Goal: Task Accomplishment & Management: Contribute content

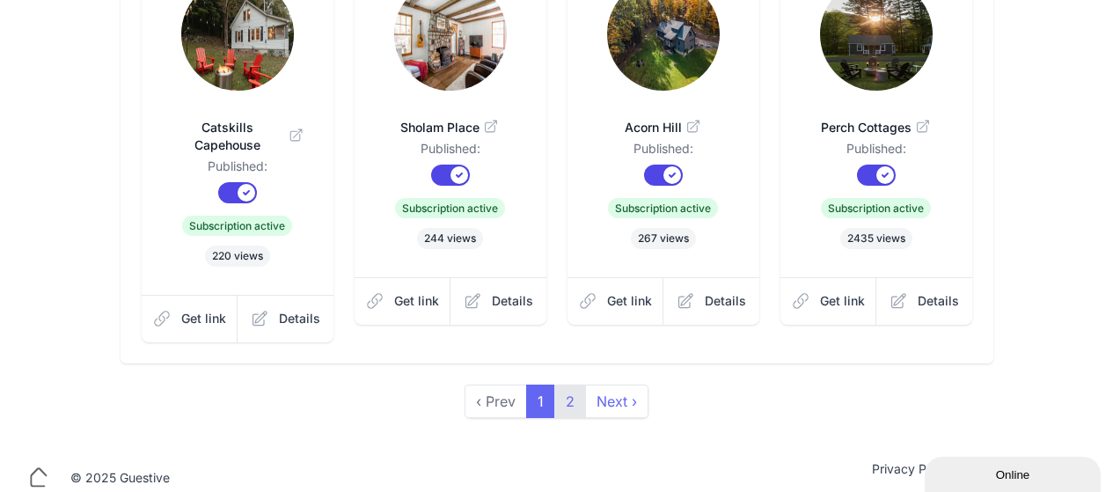
click at [566, 388] on link "2" at bounding box center [570, 401] width 32 height 33
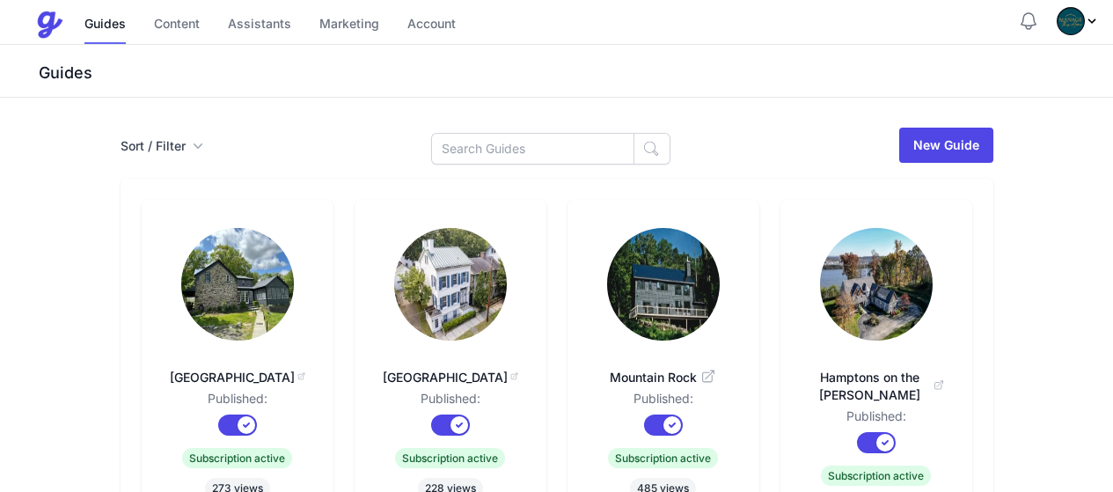
click at [181, 276] on img at bounding box center [237, 284] width 113 height 113
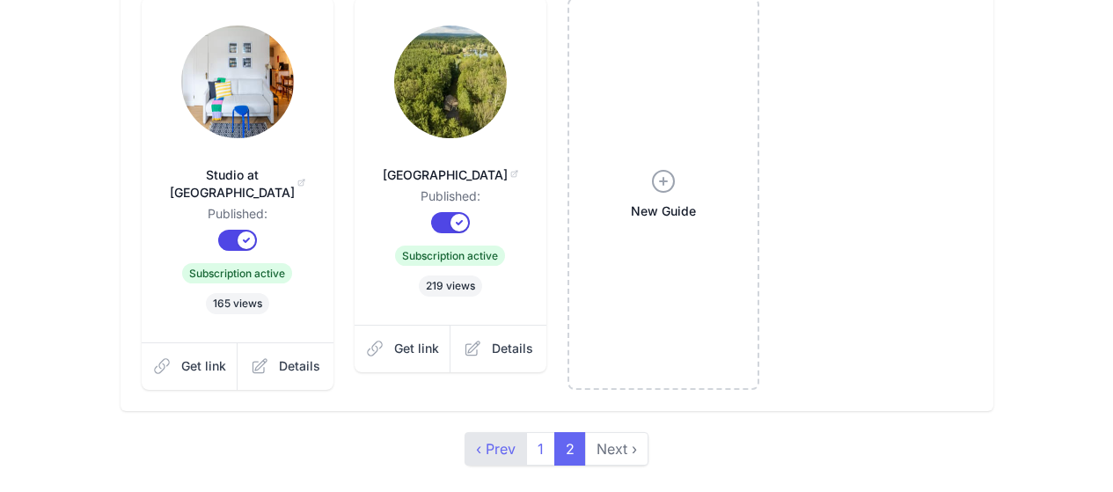
scroll to position [646, 0]
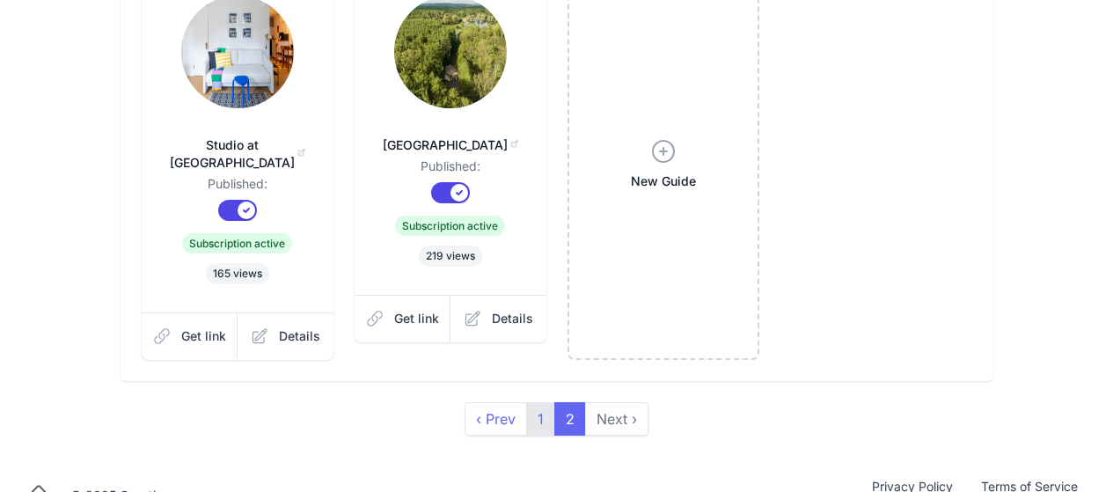
click at [546, 402] on link "1" at bounding box center [540, 418] width 29 height 33
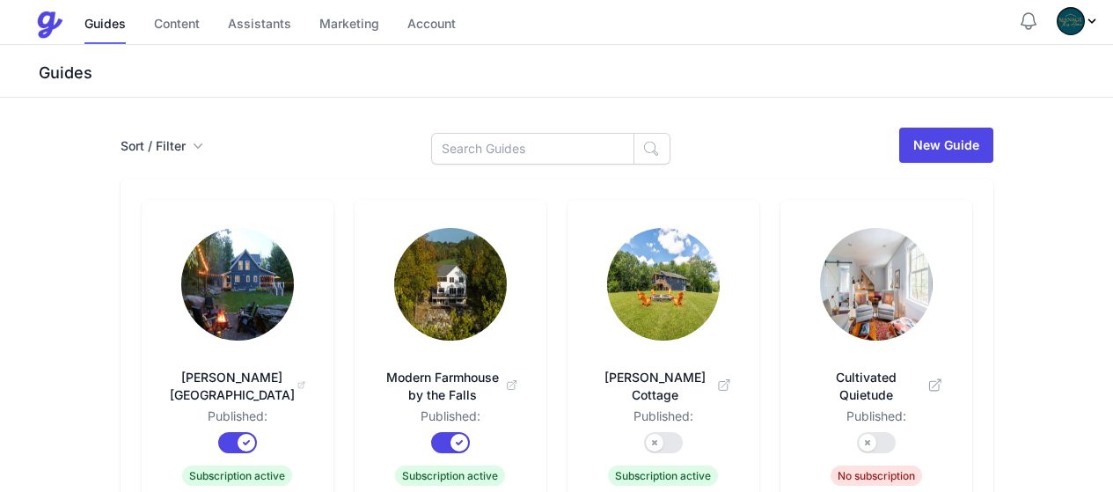
click at [181, 290] on img at bounding box center [237, 284] width 113 height 113
click at [168, 26] on link "Content" at bounding box center [177, 25] width 46 height 38
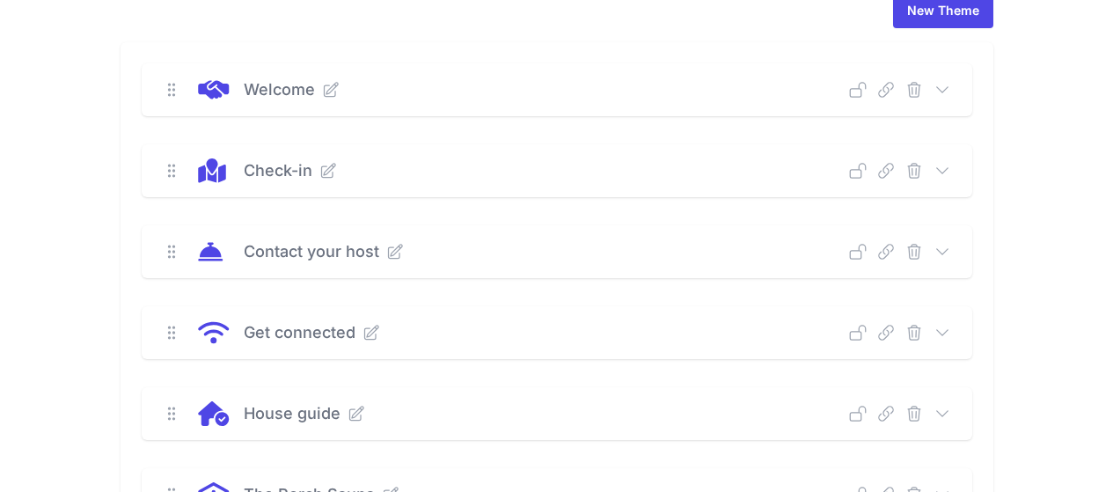
scroll to position [176, 0]
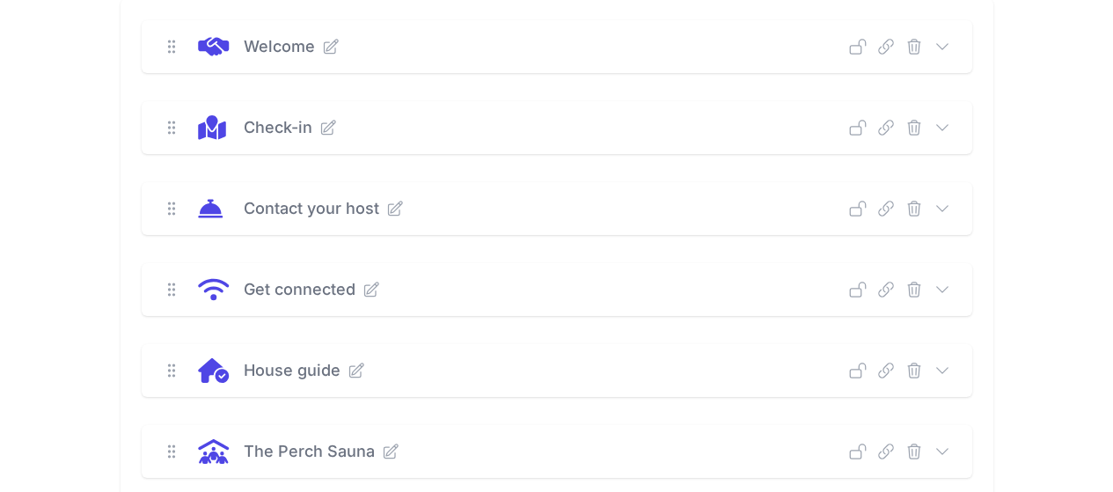
drag, startPoint x: 1047, startPoint y: 367, endPoint x: 1033, endPoint y: 363, distance: 14.5
click at [951, 367] on icon at bounding box center [943, 371] width 18 height 18
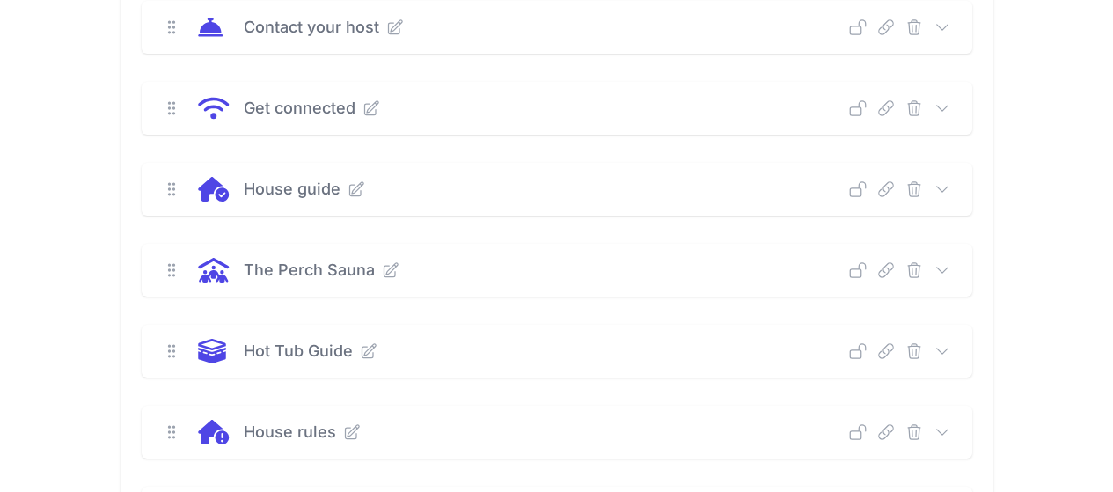
scroll to position [440, 0]
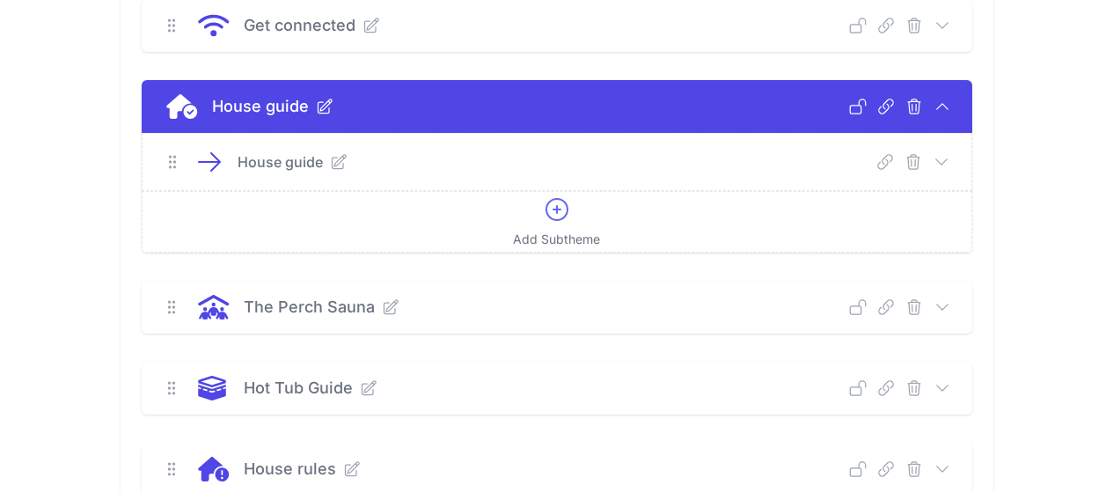
click at [951, 160] on icon at bounding box center [942, 162] width 18 height 18
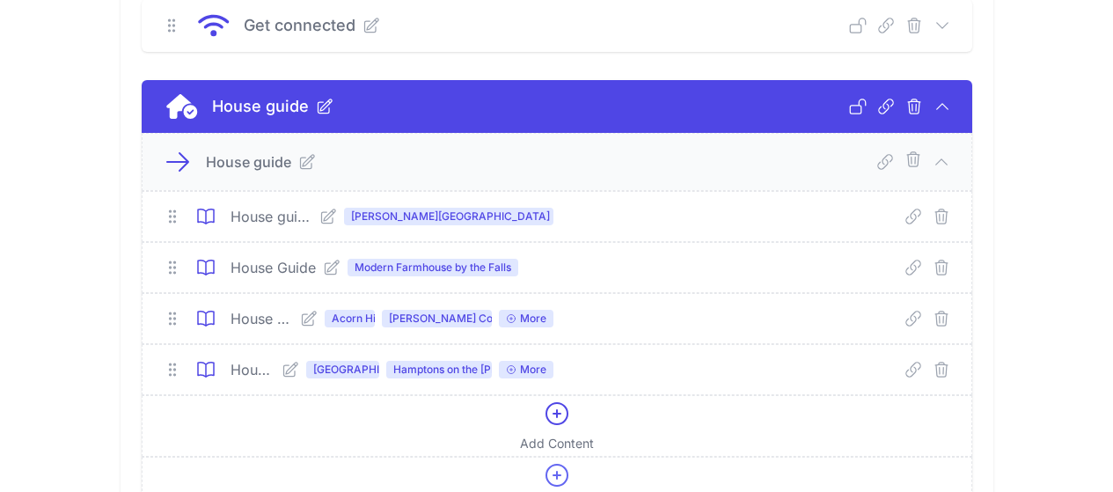
click at [298, 162] on icon at bounding box center [307, 162] width 18 height 18
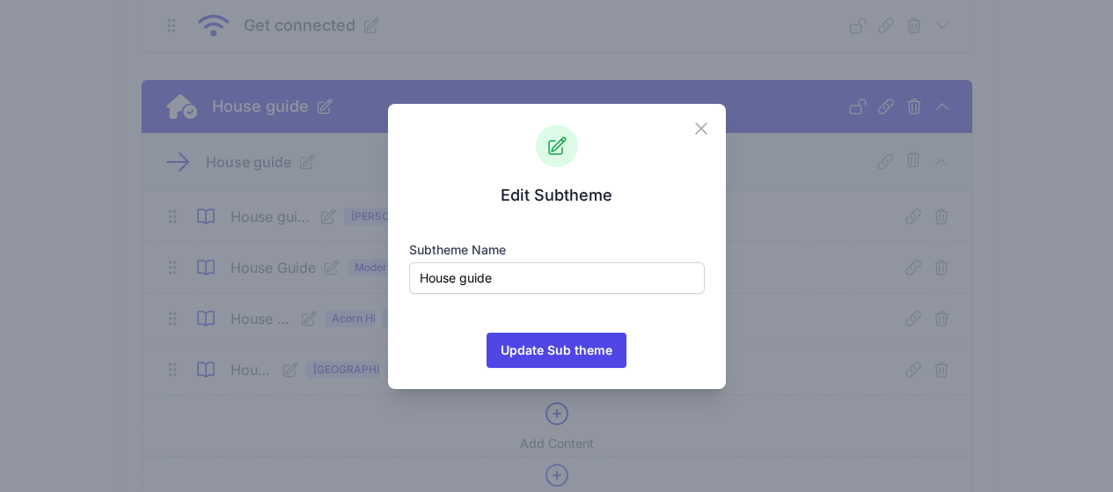
drag, startPoint x: 701, startPoint y: 124, endPoint x: 733, endPoint y: 132, distance: 33.5
click at [701, 125] on icon "button" at bounding box center [701, 128] width 21 height 21
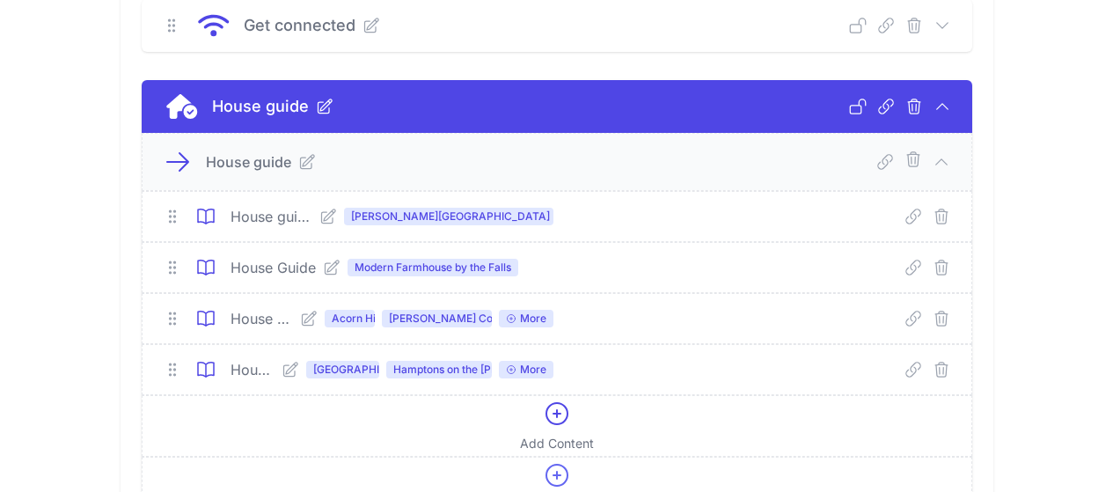
click at [284, 371] on icon at bounding box center [291, 370] width 14 height 14
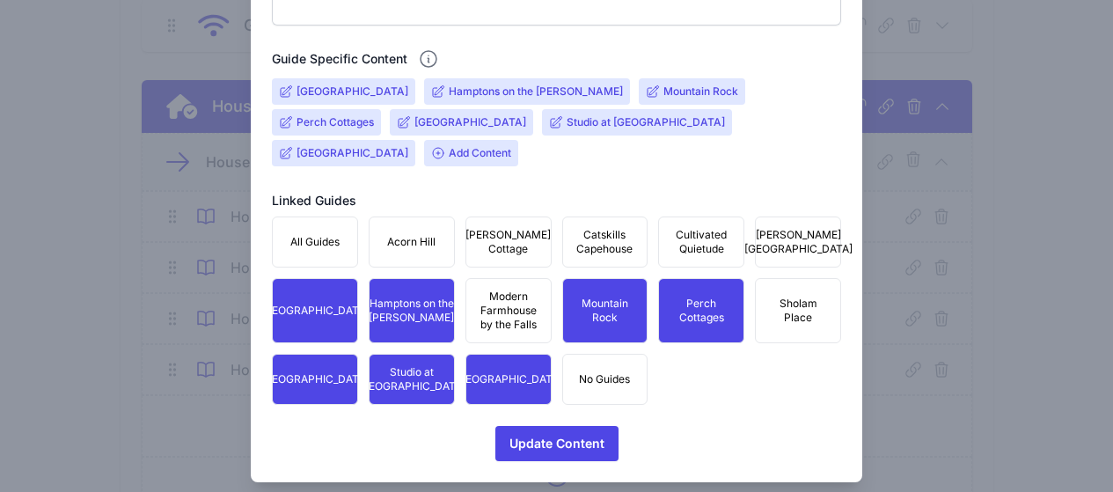
scroll to position [656, 0]
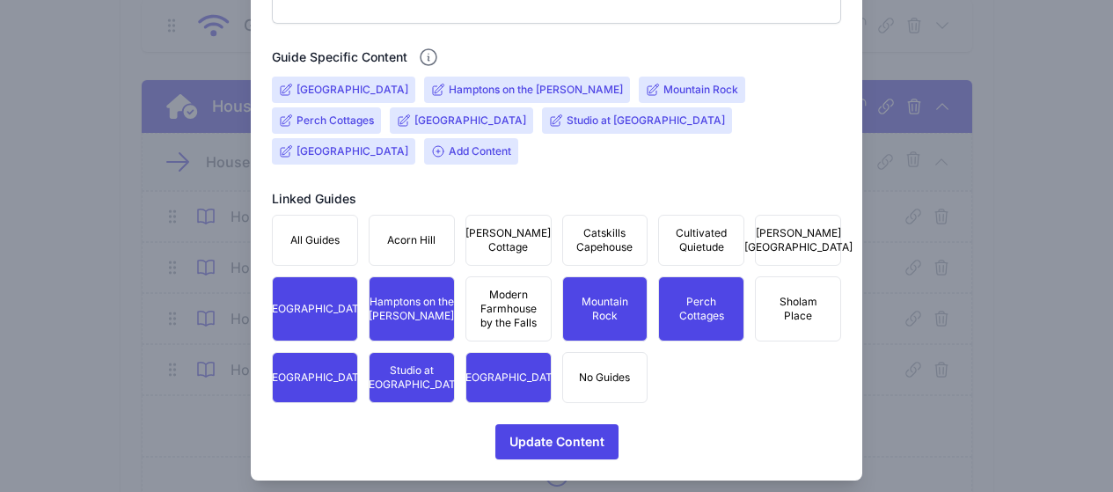
click at [350, 84] on input "Deerfield Farm Estate" at bounding box center [353, 90] width 112 height 14
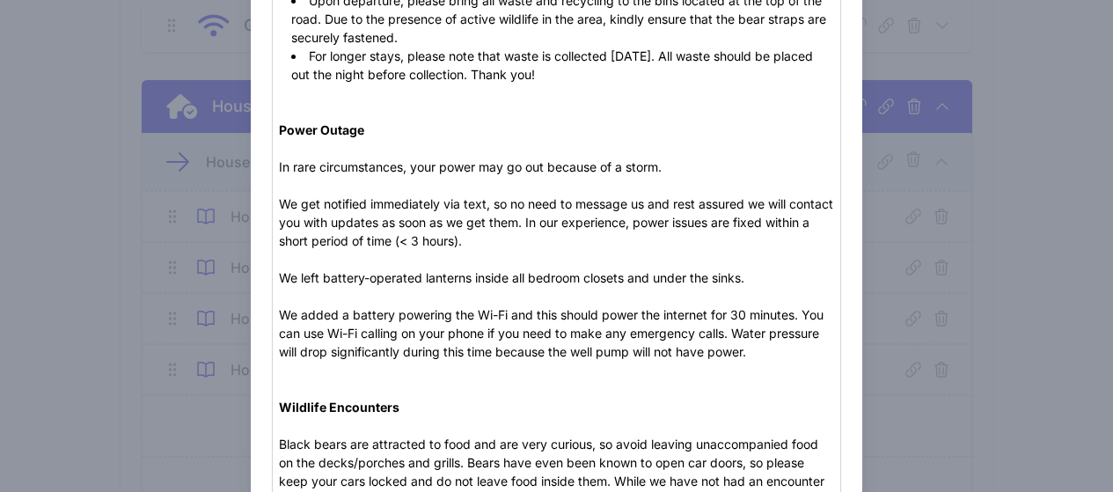
scroll to position [1056, 0]
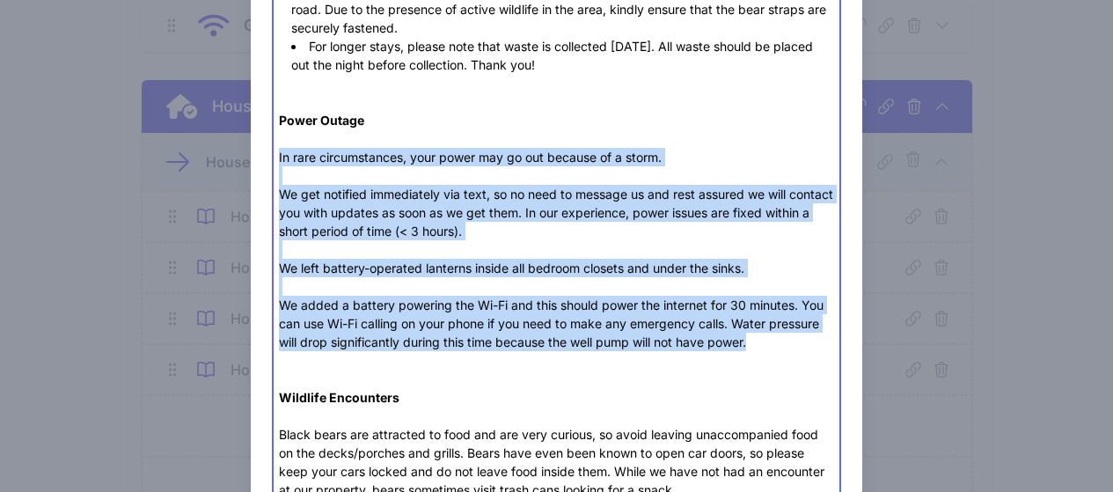
drag, startPoint x: 752, startPoint y: 347, endPoint x: 273, endPoint y: 160, distance: 513.9
click at [273, 160] on trix-editor "Fireplace Living Room (wood-burning) Open flue: Chain inside right of firebox M…" at bounding box center [557, 102] width 570 height 1876
paste trix-editor "the event of a storm, your power may go out. The great news is the property is …"
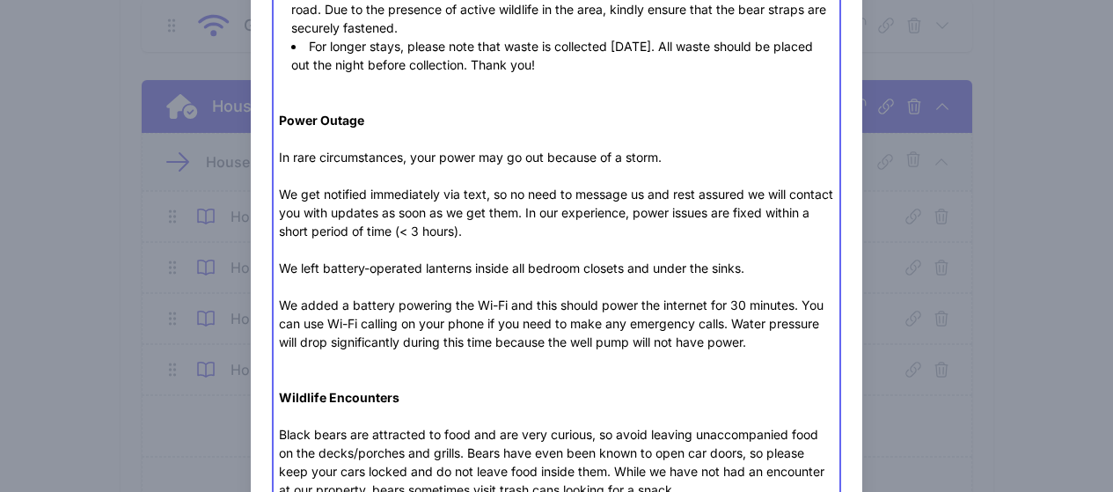
type trix-editor "<div><strong>Fireplace<br><br>Living Room</strong> (wood-burning)&nbsp;</div><u…"
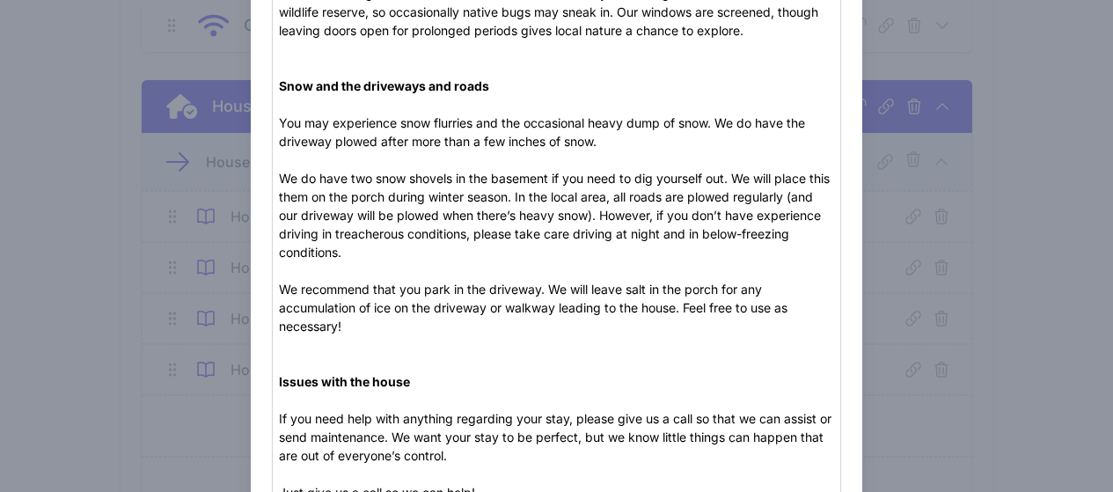
scroll to position [1701, 0]
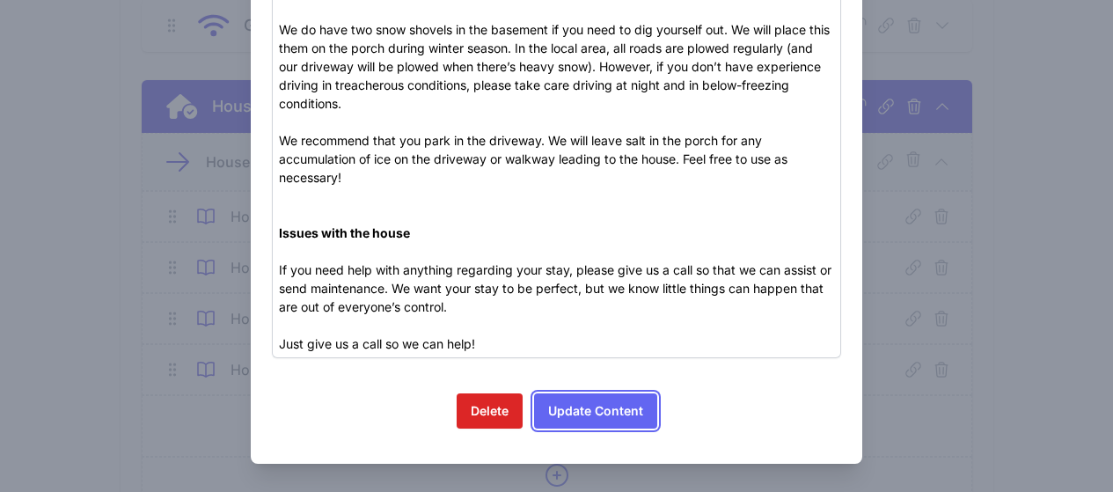
click at [606, 419] on button "Update Content" at bounding box center [595, 410] width 123 height 35
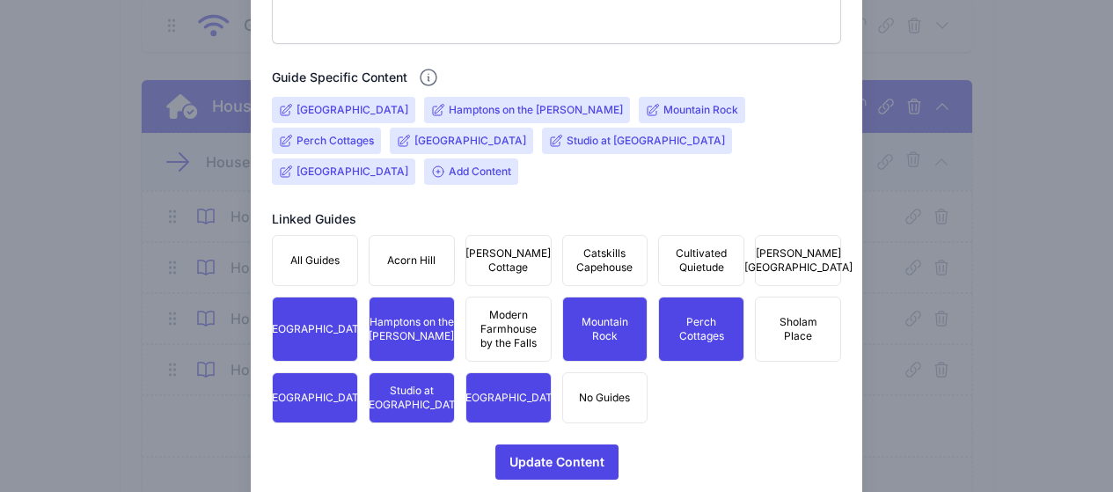
scroll to position [656, 0]
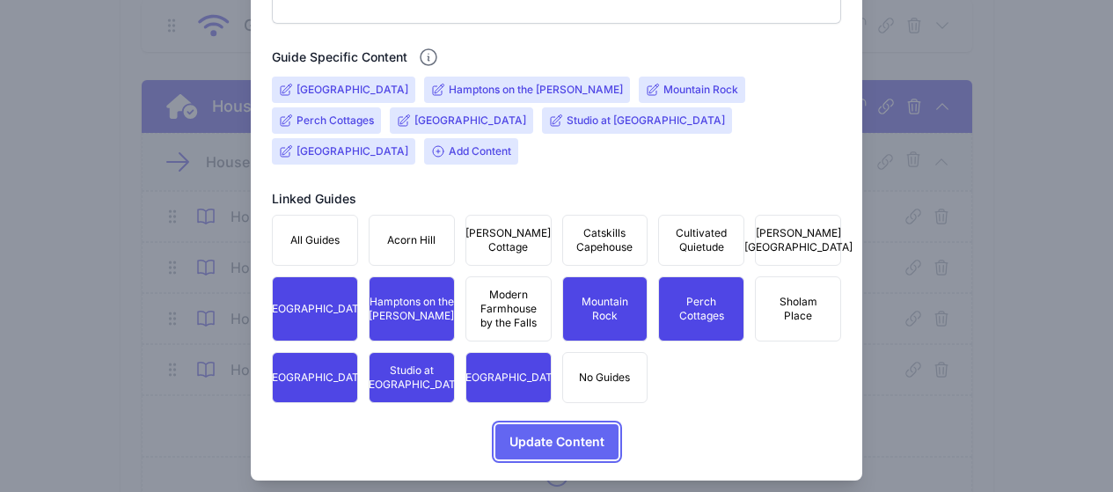
click at [553, 424] on span "Update Content" at bounding box center [557, 441] width 95 height 35
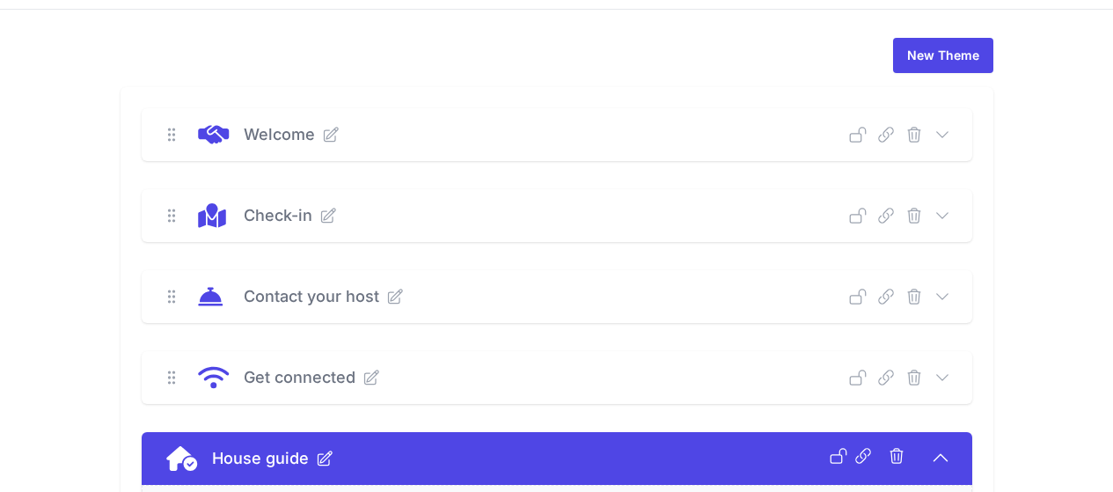
scroll to position [440, 0]
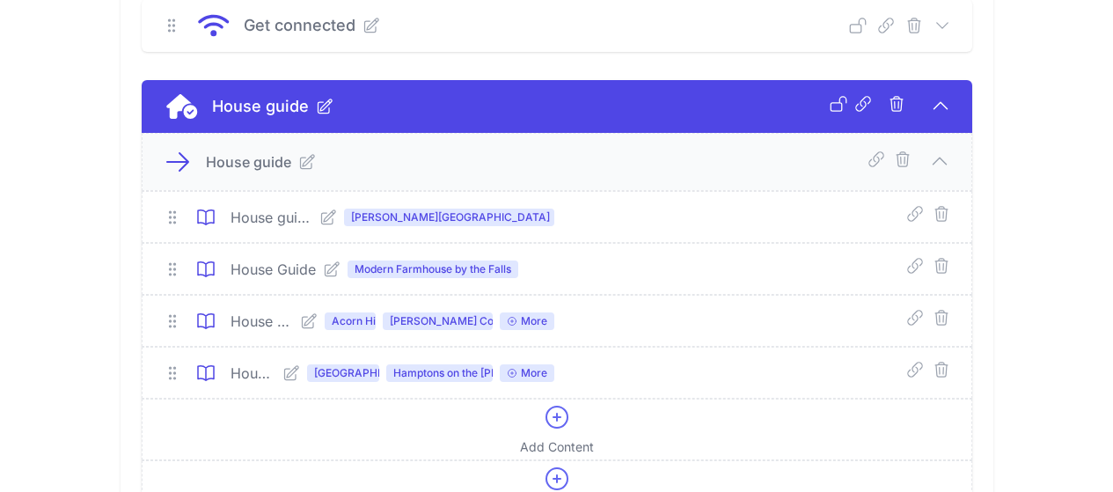
click at [951, 109] on icon at bounding box center [940, 105] width 21 height 21
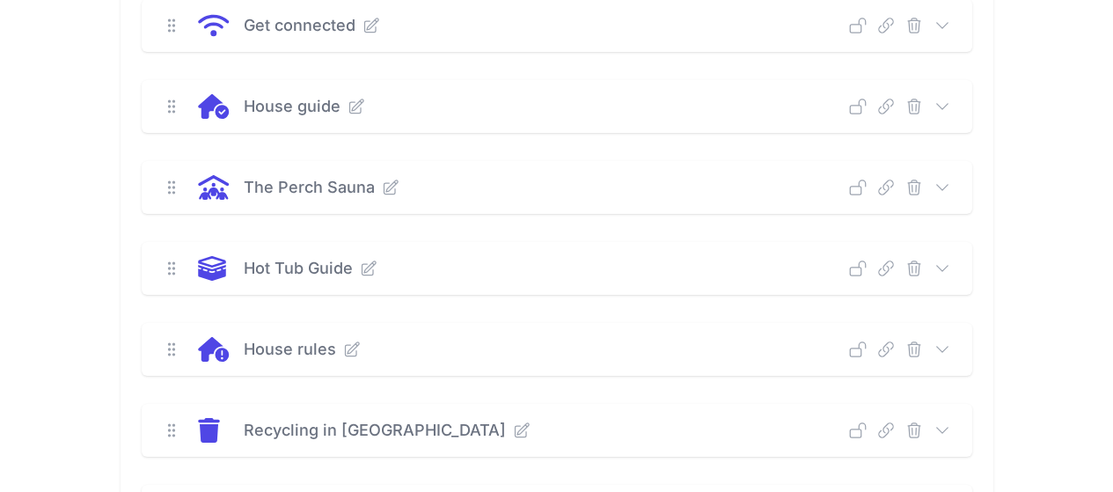
click at [951, 346] on icon at bounding box center [943, 350] width 18 height 18
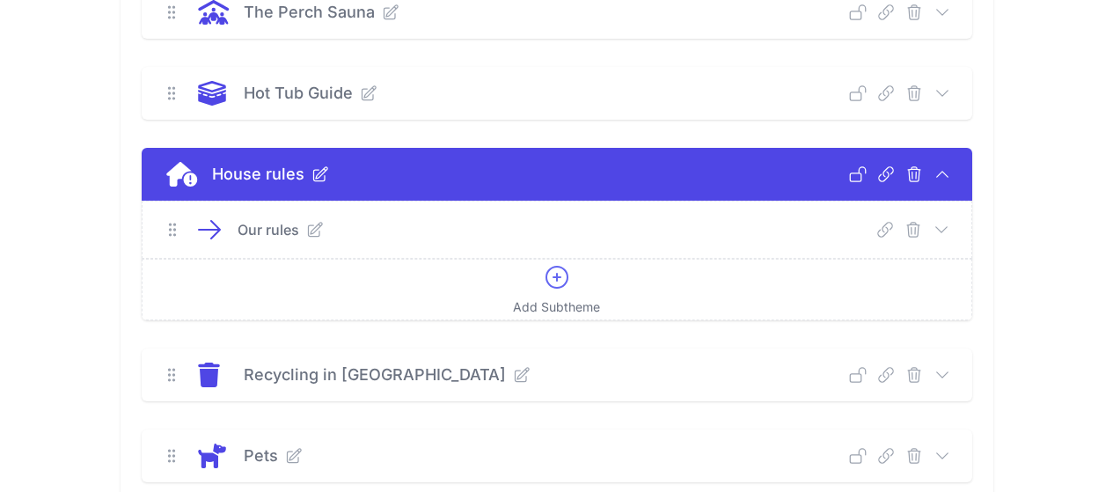
scroll to position [616, 0]
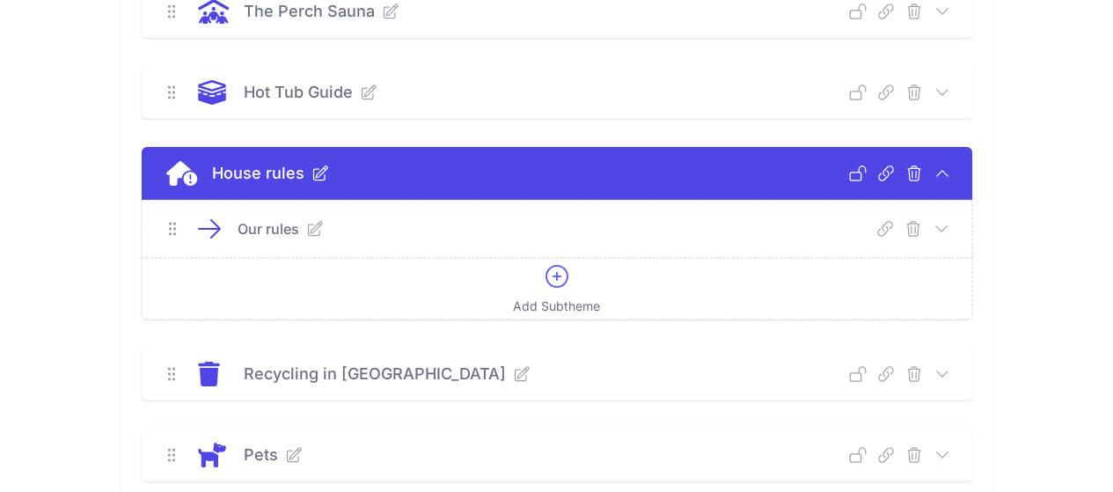
click at [972, 238] on div "Our rules Deep Link Select a guide and copy the deep link to send to guests. Se…" at bounding box center [557, 229] width 829 height 56
click at [947, 230] on icon at bounding box center [941, 227] width 11 height 5
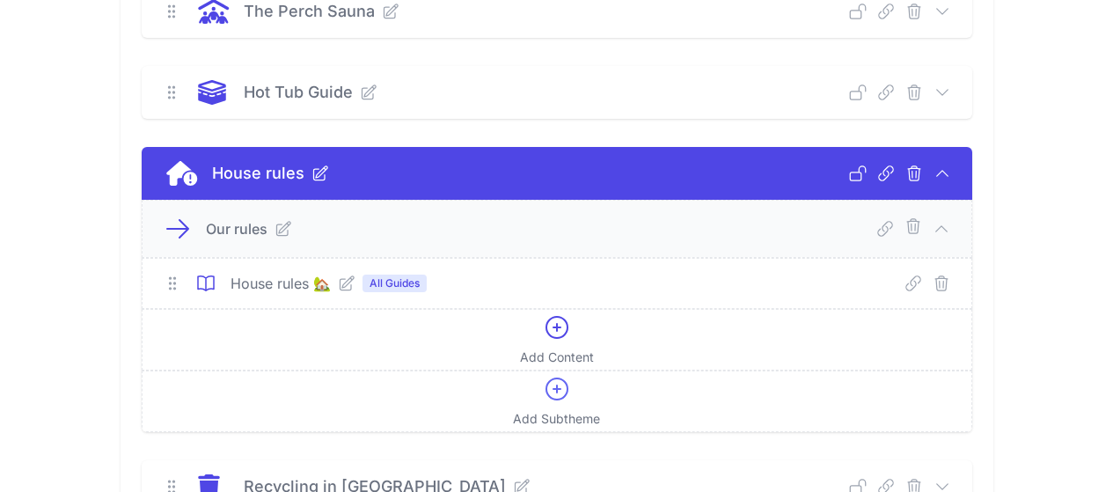
click at [338, 287] on icon at bounding box center [347, 284] width 18 height 18
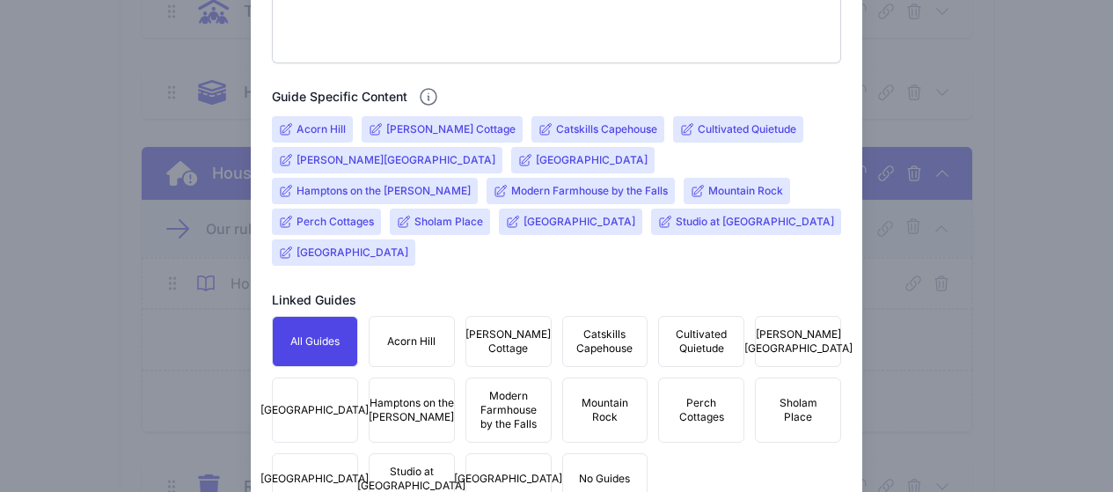
click at [536, 159] on input "Deerfield Farm Estate" at bounding box center [592, 160] width 112 height 14
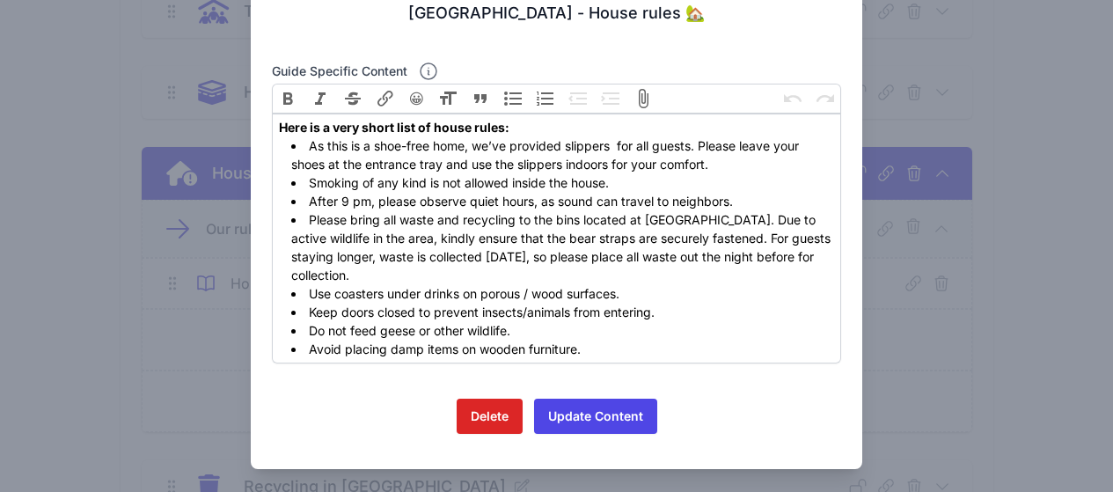
scroll to position [112, 0]
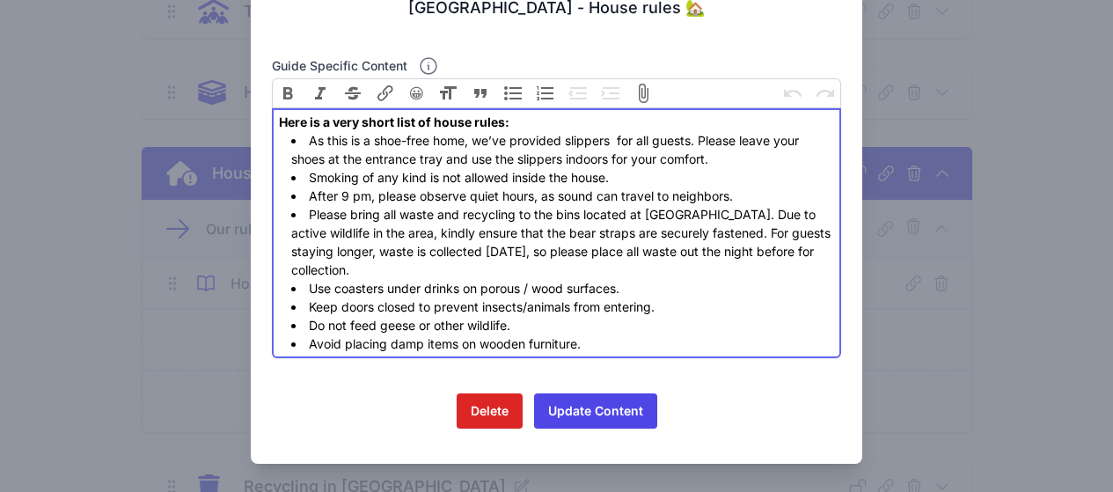
click at [410, 236] on li "Please bring all waste and recycling to the bins located at driveway top. Due t…" at bounding box center [562, 242] width 543 height 74
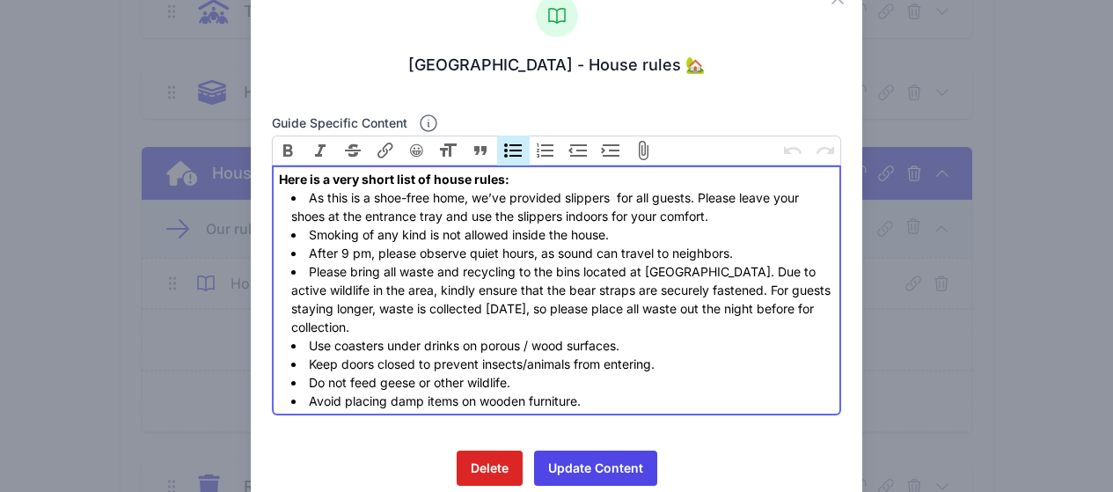
scroll to position [24, 0]
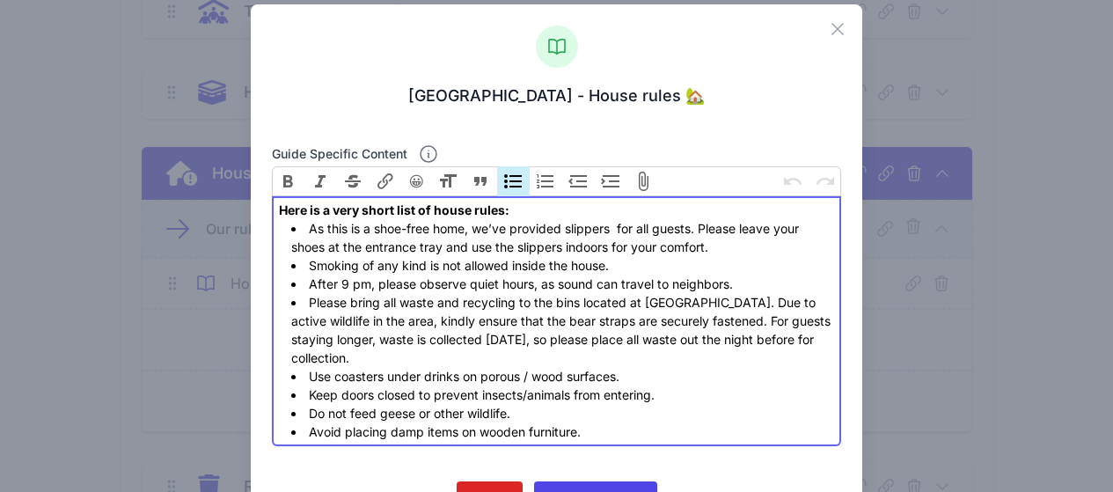
click at [309, 412] on li "Do not feed geese or other wildlife." at bounding box center [562, 413] width 543 height 18
click at [311, 377] on li "Use coasters under drinks on porous / wood surfaces." at bounding box center [562, 376] width 543 height 18
type trix-editor "<div><strong>Here is a very short list of house rules:</strong></div><ul><li>As…"
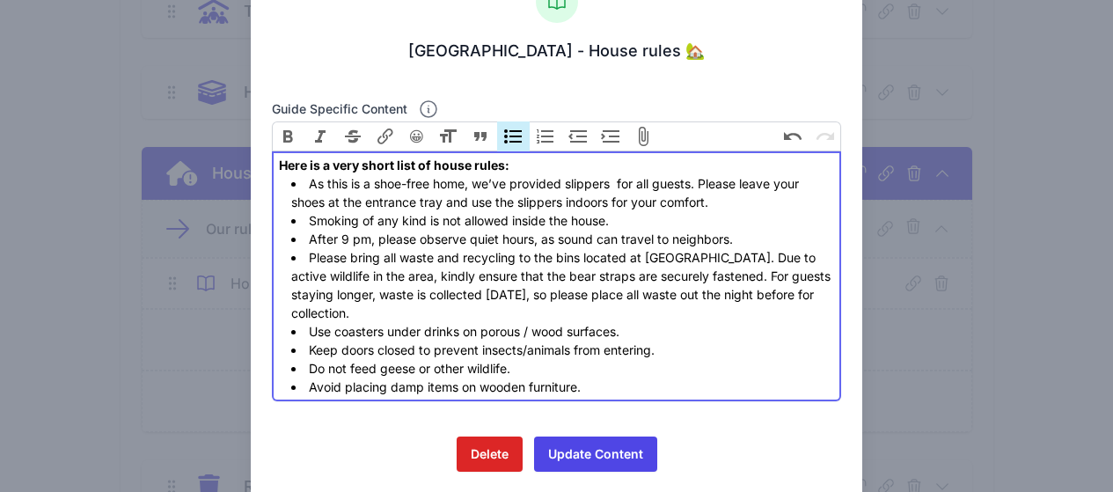
scroll to position [112, 0]
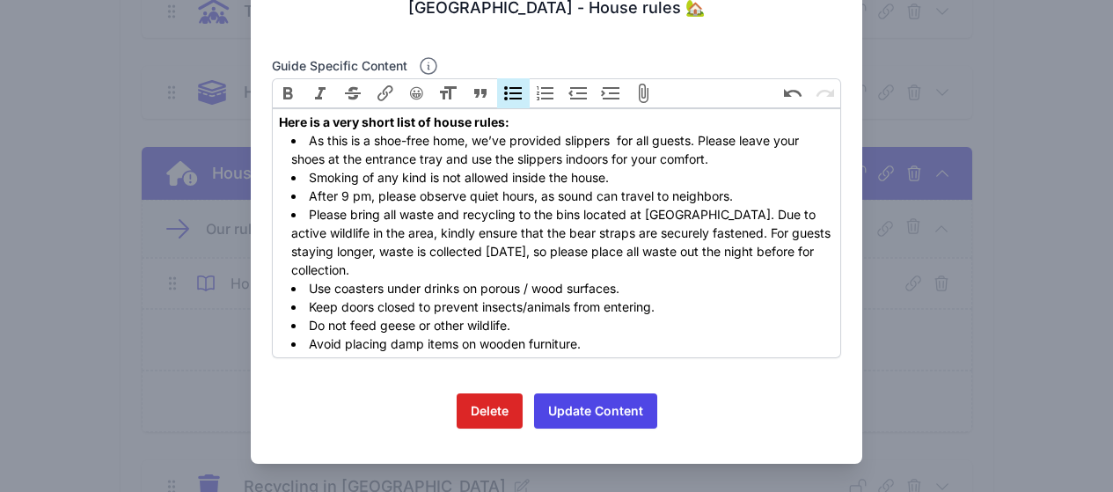
click at [327, 407] on div "Delete Update Content" at bounding box center [557, 417] width 570 height 49
click at [363, 416] on div "Delete Update Content" at bounding box center [557, 417] width 570 height 49
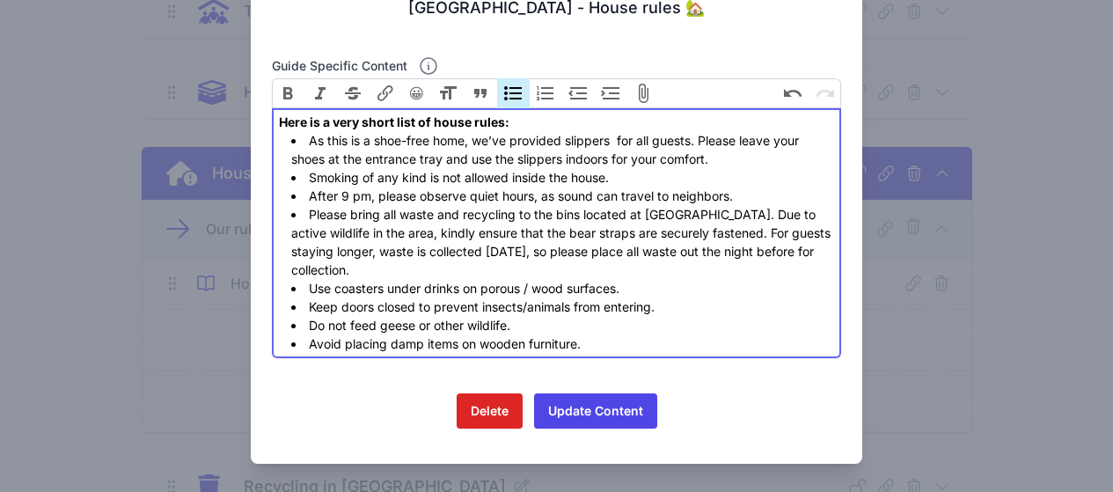
click at [613, 144] on li "As this is a shoe-free home, we’ve provided slippers for all guests. Please lea…" at bounding box center [562, 149] width 543 height 37
click at [607, 143] on li "As this is a shoe-free home, we’ve provided slippers for all guests. Please lea…" at bounding box center [562, 149] width 543 height 37
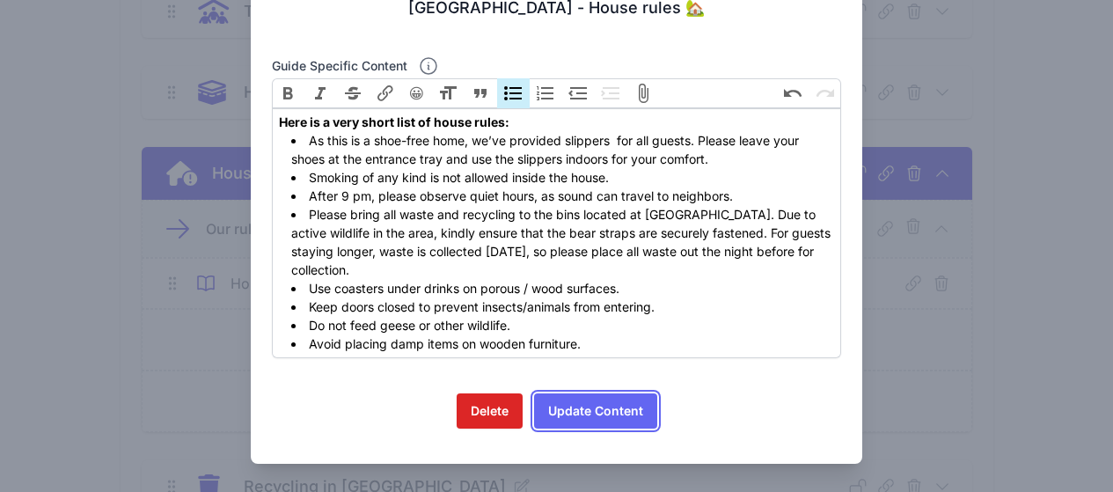
click at [624, 407] on button "Update Content" at bounding box center [595, 410] width 123 height 35
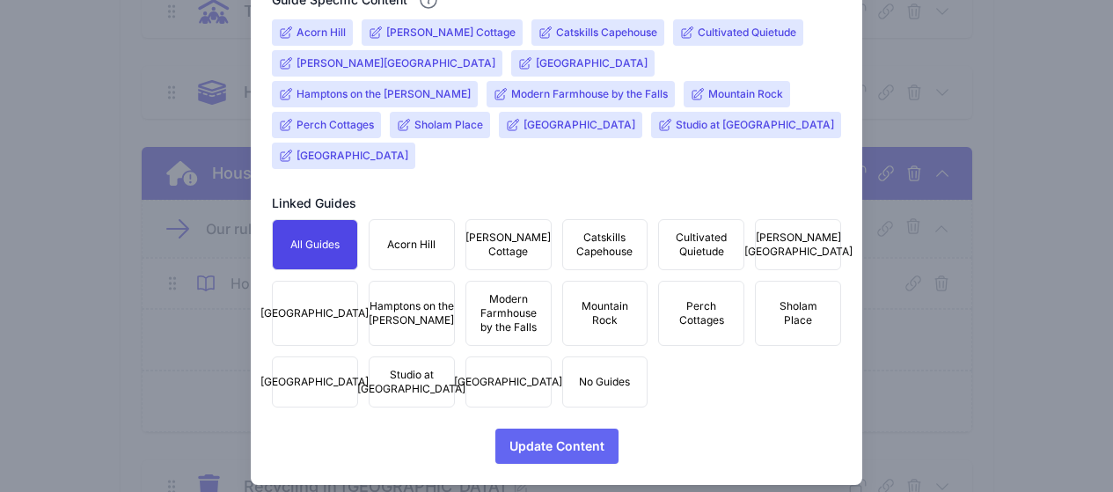
scroll to position [717, 0]
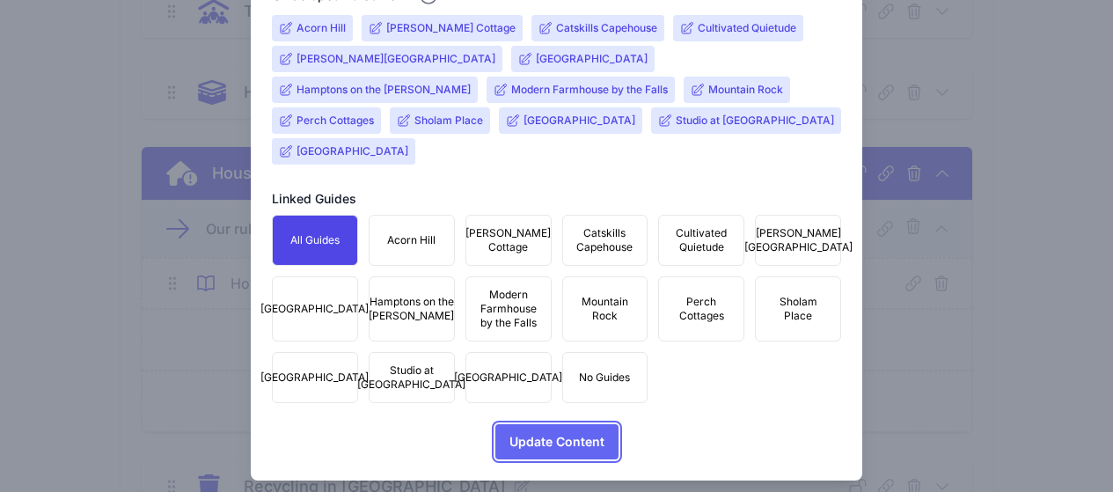
click at [564, 424] on span "Update Content" at bounding box center [557, 441] width 95 height 35
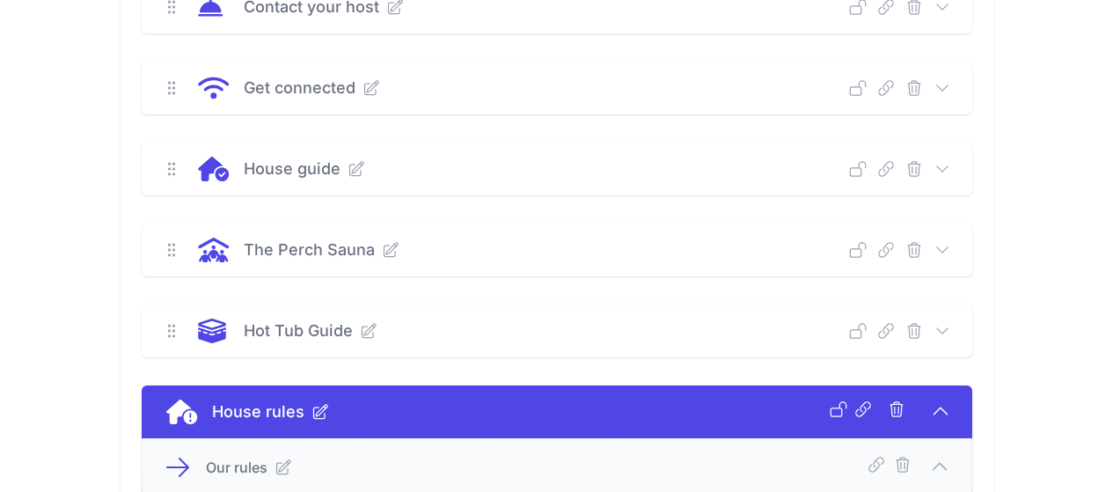
scroll to position [352, 0]
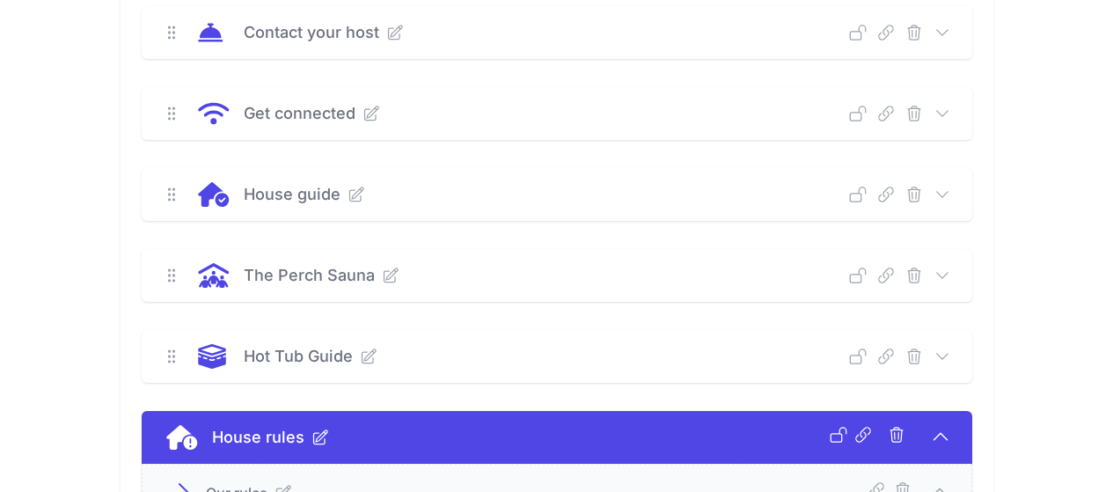
click at [951, 192] on icon at bounding box center [943, 195] width 18 height 18
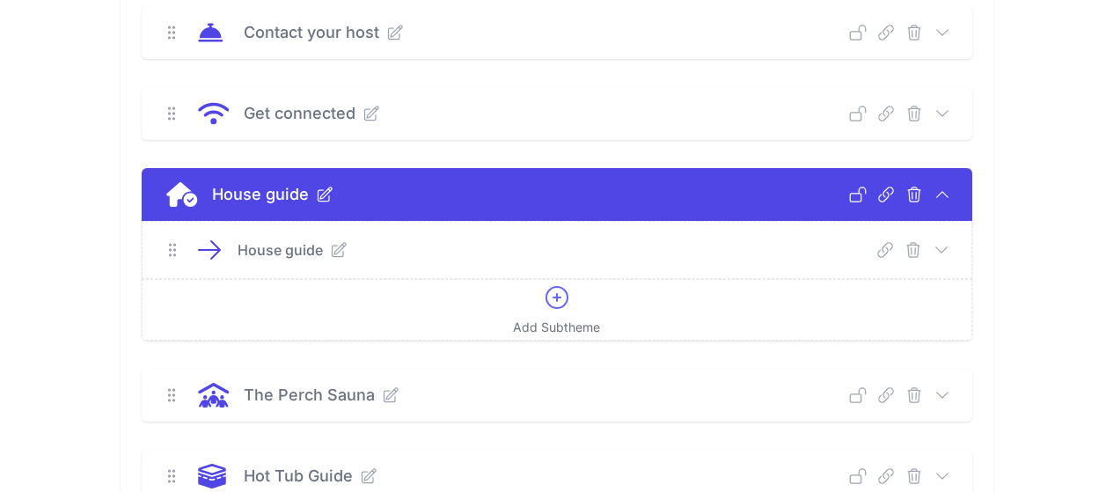
click at [951, 249] on icon at bounding box center [942, 250] width 18 height 18
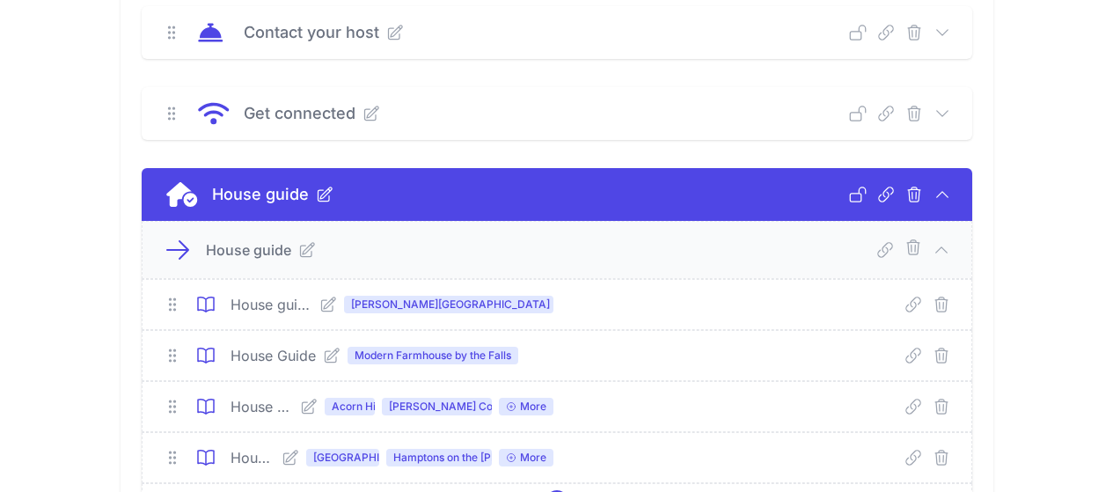
click at [306, 460] on span "[GEOGRAPHIC_DATA]" at bounding box center [342, 458] width 73 height 18
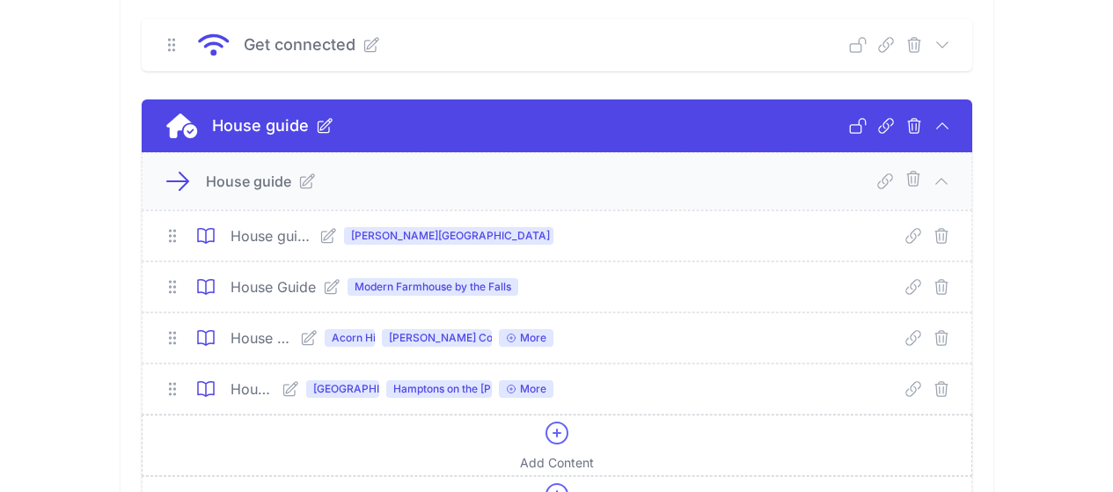
scroll to position [528, 0]
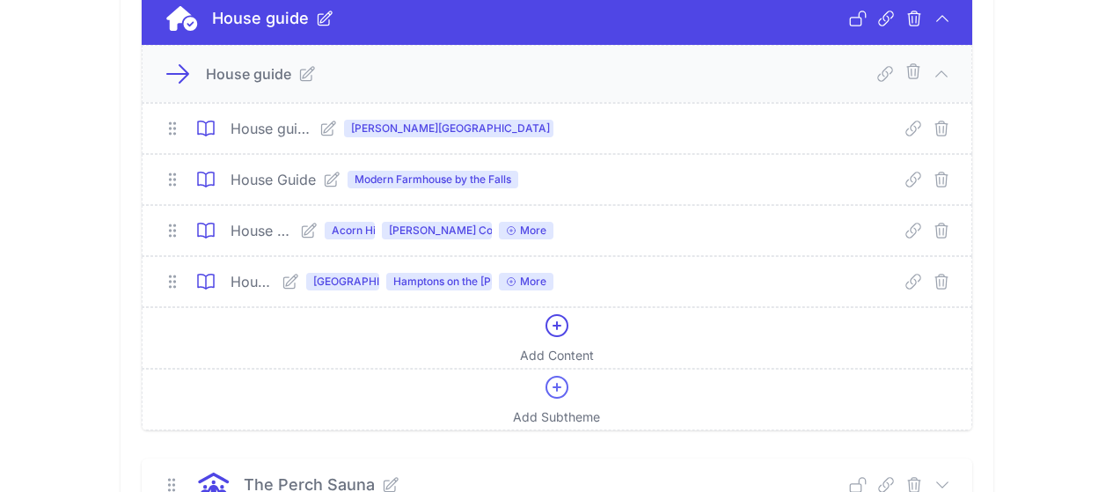
click at [282, 284] on icon at bounding box center [291, 282] width 18 height 18
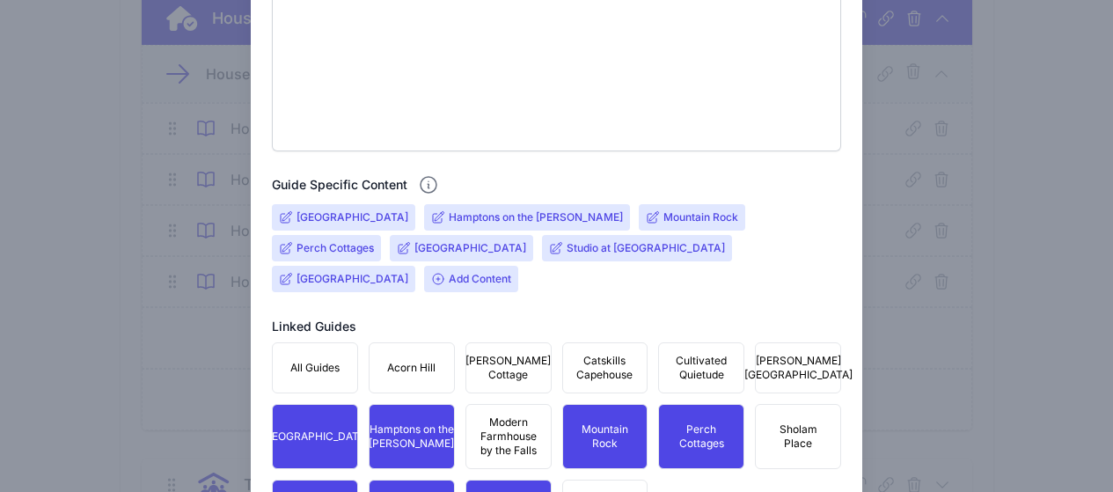
click at [339, 218] on input "[GEOGRAPHIC_DATA]" at bounding box center [353, 217] width 112 height 14
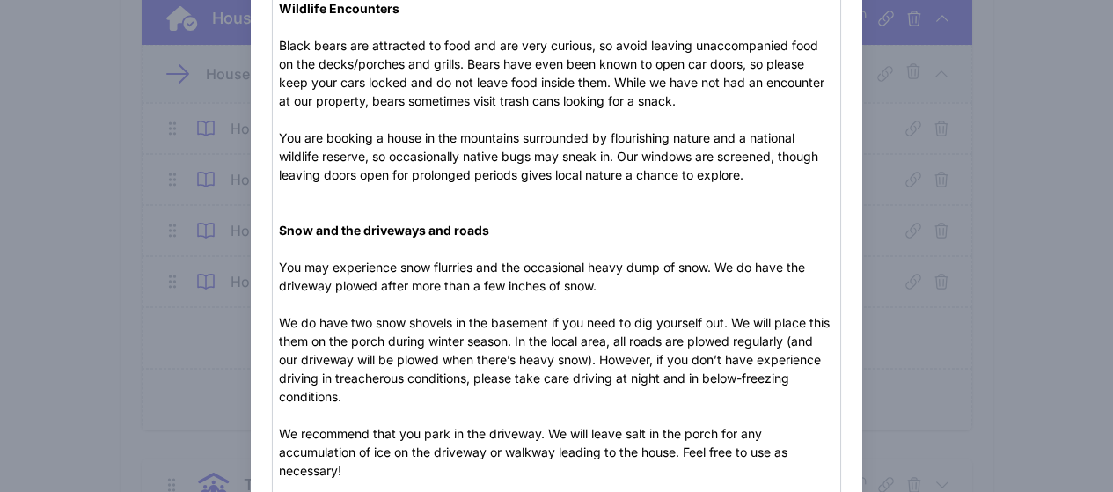
scroll to position [1496, 0]
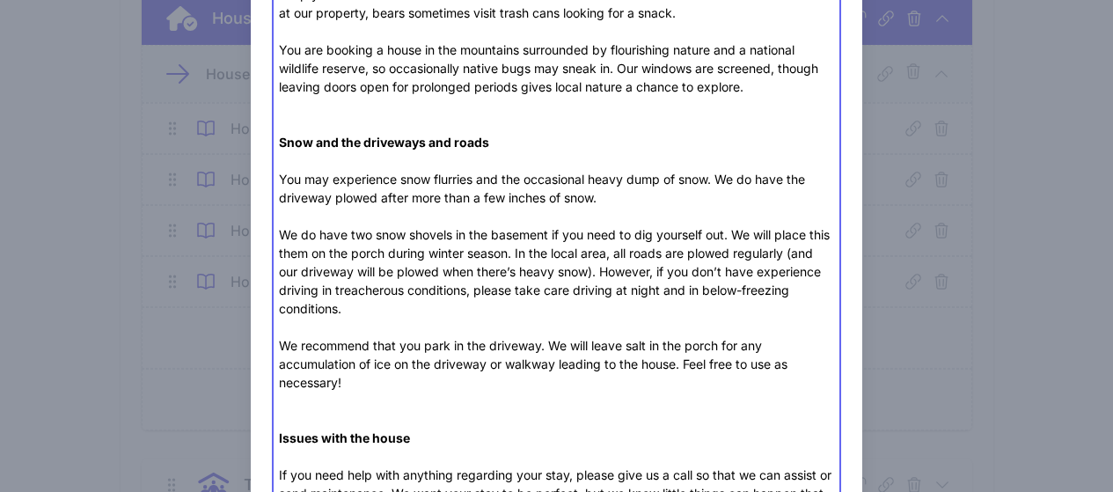
click at [327, 244] on div "Power Outage In the event of a storm, your power may go out. The great news is …" at bounding box center [556, 114] width 555 height 887
click at [726, 236] on div "Power Outage In the event of a storm, your power may go out. The great news is …" at bounding box center [556, 114] width 555 height 887
drag, startPoint x: 550, startPoint y: 236, endPoint x: 279, endPoint y: 239, distance: 271.1
click at [279, 239] on div "Power Outage In the event of a storm, your power may go out. The great news is …" at bounding box center [556, 114] width 555 height 887
paste trix-editor "There is a shovel and ice melt (salt) located to the side of the house entrance…"
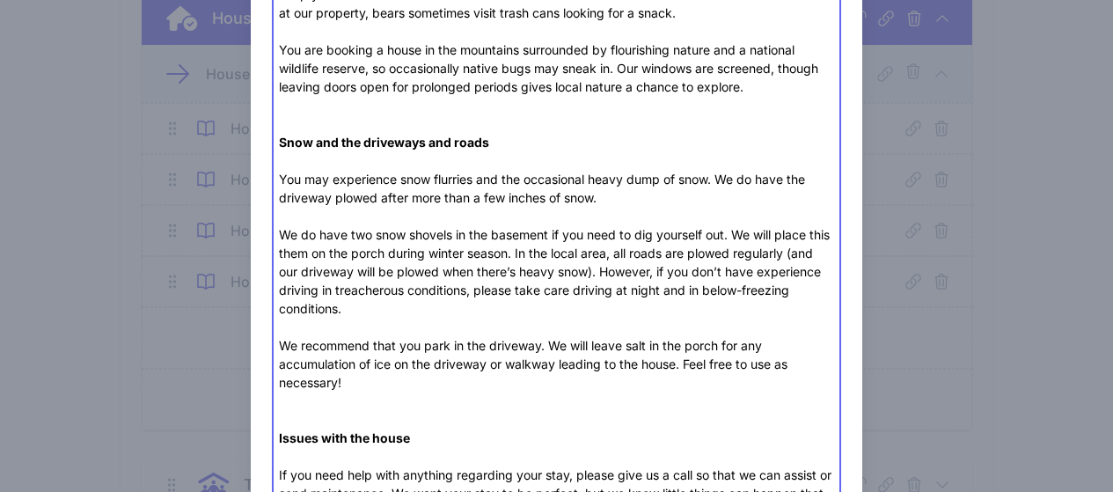
paste trix-editor "There is a shovel and ice melt (salt) located to the side of the house entrance…"
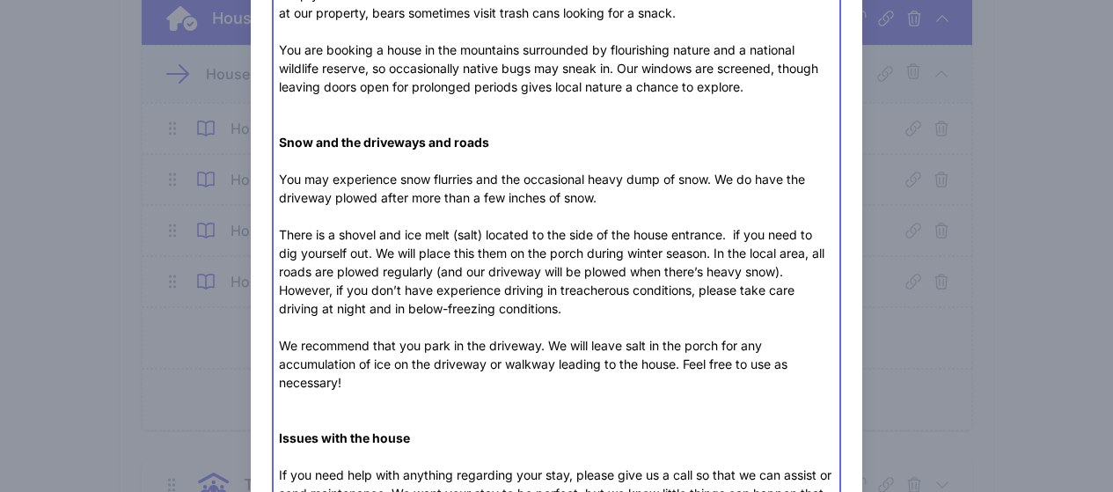
click at [734, 231] on div "Power Outage In the event of a storm, your power may go out. The great news is …" at bounding box center [556, 114] width 555 height 887
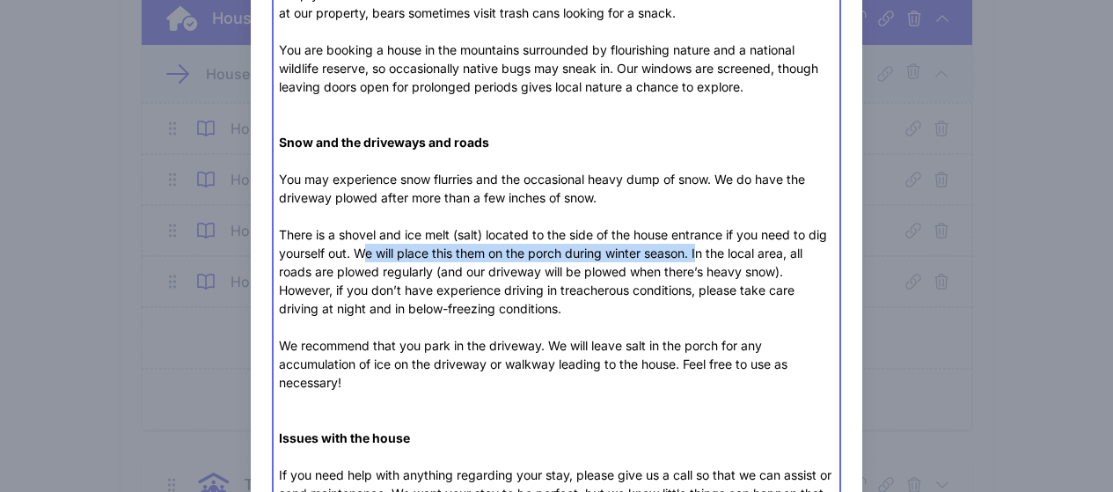
drag, startPoint x: 384, startPoint y: 256, endPoint x: 717, endPoint y: 255, distance: 333.6
click at [717, 255] on div "Power Outage In the event of a storm, your power may go out. The great news is …" at bounding box center [556, 114] width 555 height 887
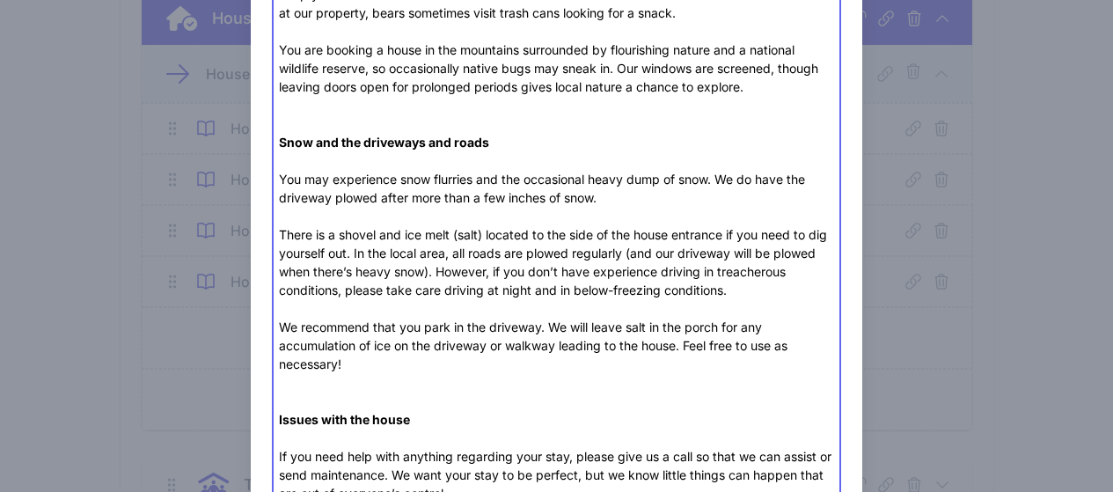
type trix-editor "<div><strong>Fireplace<br><br>Living Room</strong> (wood-burning)&nbsp;</div><u…"
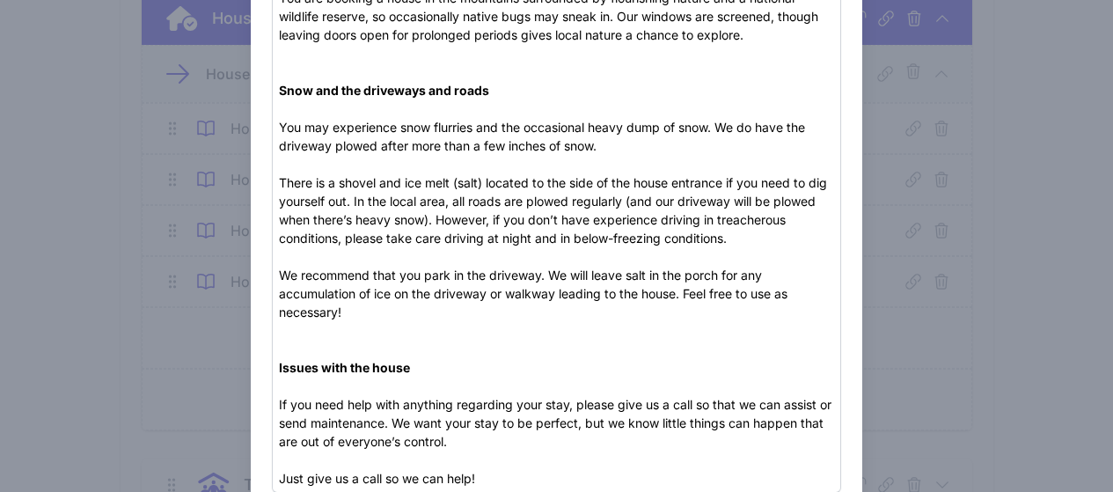
scroll to position [1683, 0]
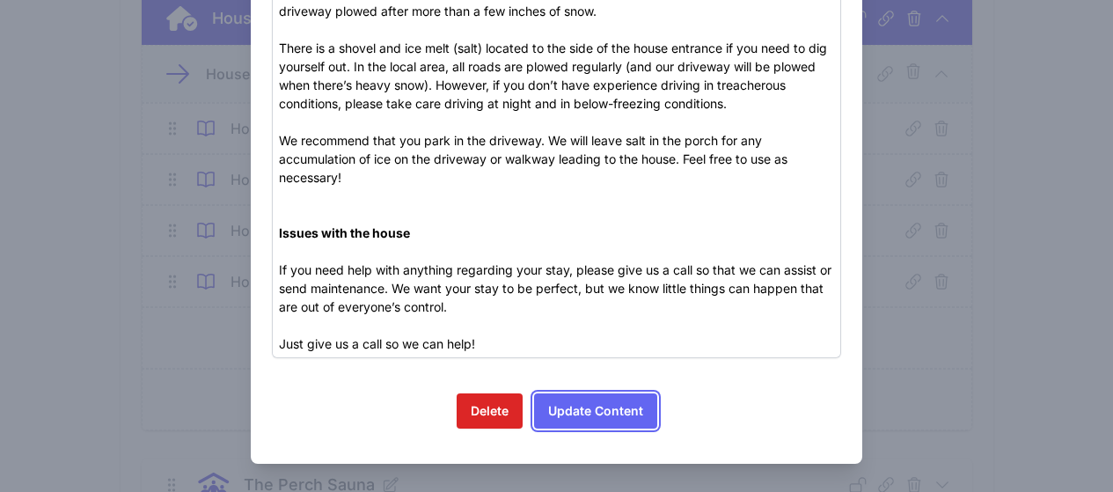
click at [581, 413] on button "Update Content" at bounding box center [595, 410] width 123 height 35
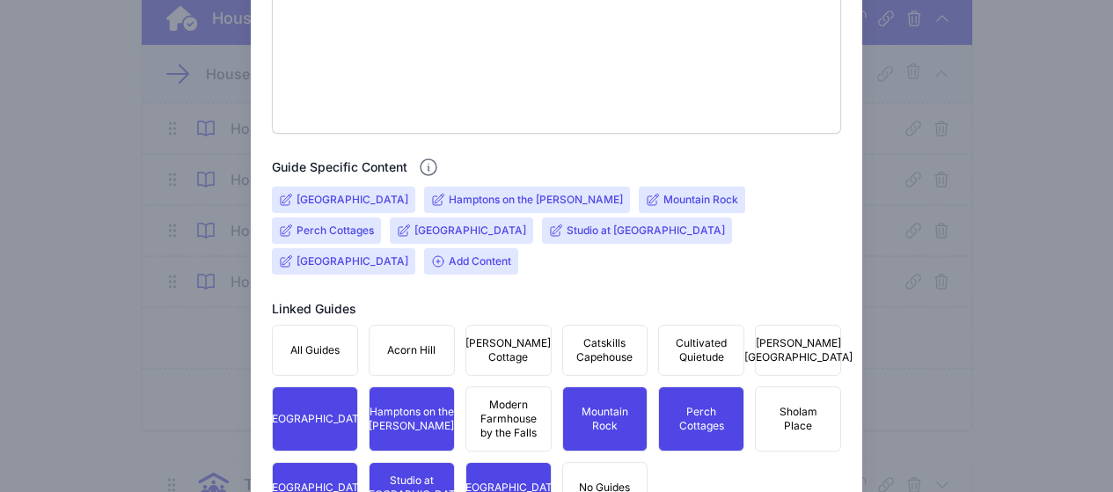
scroll to position [616, 0]
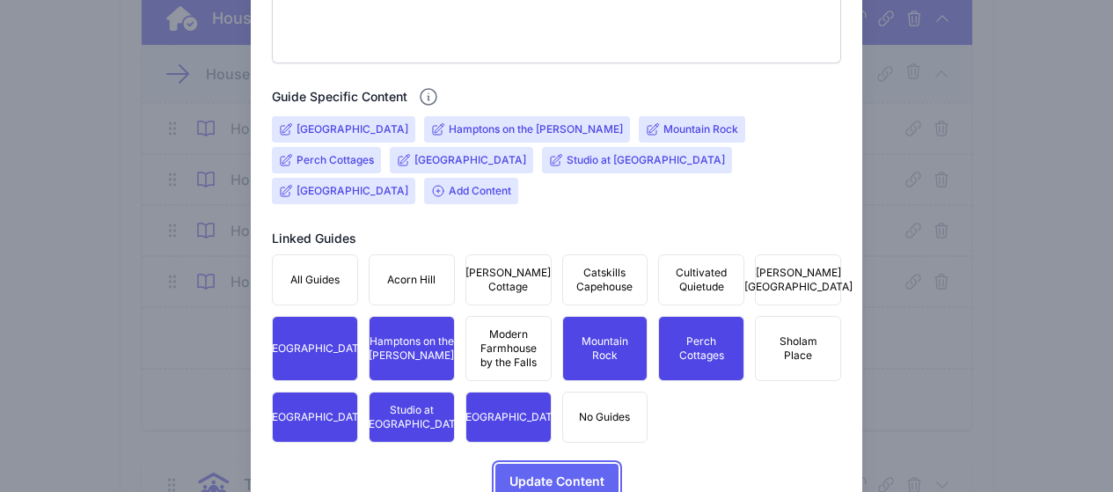
drag, startPoint x: 563, startPoint y: 459, endPoint x: 572, endPoint y: 451, distance: 12.4
click at [564, 464] on span "Update Content" at bounding box center [557, 481] width 95 height 35
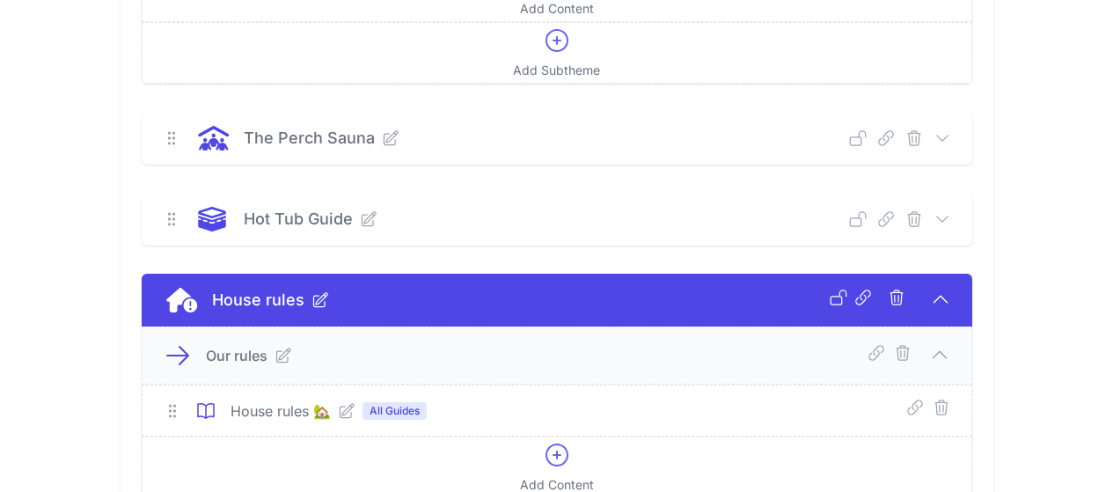
scroll to position [880, 0]
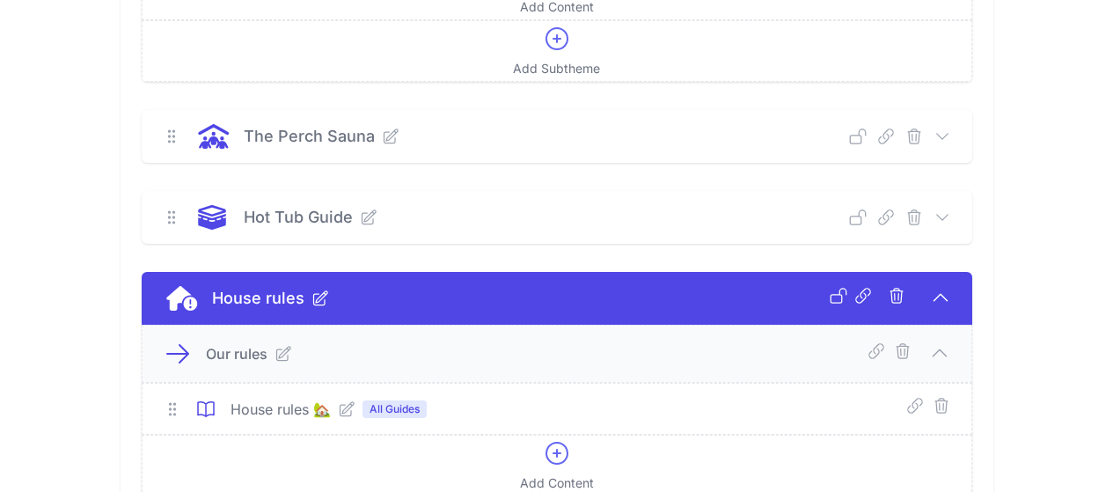
click at [951, 217] on icon at bounding box center [943, 218] width 18 height 18
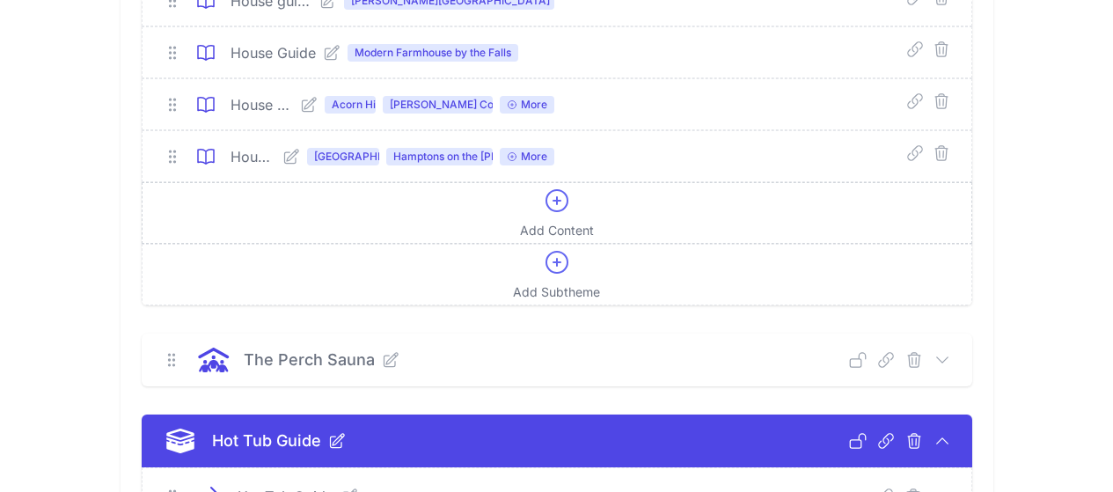
scroll to position [616, 0]
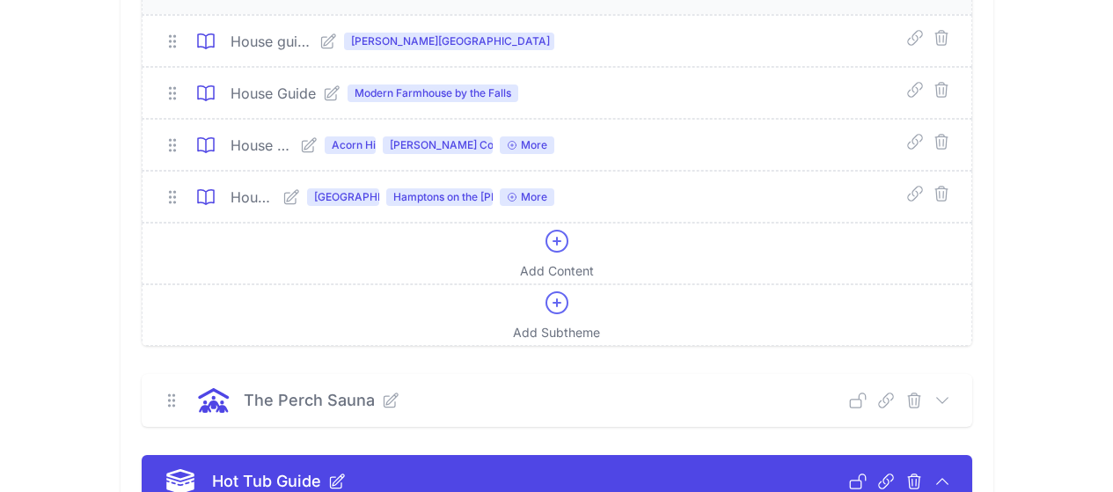
click at [284, 203] on icon at bounding box center [291, 196] width 14 height 14
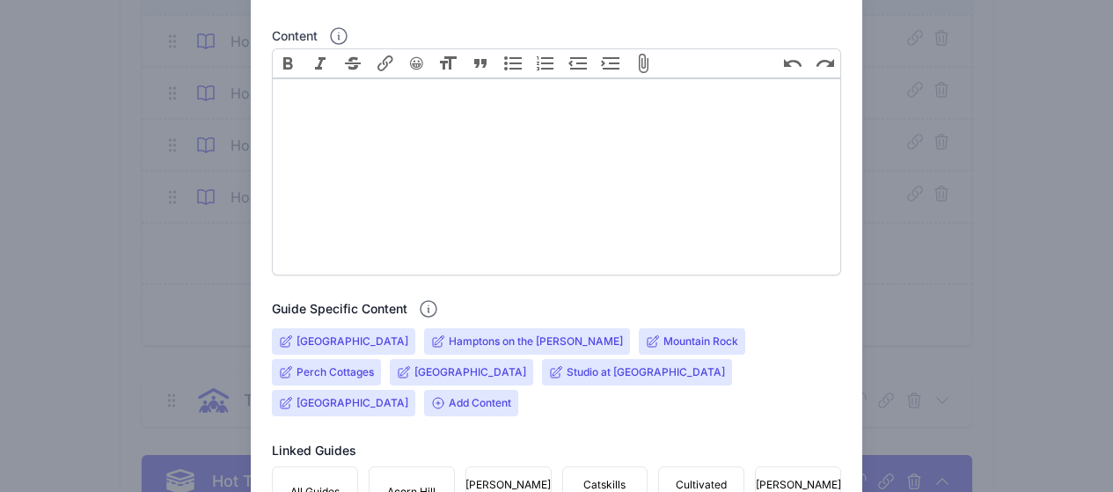
scroll to position [528, 0]
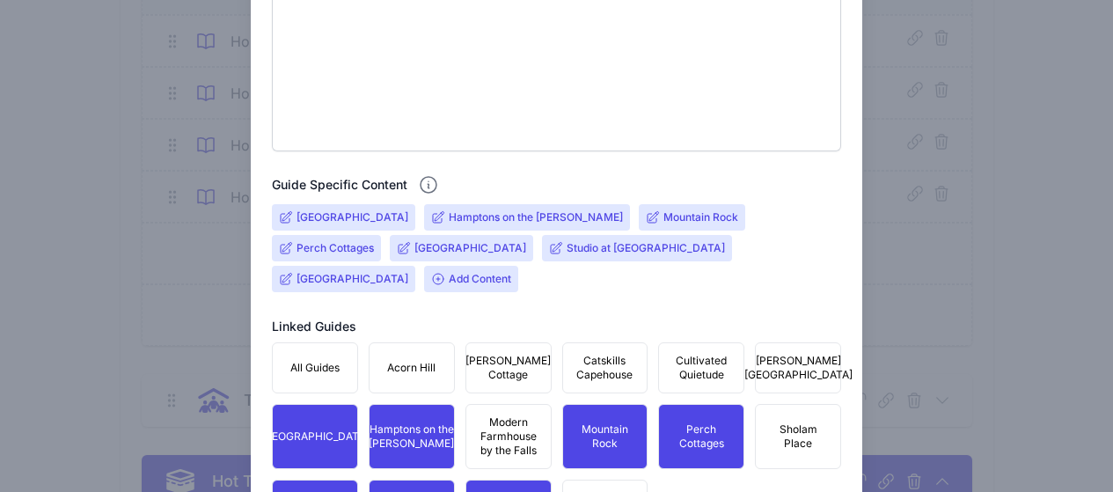
click at [333, 217] on input "[GEOGRAPHIC_DATA]" at bounding box center [353, 217] width 112 height 14
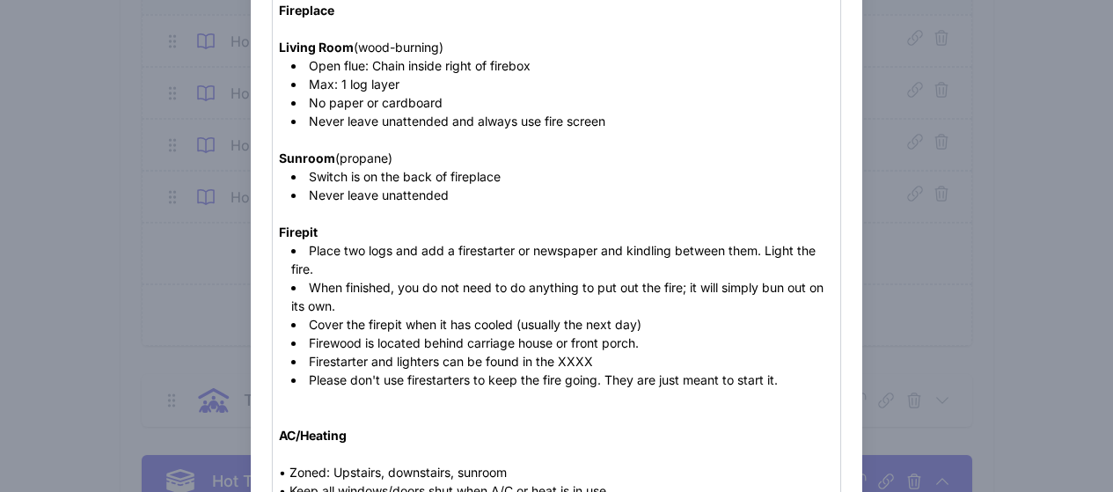
scroll to position [264, 0]
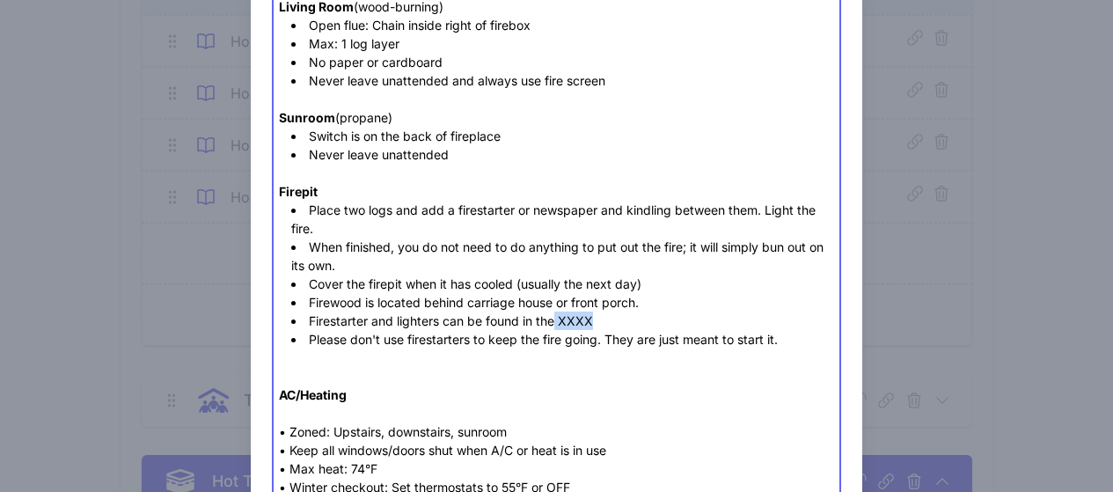
drag, startPoint x: 604, startPoint y: 320, endPoint x: 554, endPoint y: 323, distance: 49.4
click at [554, 323] on li "Firestarter and lighters can be found in the XXXX" at bounding box center [562, 321] width 543 height 18
click at [571, 319] on li "Firestarter and lighters can be found in the XXXX" at bounding box center [562, 321] width 543 height 18
paste trix-editor "basket near the fireplace"
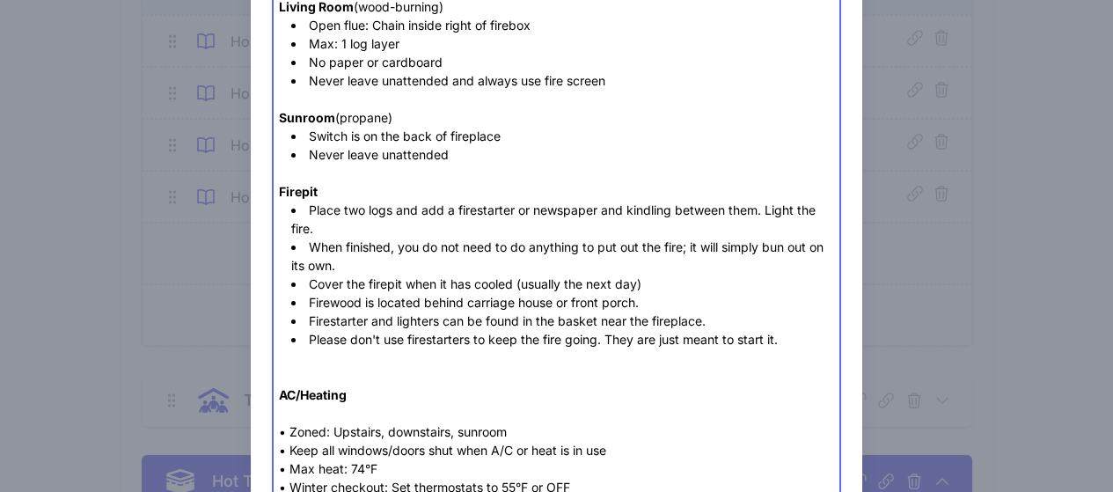
type trix-editor "<div><strong>Fireplace<br><br>Living Room</strong> (wood-burning)&nbsp;</div><u…"
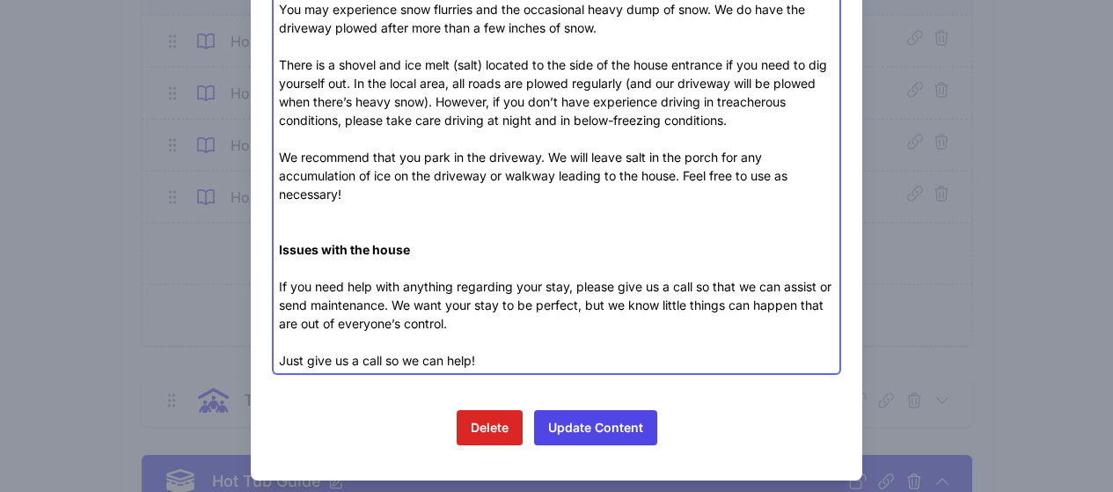
scroll to position [1683, 0]
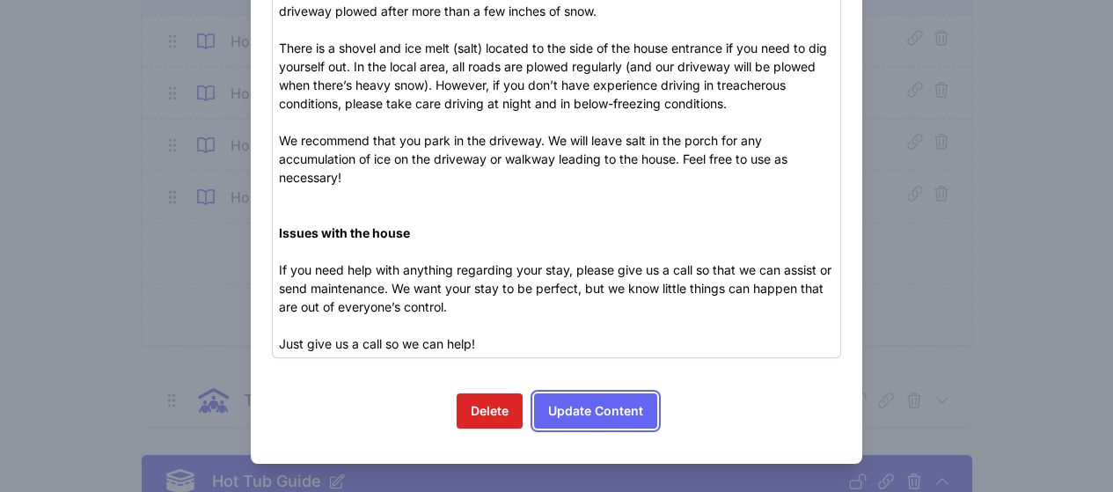
click at [607, 405] on button "Update Content" at bounding box center [595, 410] width 123 height 35
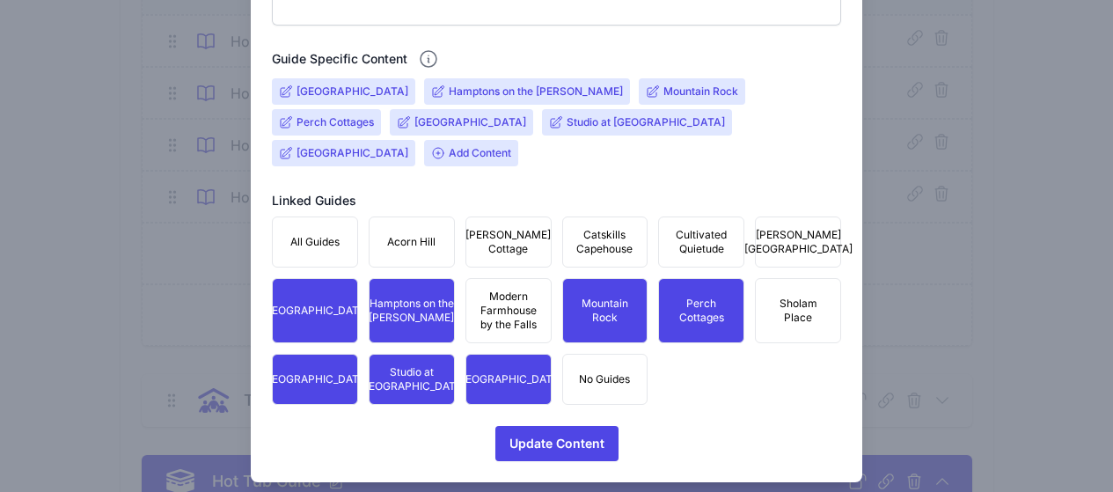
scroll to position [656, 0]
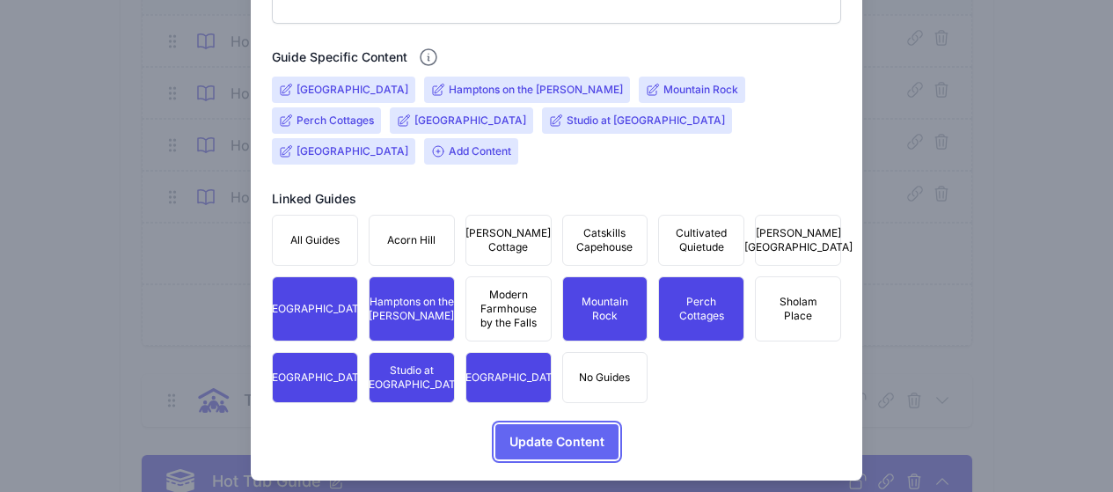
click at [584, 424] on span "Update Content" at bounding box center [557, 441] width 95 height 35
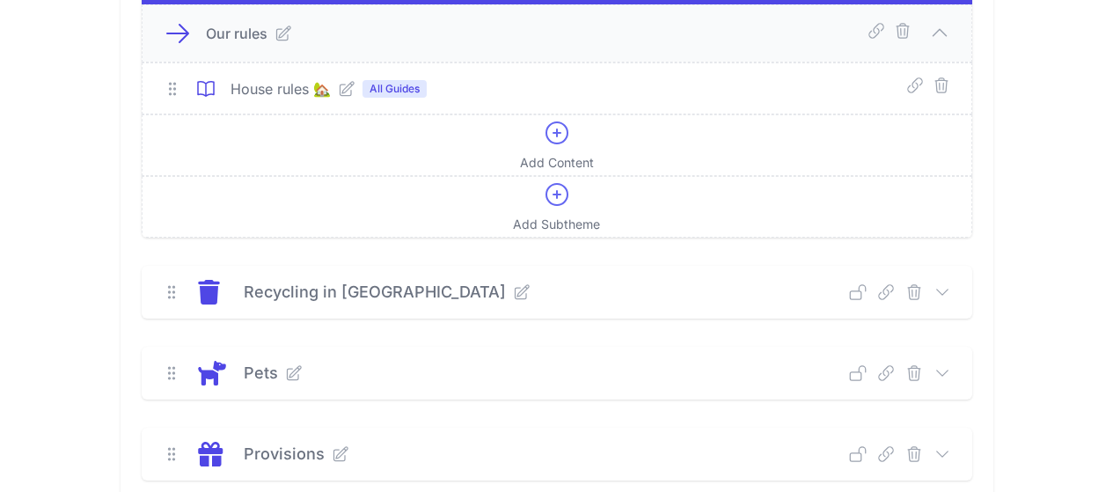
scroll to position [1056, 0]
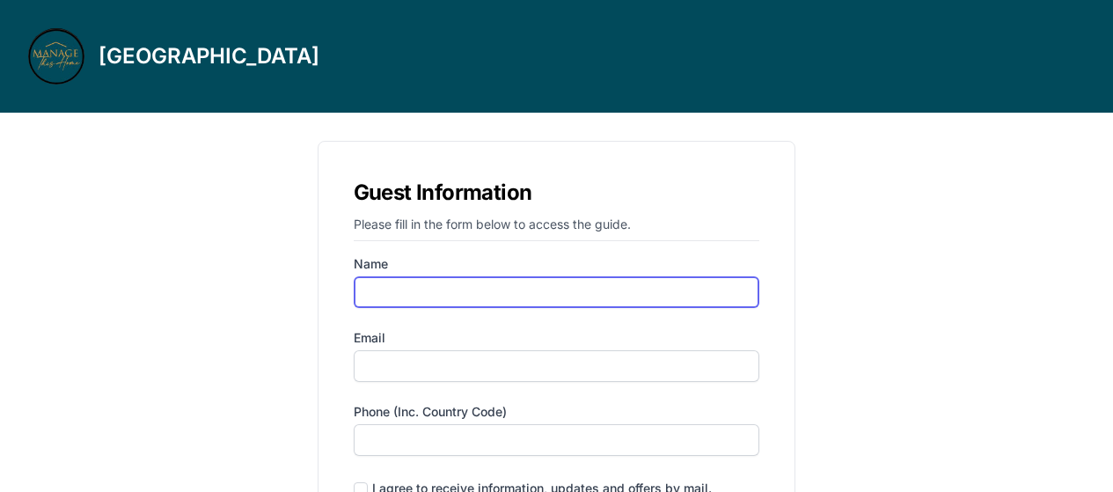
click at [449, 288] on input "Name" at bounding box center [557, 292] width 407 height 32
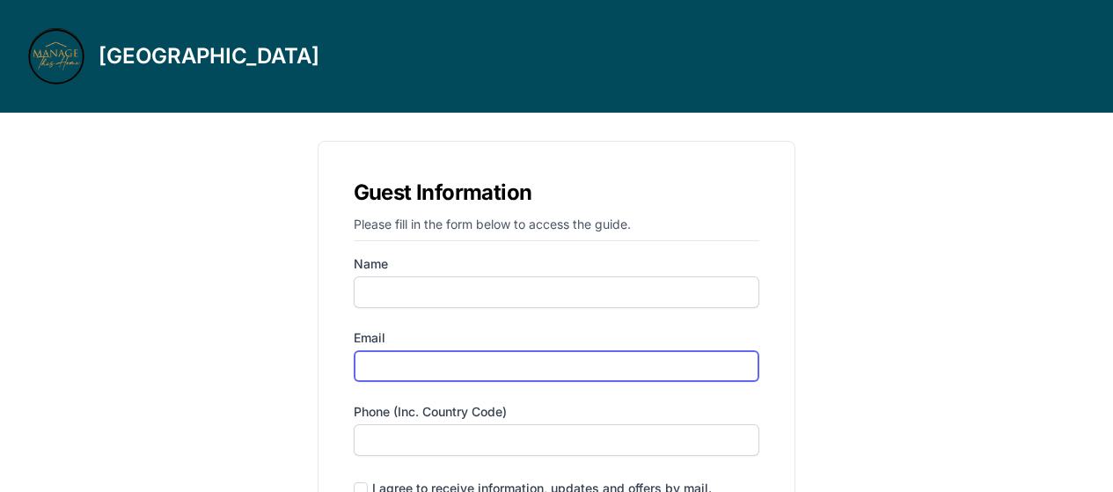
click at [454, 367] on input "Email" at bounding box center [557, 366] width 407 height 32
type input "alona.peco@gmail.com"
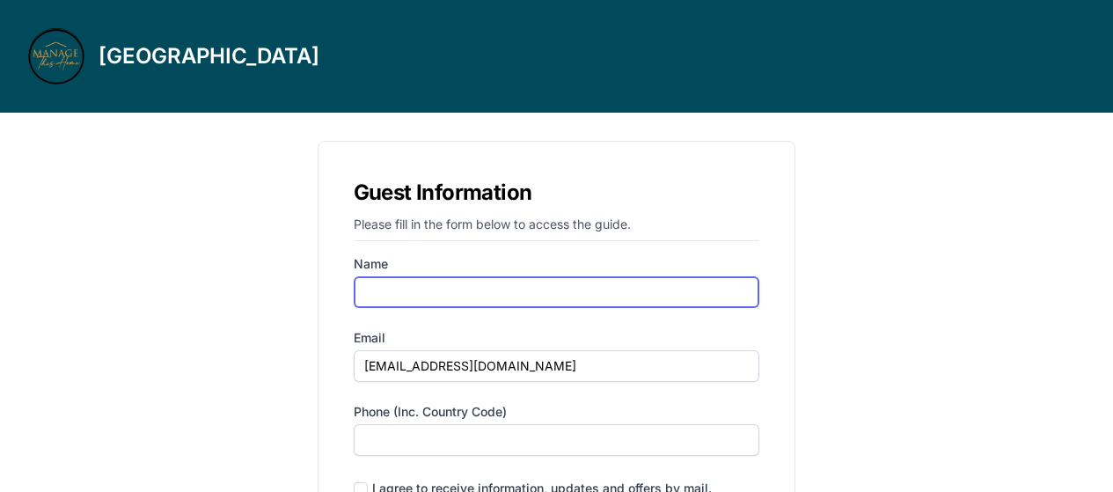
click at [470, 307] on input "Name" at bounding box center [557, 292] width 407 height 32
type input "alona"
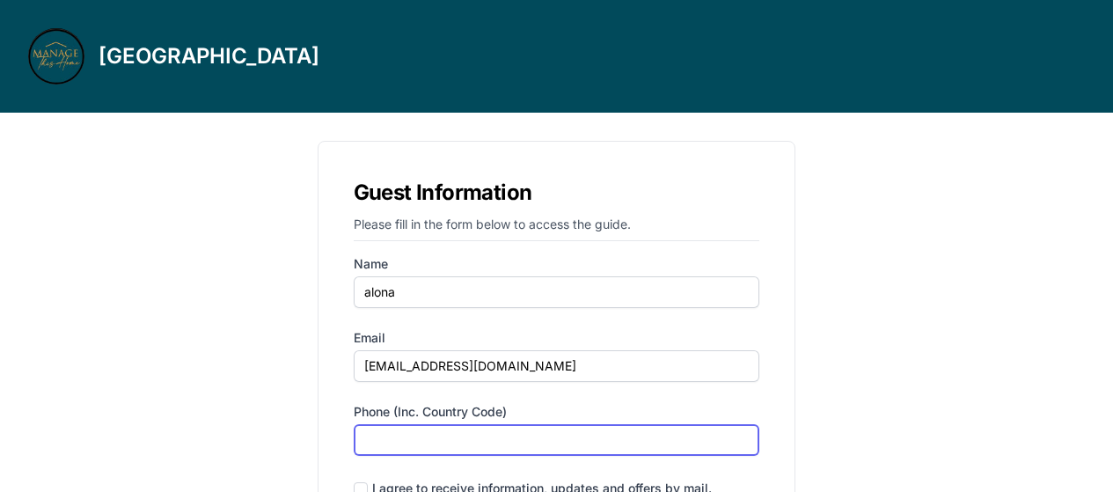
click at [416, 452] on input "Phone (inc. country code)" at bounding box center [557, 440] width 407 height 32
type input "‪(646) 389-6677‬"
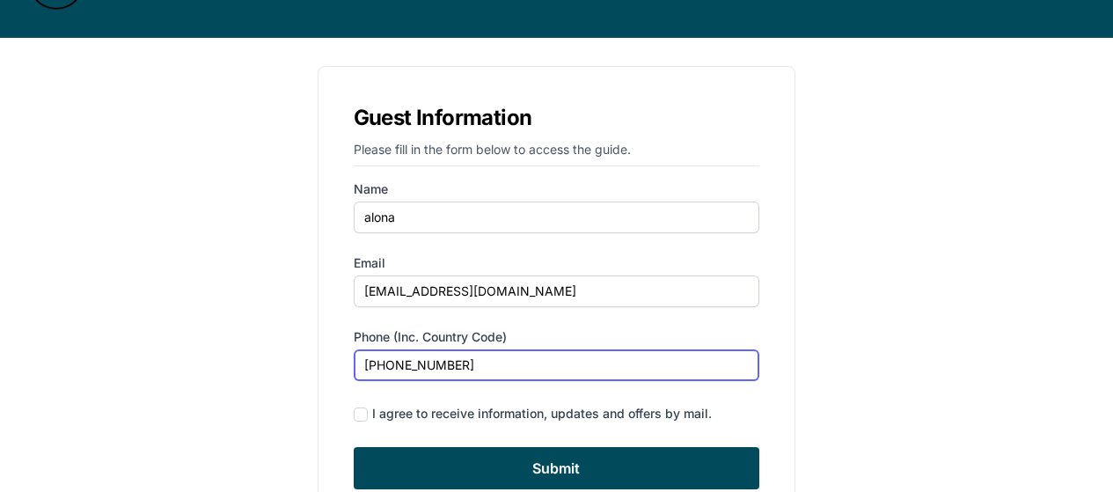
scroll to position [158, 0]
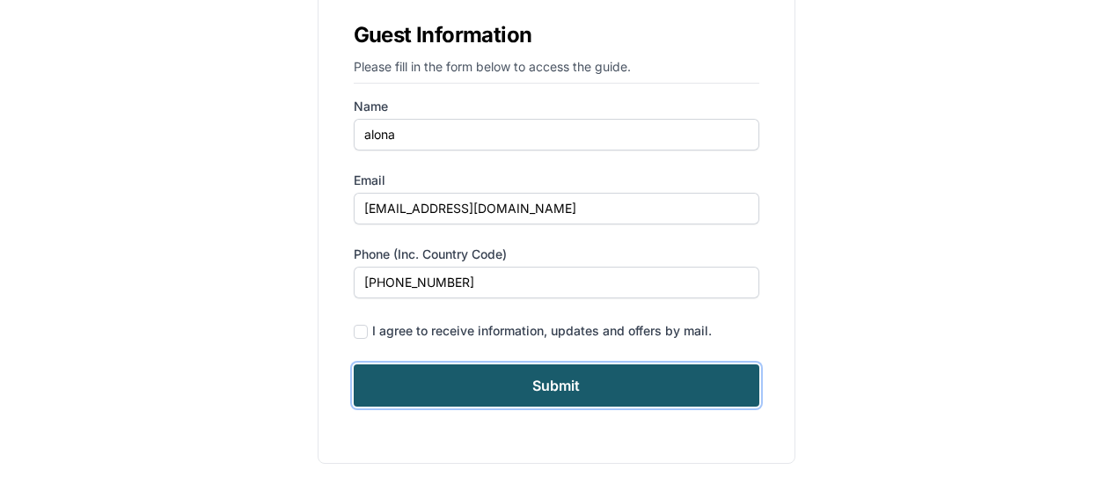
click at [634, 381] on input "Submit" at bounding box center [557, 385] width 407 height 42
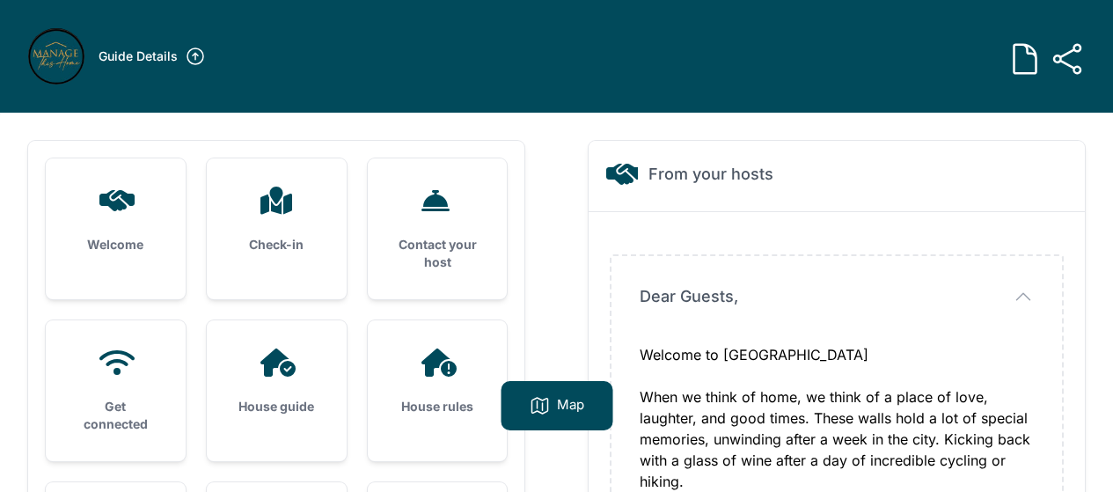
click at [273, 222] on div "Check-in" at bounding box center [277, 219] width 140 height 123
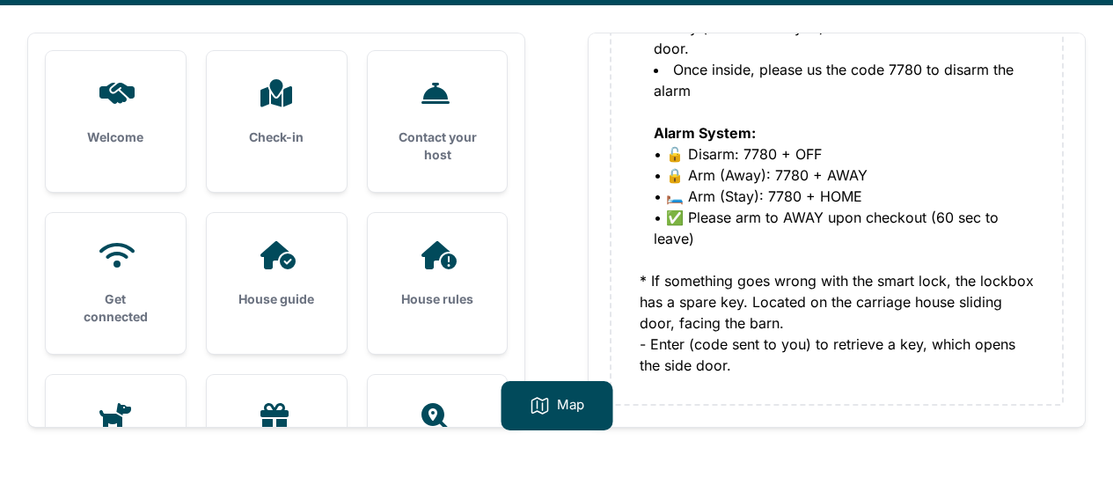
scroll to position [113, 0]
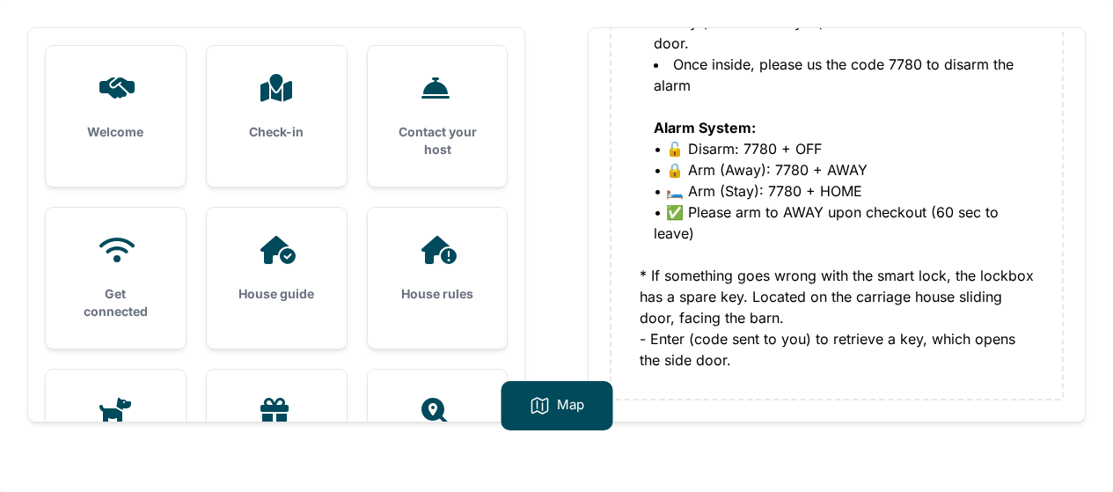
click at [437, 102] on div "Contact your host" at bounding box center [438, 116] width 140 height 141
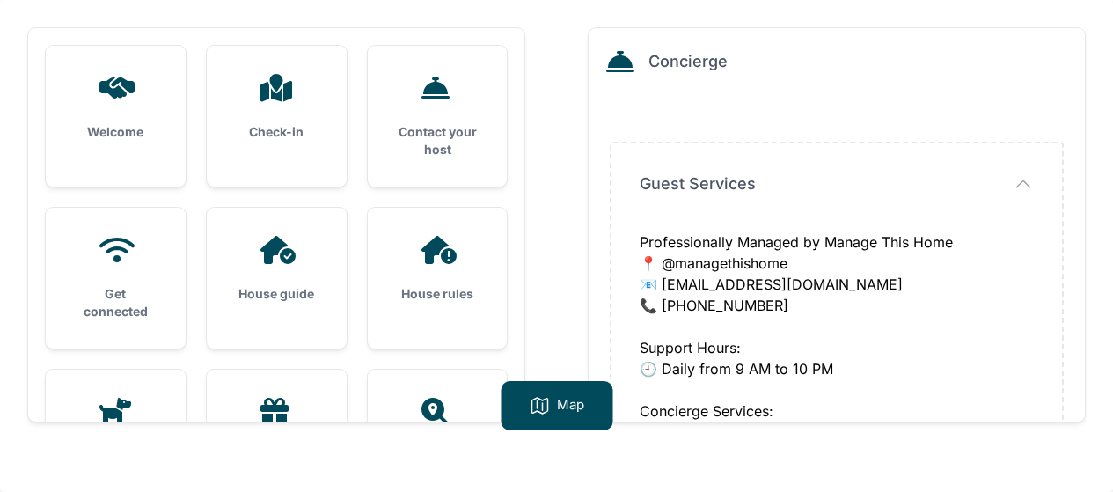
click at [84, 284] on div "Get connected" at bounding box center [116, 278] width 140 height 141
click at [298, 282] on div "House guide" at bounding box center [277, 269] width 140 height 123
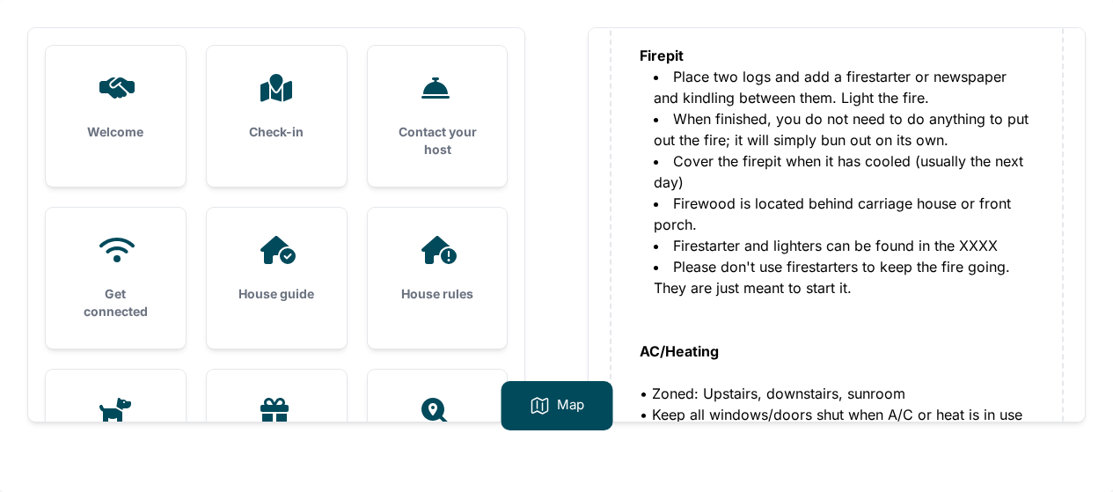
scroll to position [704, 0]
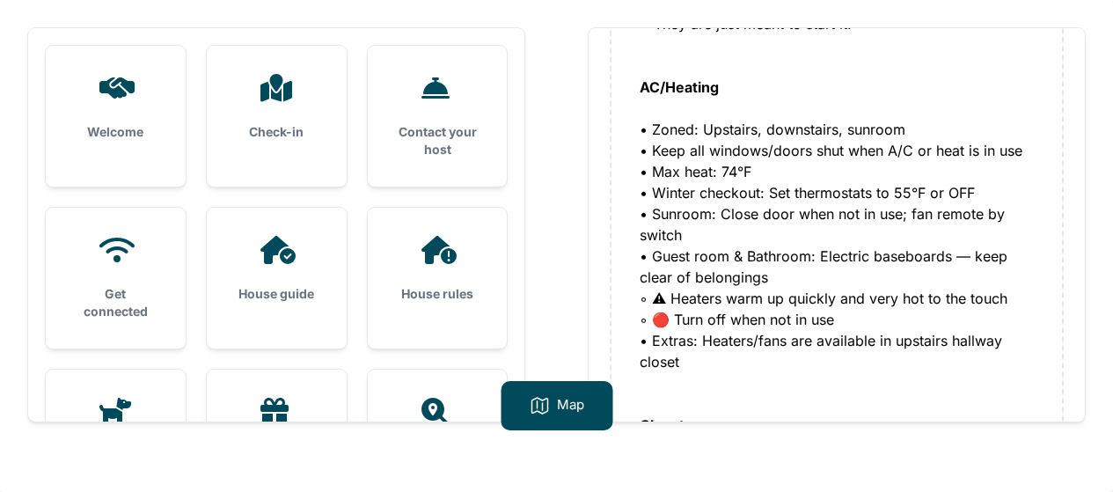
click at [378, 248] on div "House rules" at bounding box center [438, 269] width 140 height 123
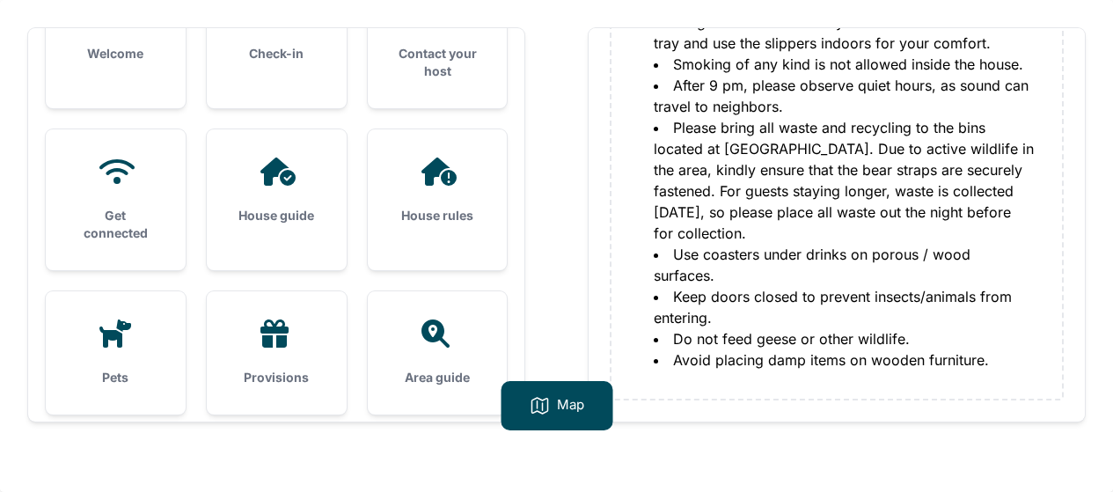
scroll to position [176, 0]
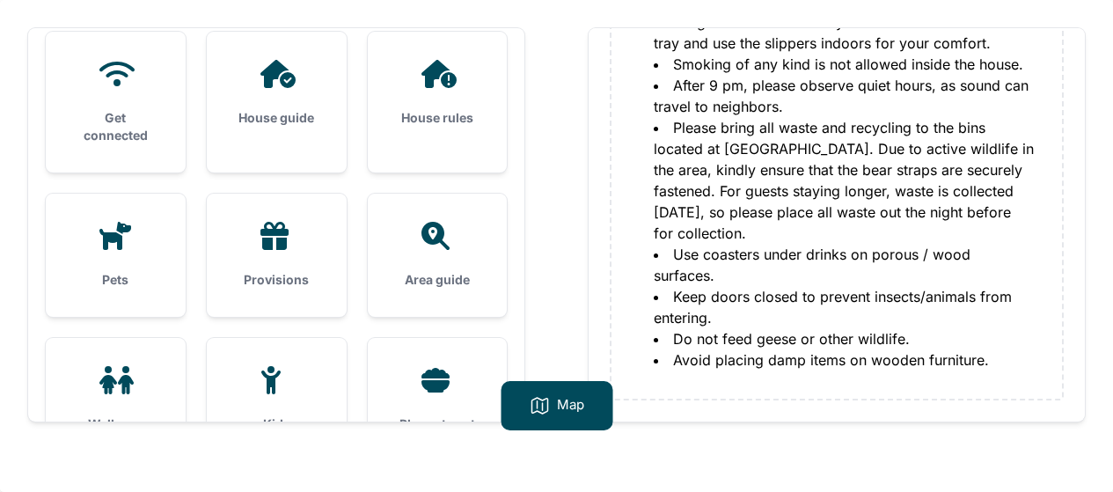
click at [102, 259] on div "Pets" at bounding box center [116, 255] width 140 height 123
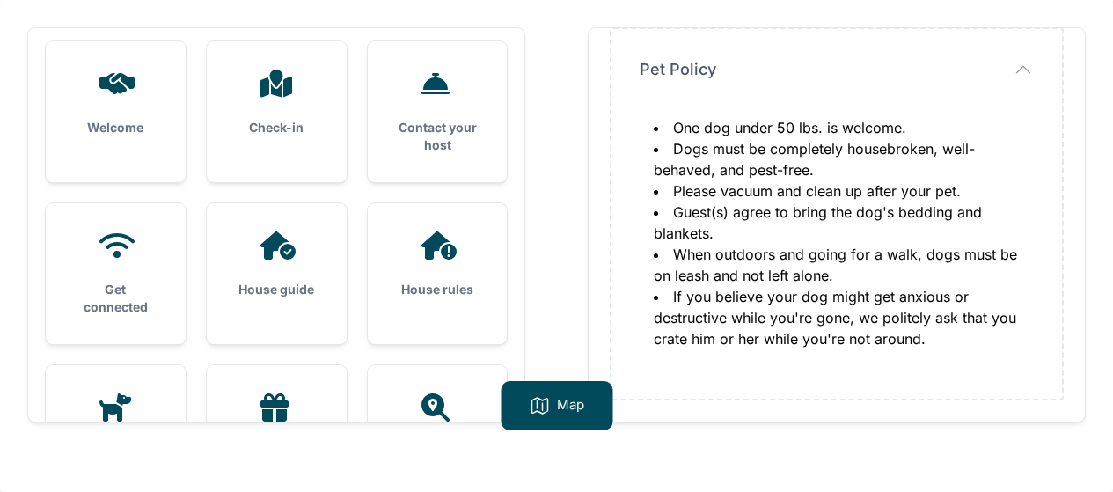
scroll to position [0, 0]
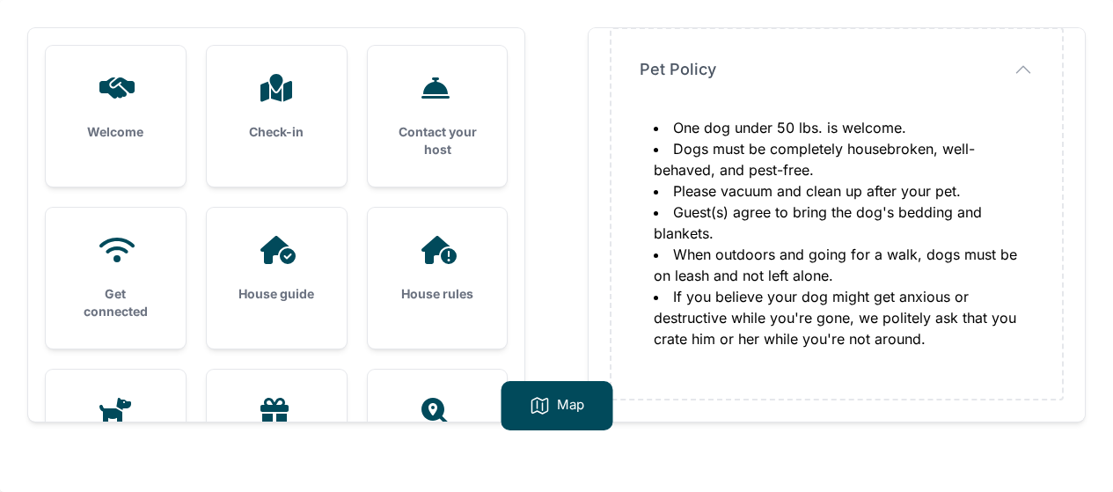
click at [261, 113] on div "Check-in" at bounding box center [277, 107] width 140 height 123
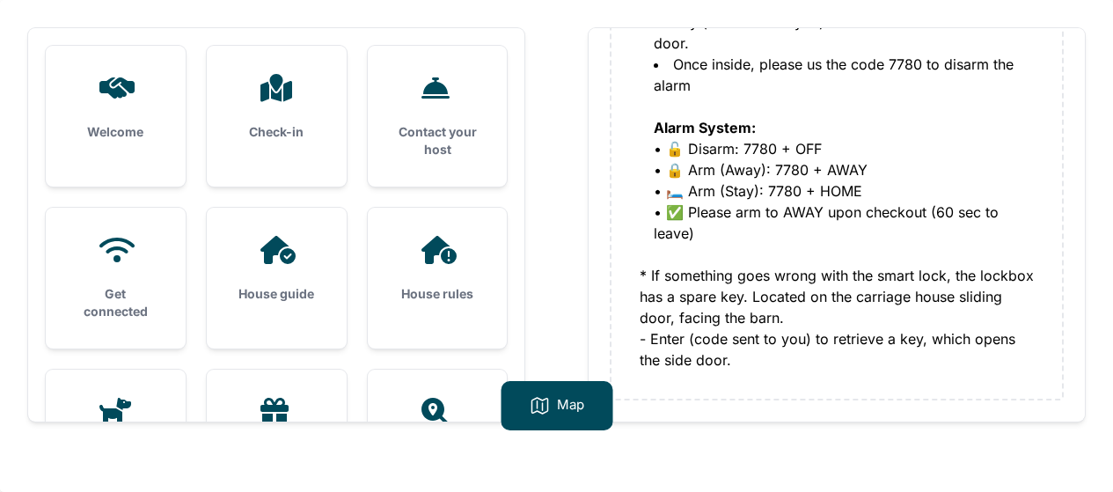
scroll to position [431, 0]
click at [444, 136] on h3 "Contact your host" at bounding box center [438, 140] width 84 height 35
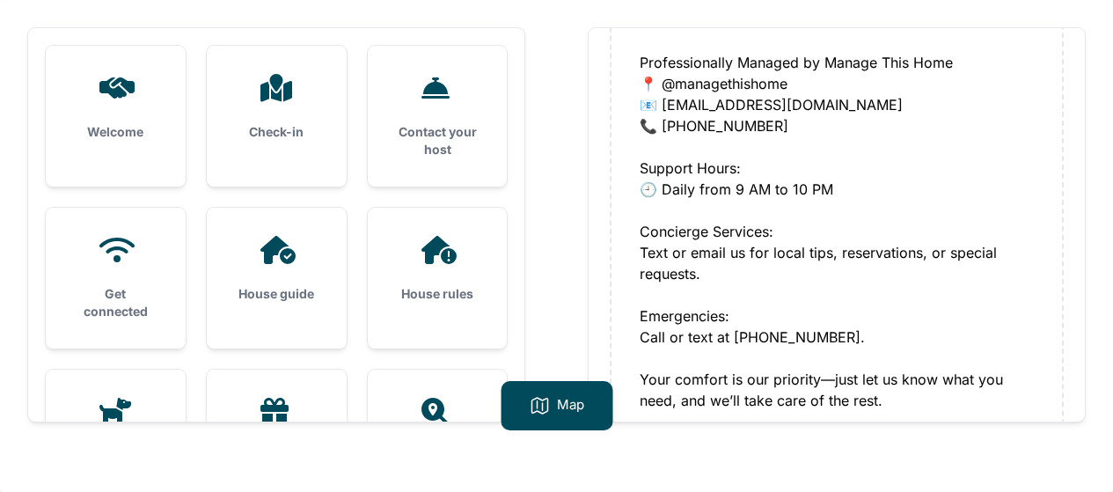
scroll to position [220, 0]
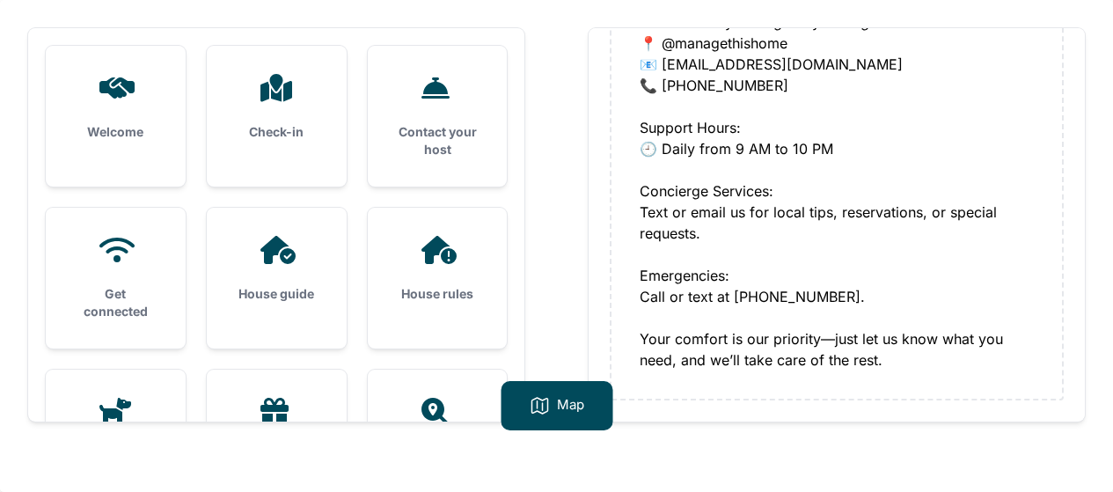
click at [126, 281] on div "Get connected" at bounding box center [116, 278] width 140 height 141
click at [270, 270] on div "House guide" at bounding box center [277, 269] width 140 height 123
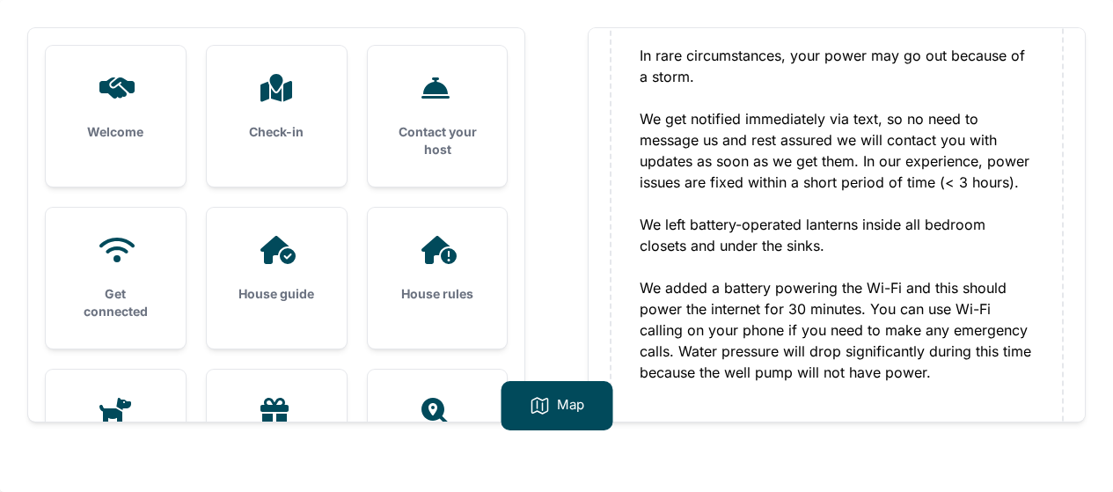
scroll to position [1320, 0]
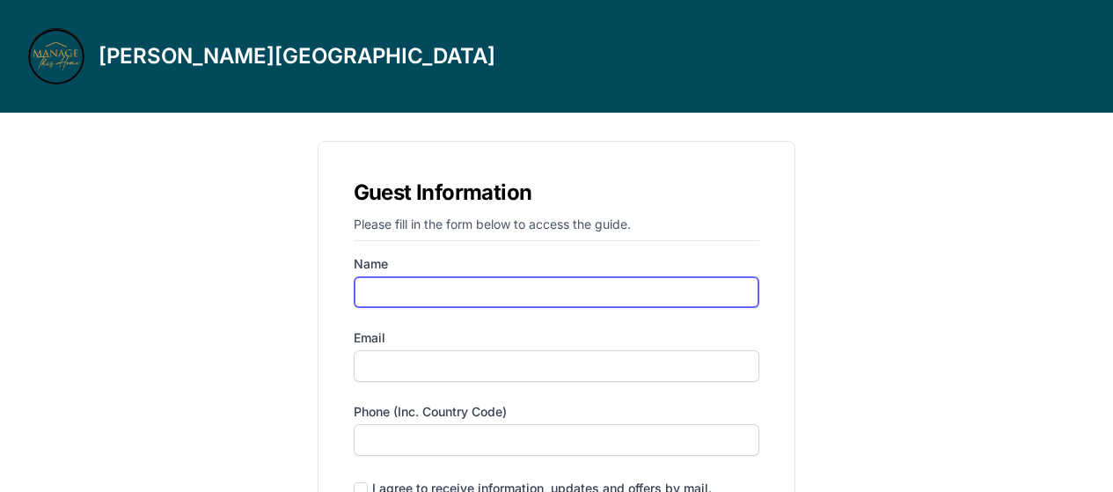
click at [553, 289] on input "Name" at bounding box center [557, 292] width 407 height 32
type input "alona"
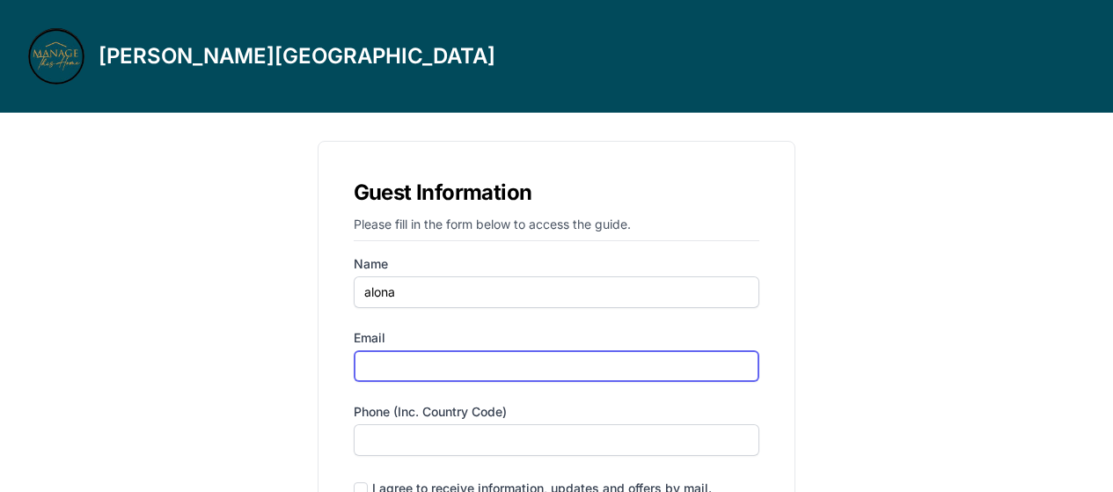
click at [434, 363] on input "Email" at bounding box center [557, 366] width 407 height 32
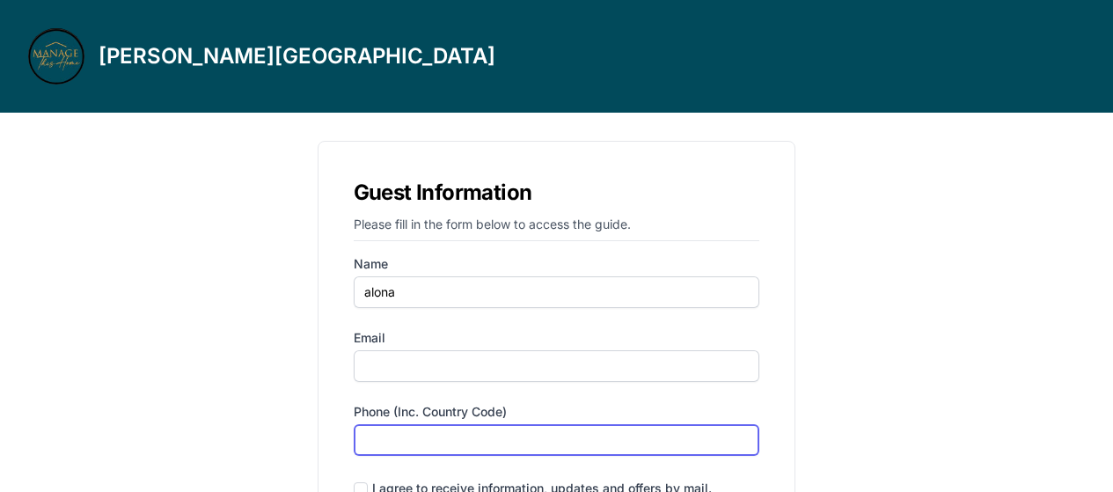
click at [477, 444] on input "Phone (inc. country code)" at bounding box center [557, 440] width 407 height 32
type input "‪[PHONE_NUMBER]‬"
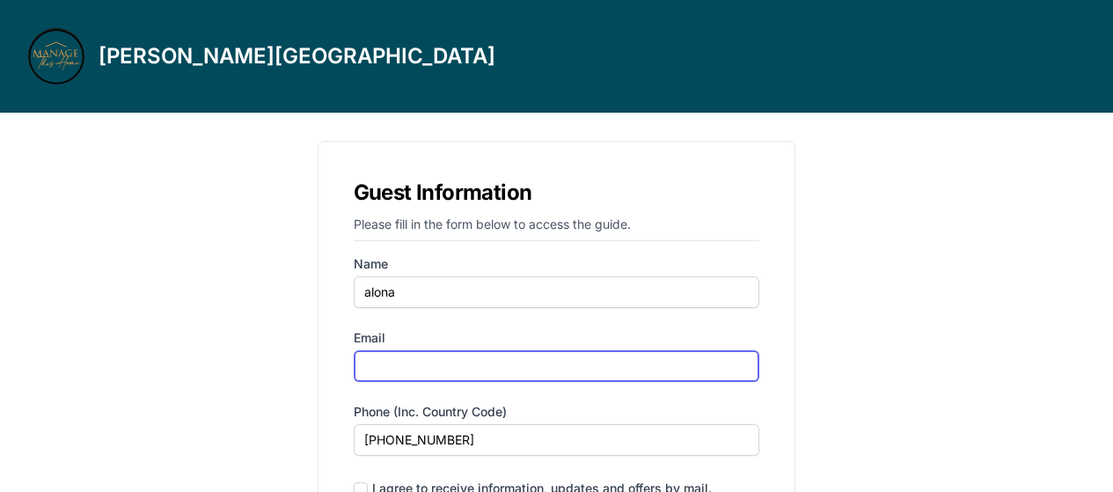
click at [414, 363] on input "Email" at bounding box center [557, 366] width 407 height 32
type input "[EMAIL_ADDRESS][DOMAIN_NAME]"
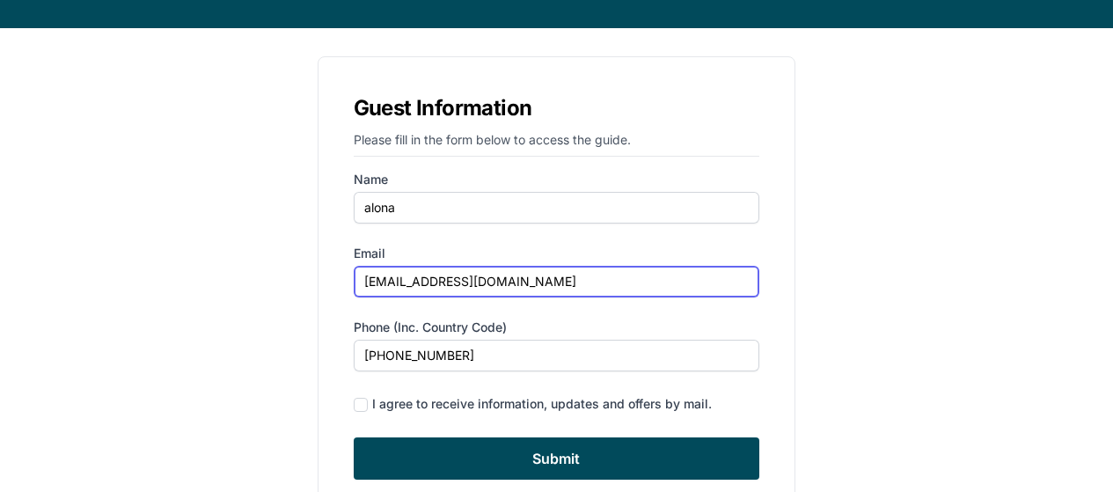
scroll to position [158, 0]
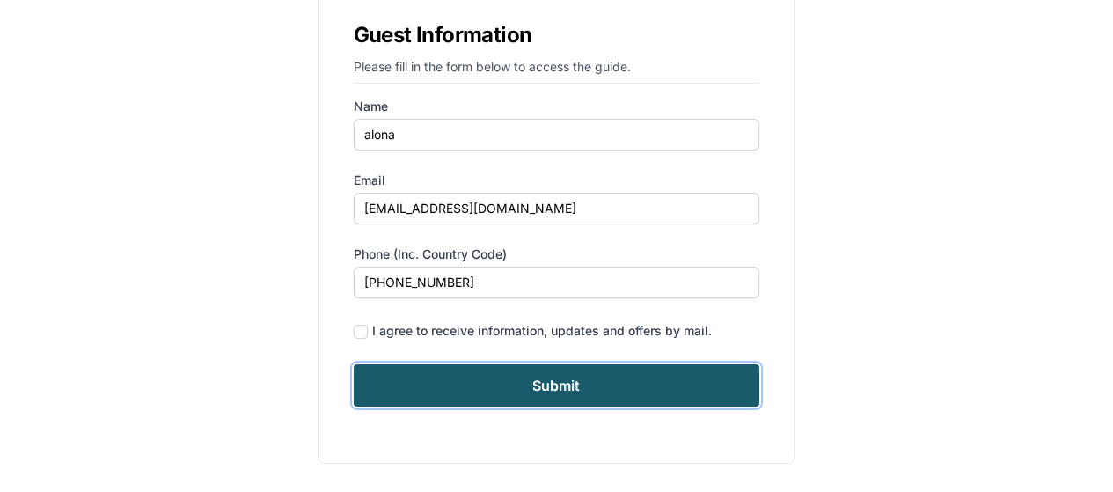
click at [620, 382] on input "Submit" at bounding box center [557, 385] width 407 height 42
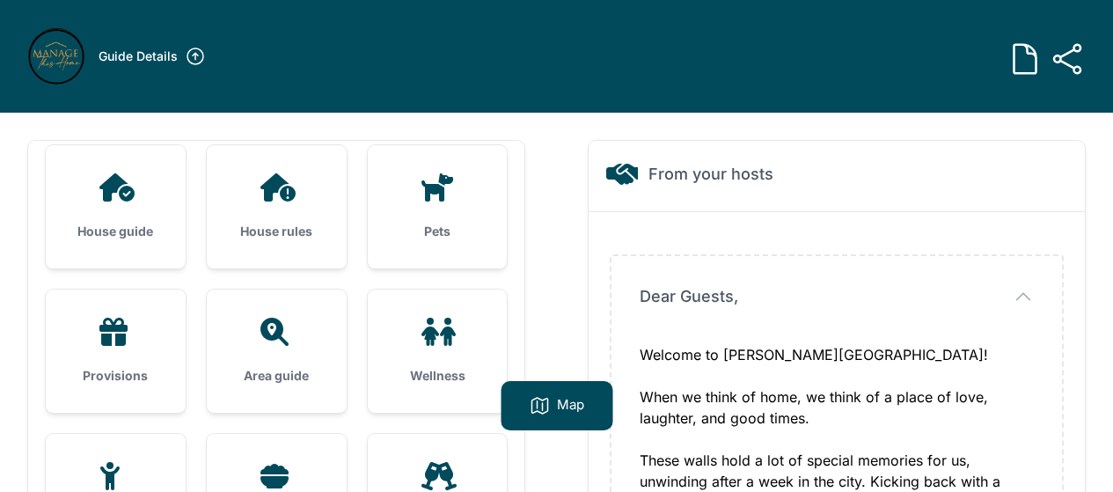
scroll to position [176, 0]
click at [259, 227] on h3 "House rules" at bounding box center [277, 231] width 84 height 18
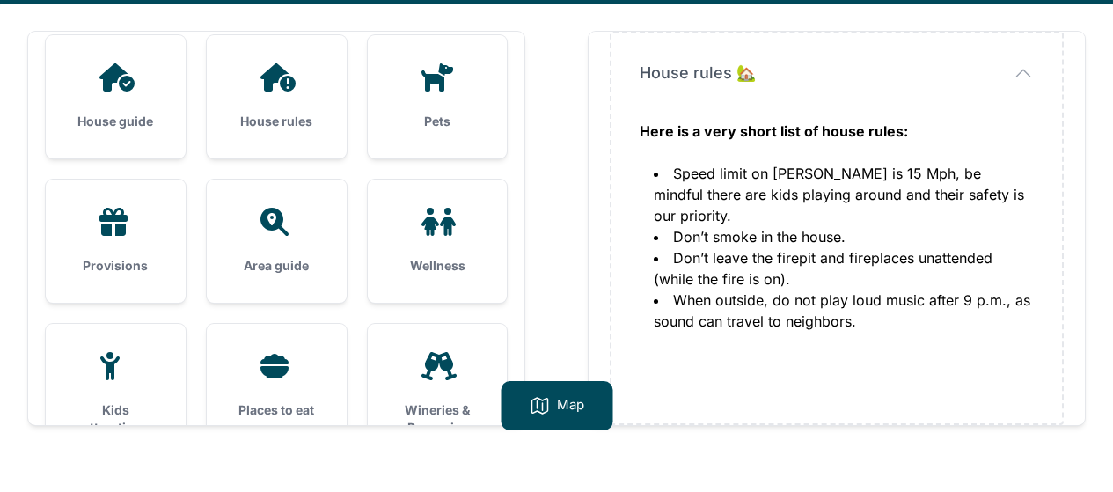
scroll to position [113, 0]
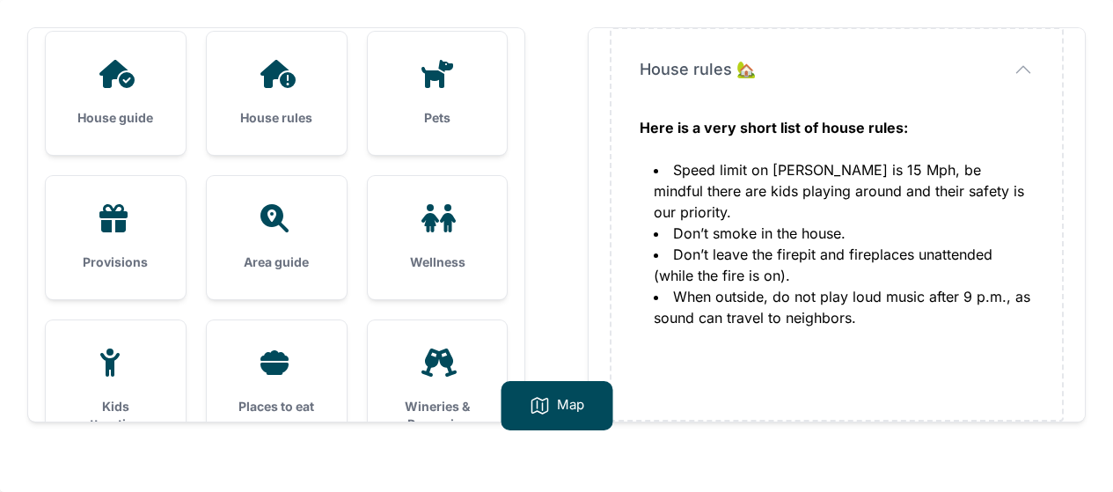
click at [105, 90] on div "House guide" at bounding box center [116, 93] width 140 height 123
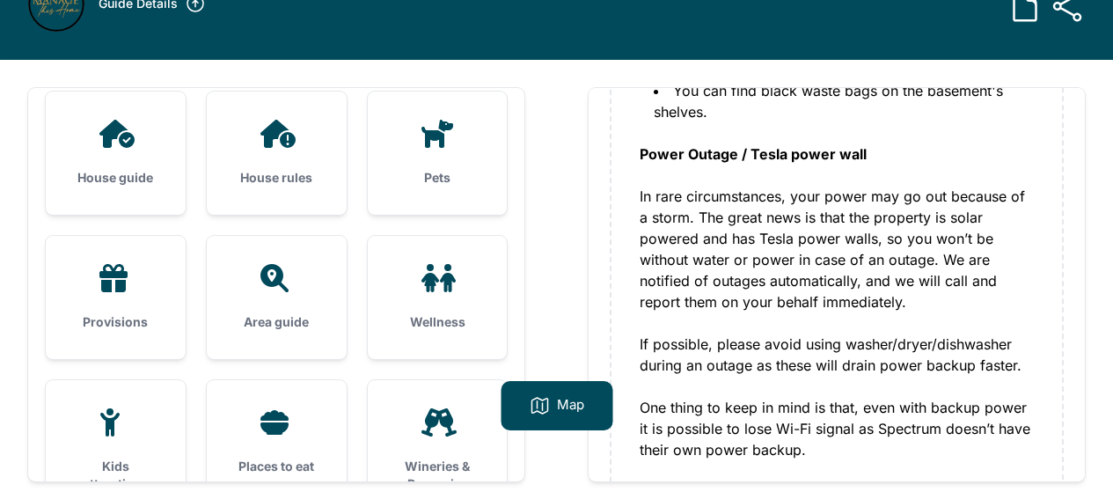
scroll to position [0, 0]
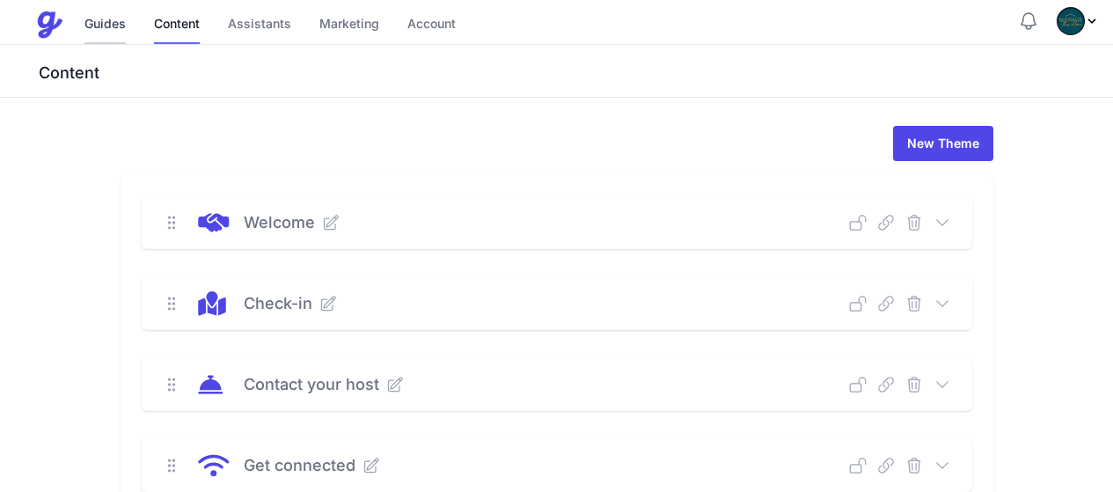
click at [110, 28] on link "Guides" at bounding box center [104, 25] width 41 height 38
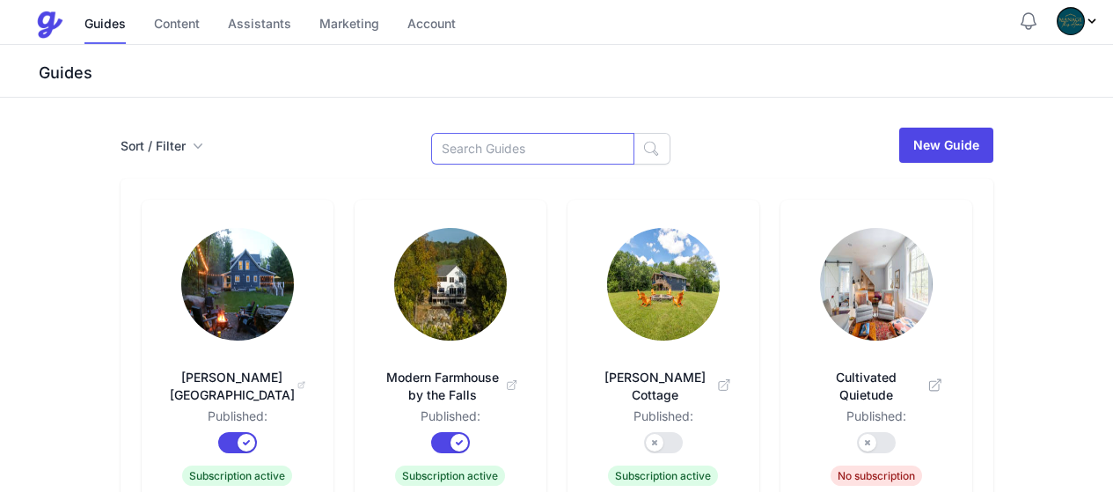
click at [544, 147] on input at bounding box center [532, 149] width 203 height 32
type input "rockledge"
click at [502, 158] on input at bounding box center [532, 149] width 203 height 32
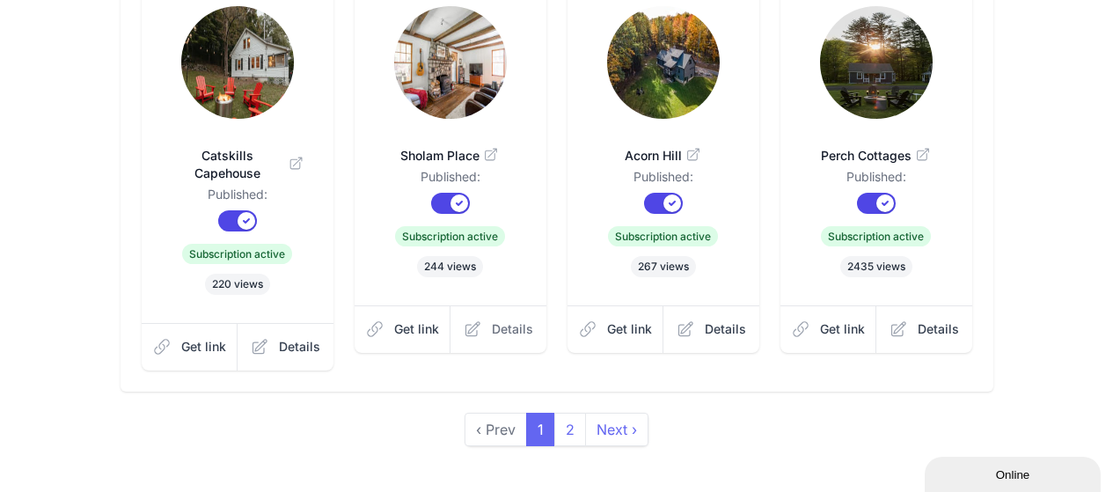
scroll to position [664, 0]
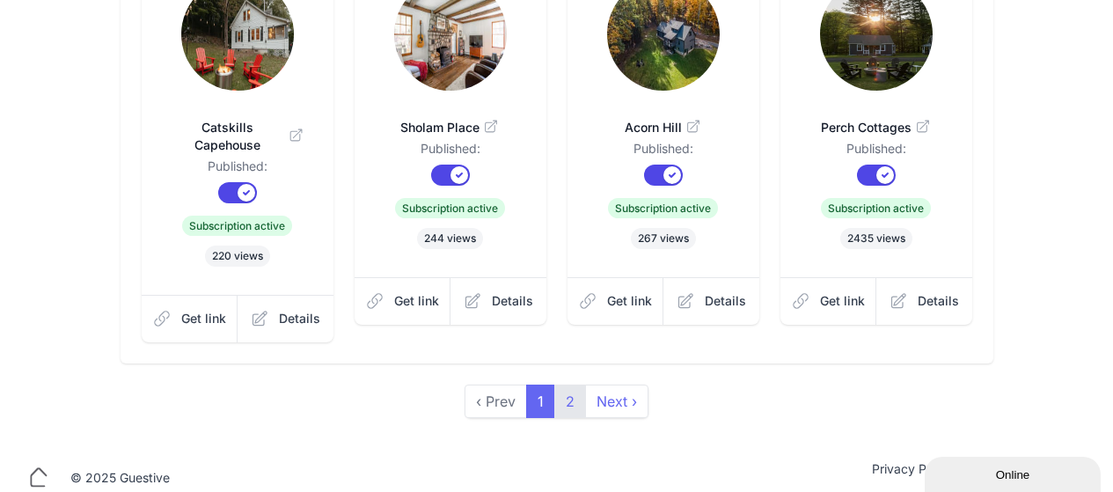
click at [560, 385] on link "2" at bounding box center [570, 401] width 32 height 33
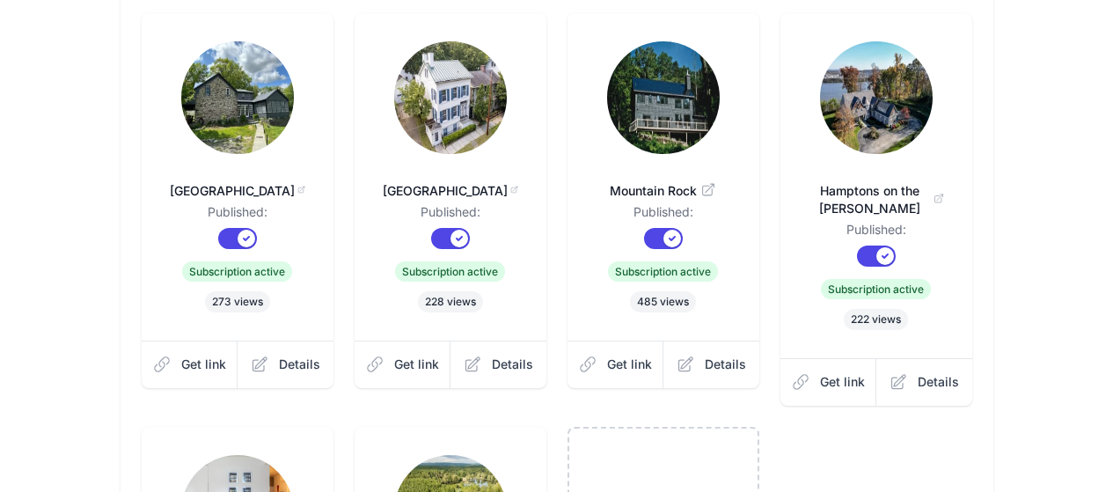
scroll to position [176, 0]
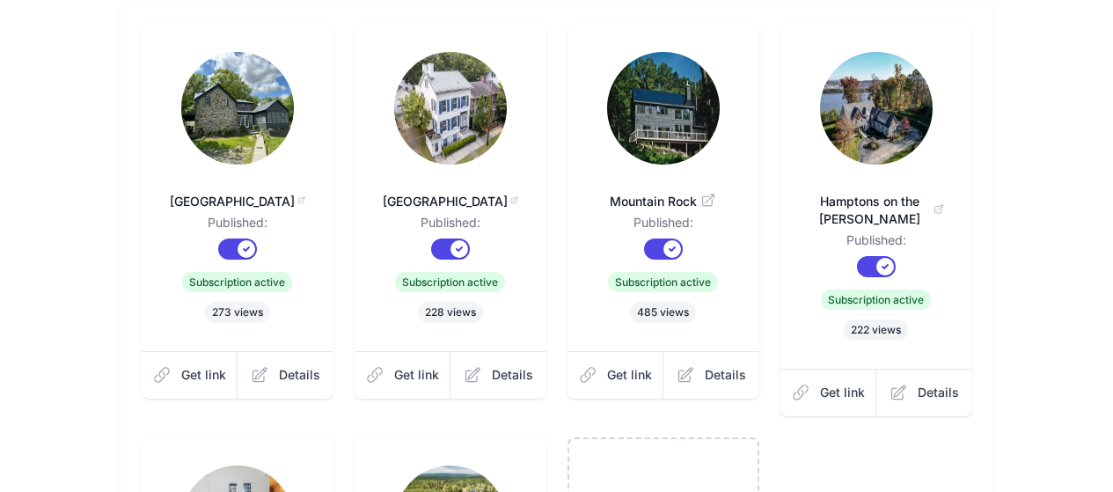
click at [720, 92] on img at bounding box center [663, 108] width 113 height 113
click at [405, 130] on img at bounding box center [450, 108] width 113 height 113
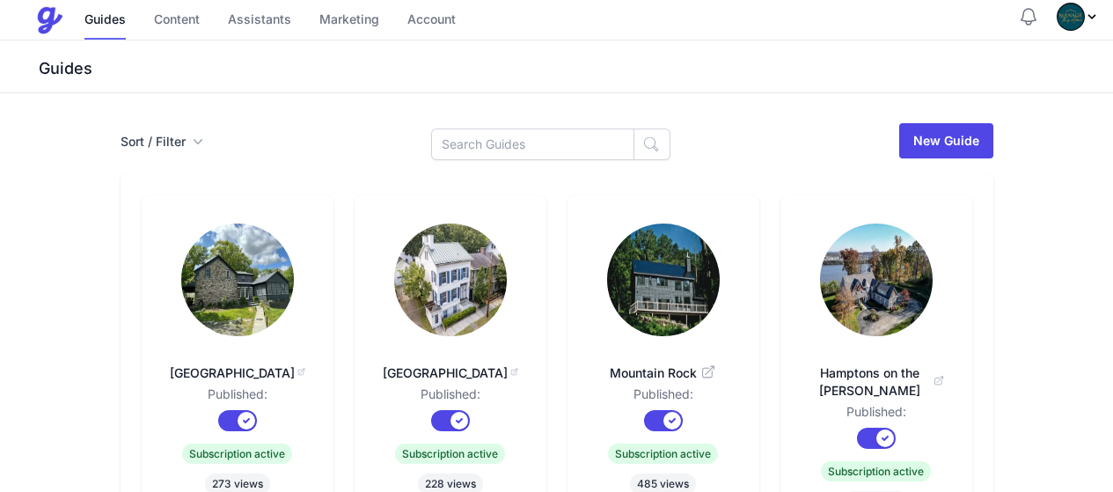
scroll to position [0, 0]
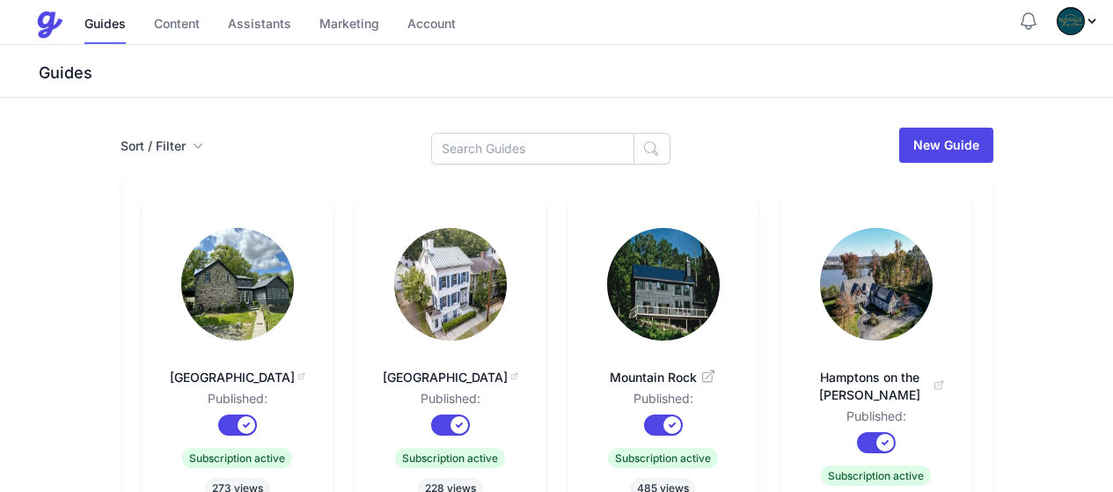
click at [181, 280] on img at bounding box center [237, 284] width 113 height 113
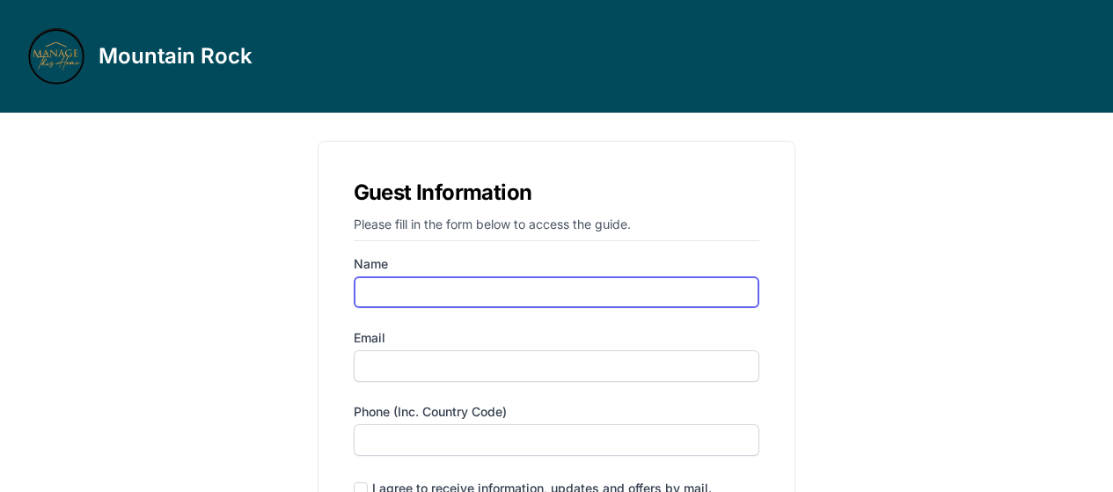
click at [566, 297] on input "Name" at bounding box center [557, 292] width 407 height 32
type input "alona"
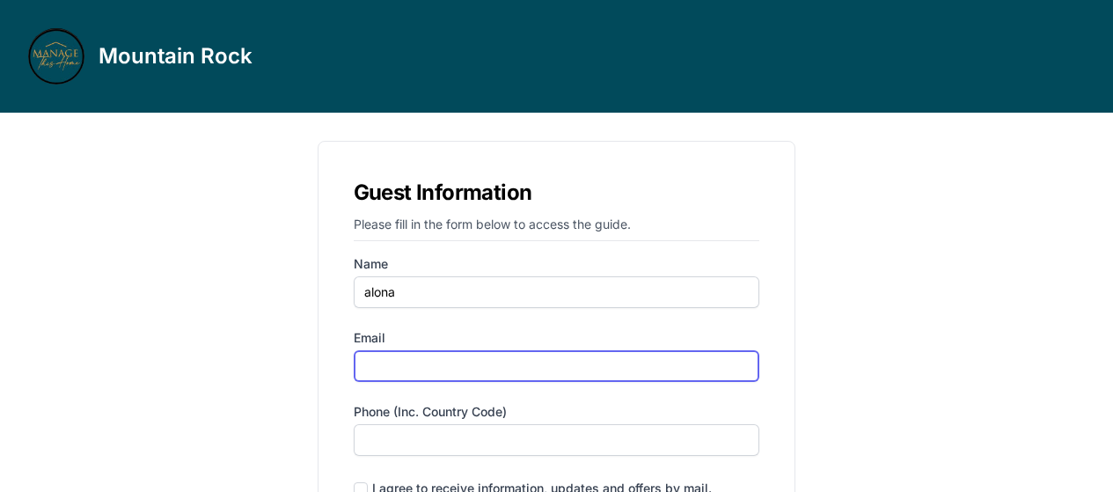
click at [414, 370] on input "Email" at bounding box center [557, 366] width 407 height 32
type input "[EMAIL_ADDRESS][DOMAIN_NAME]"
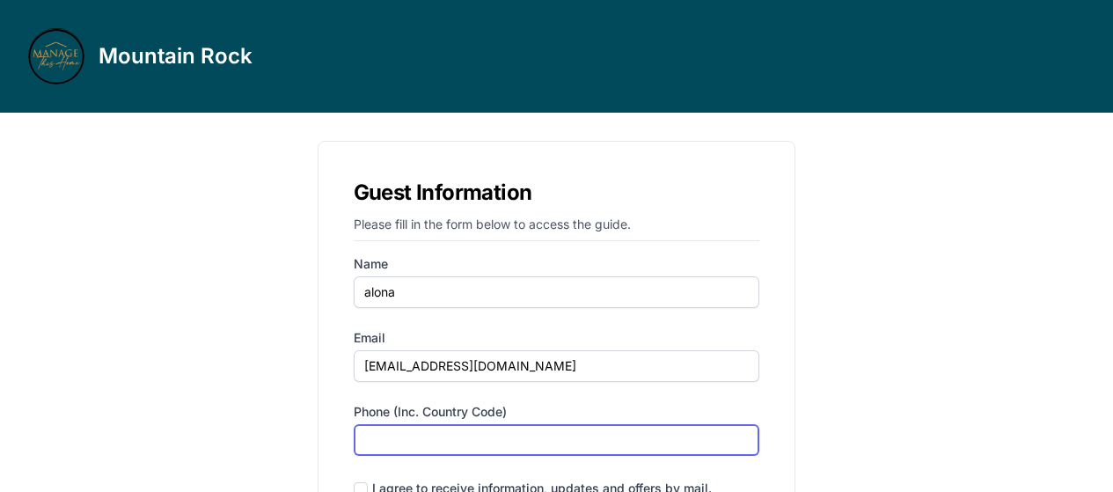
click at [438, 437] on input "Phone (inc. country code)" at bounding box center [557, 440] width 407 height 32
type input "‪[PHONE_NUMBER]‬"
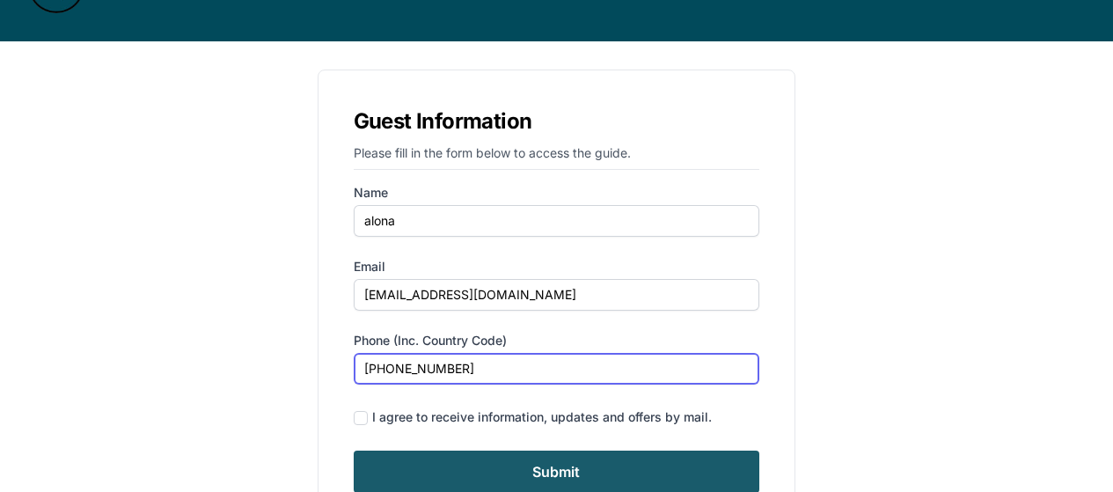
scroll to position [158, 0]
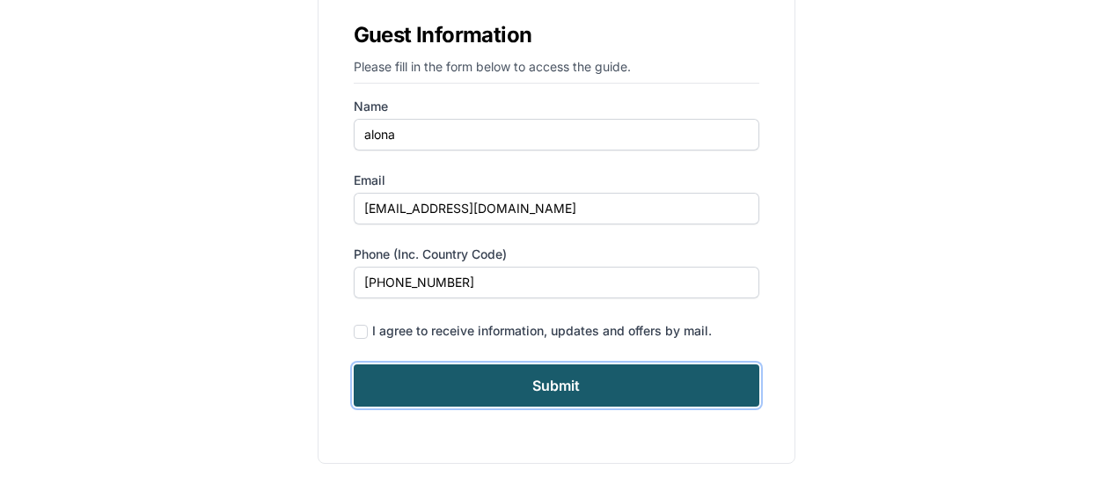
click at [570, 369] on input "Submit" at bounding box center [557, 385] width 407 height 42
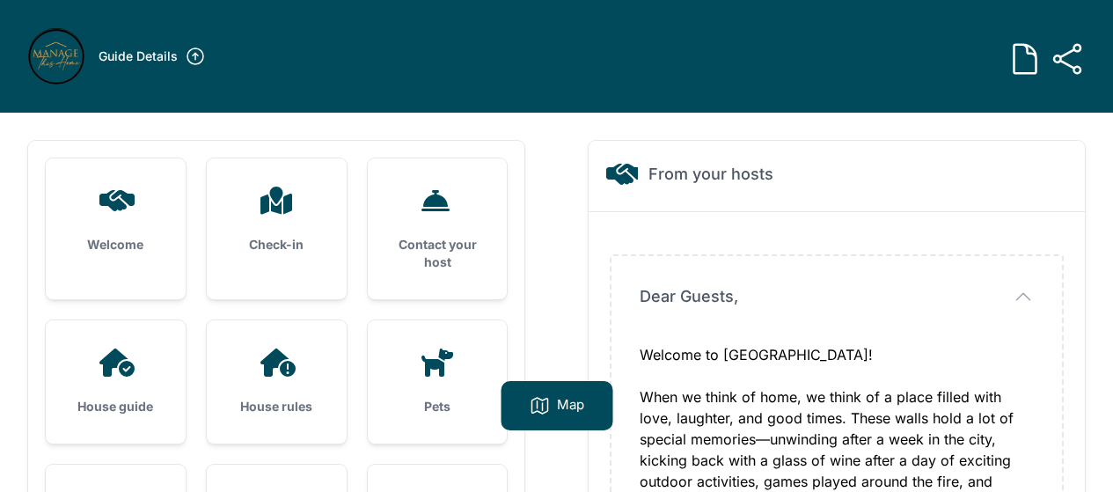
click at [267, 372] on icon at bounding box center [278, 363] width 35 height 28
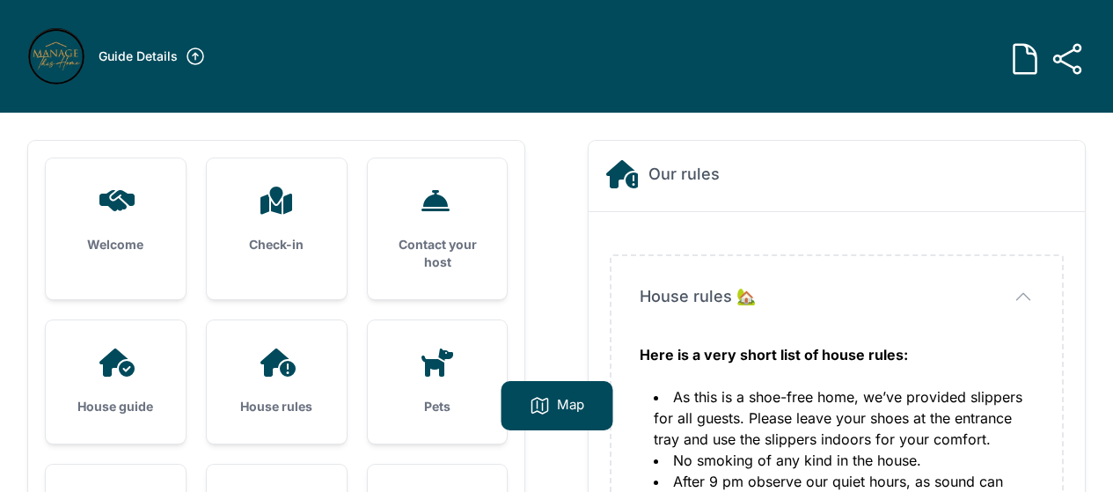
click at [101, 364] on icon at bounding box center [115, 363] width 42 height 28
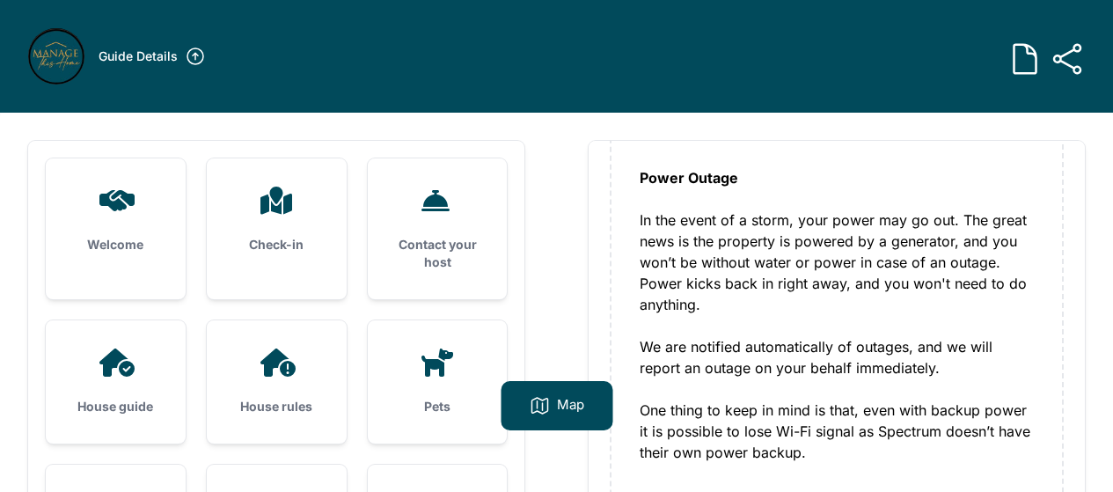
scroll to position [2024, 0]
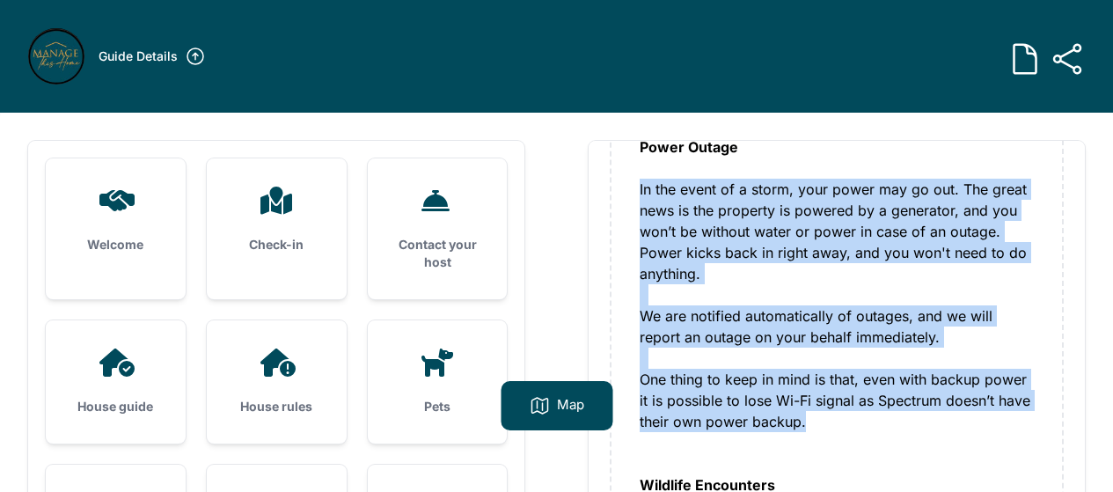
drag, startPoint x: 804, startPoint y: 423, endPoint x: 635, endPoint y: 188, distance: 288.9
copy div "In the event of a storm, your power may go out. The great news is the property …"
click at [266, 377] on div "House rules" at bounding box center [277, 381] width 140 height 123
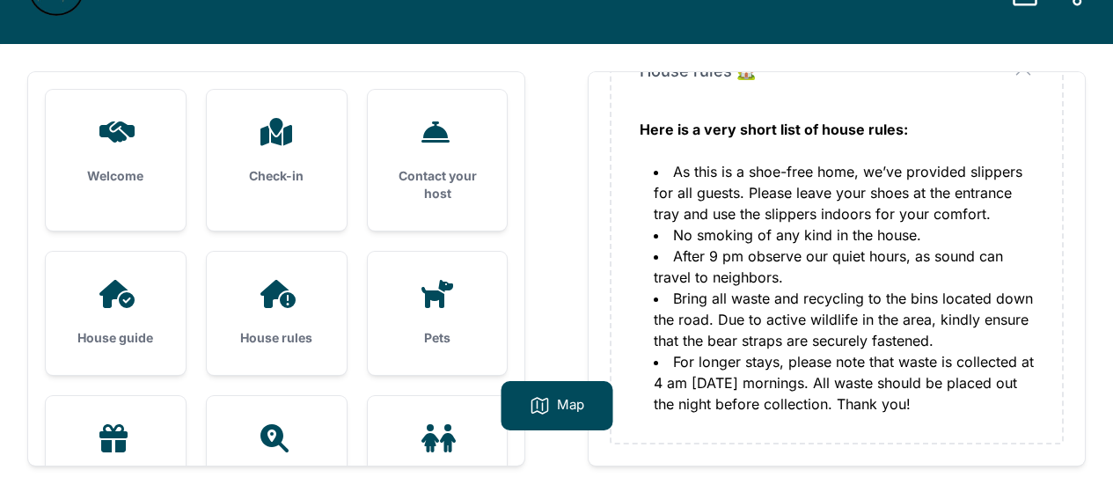
scroll to position [88, 0]
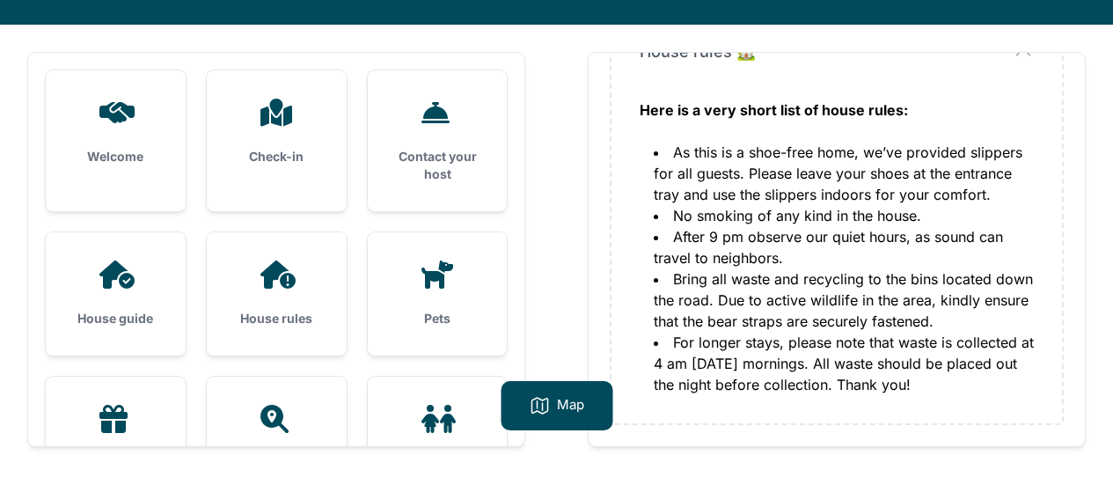
click at [248, 301] on div "House rules" at bounding box center [277, 293] width 140 height 123
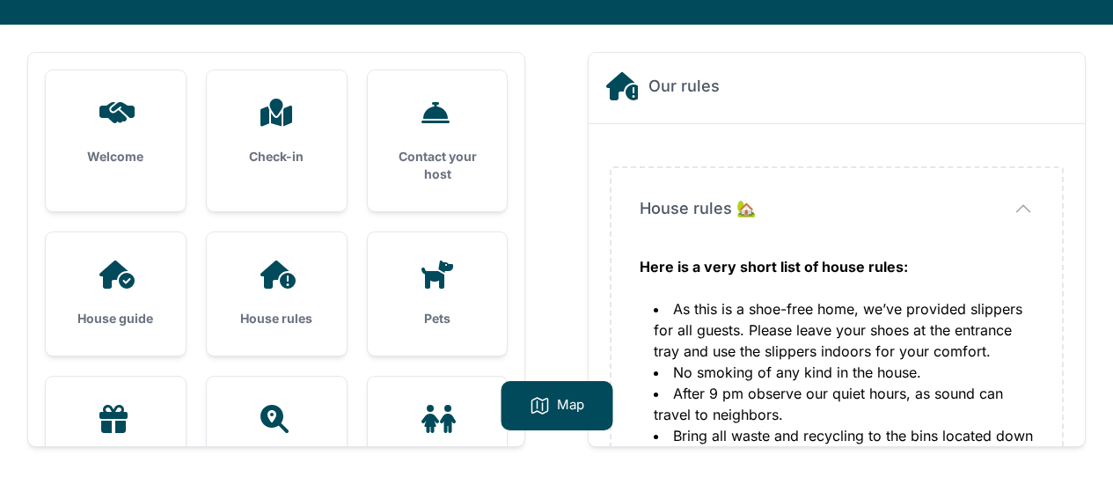
click at [129, 308] on div "House guide" at bounding box center [116, 293] width 140 height 123
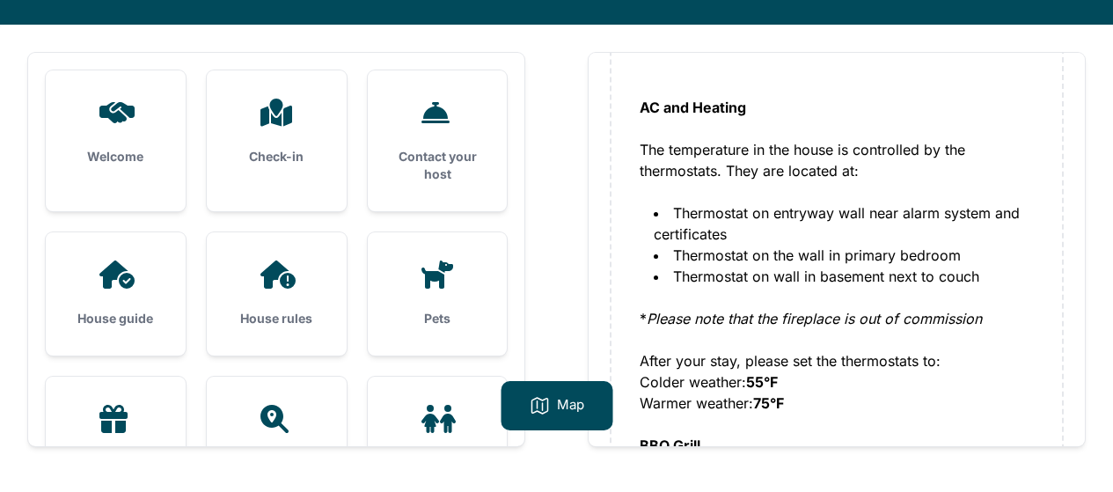
scroll to position [528, 0]
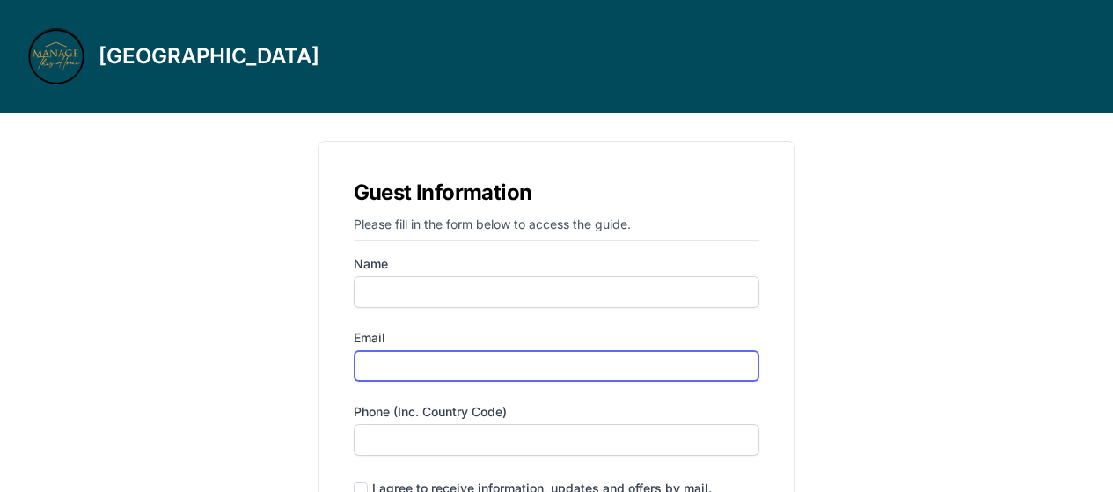
click at [445, 371] on input "Email" at bounding box center [557, 366] width 407 height 32
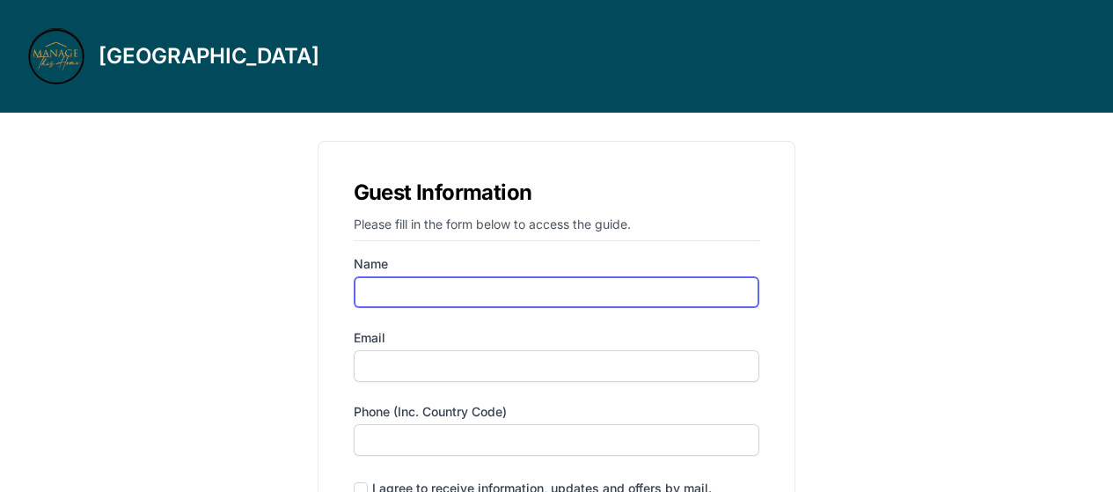
click at [491, 294] on input "Name" at bounding box center [557, 292] width 407 height 32
type input "alona"
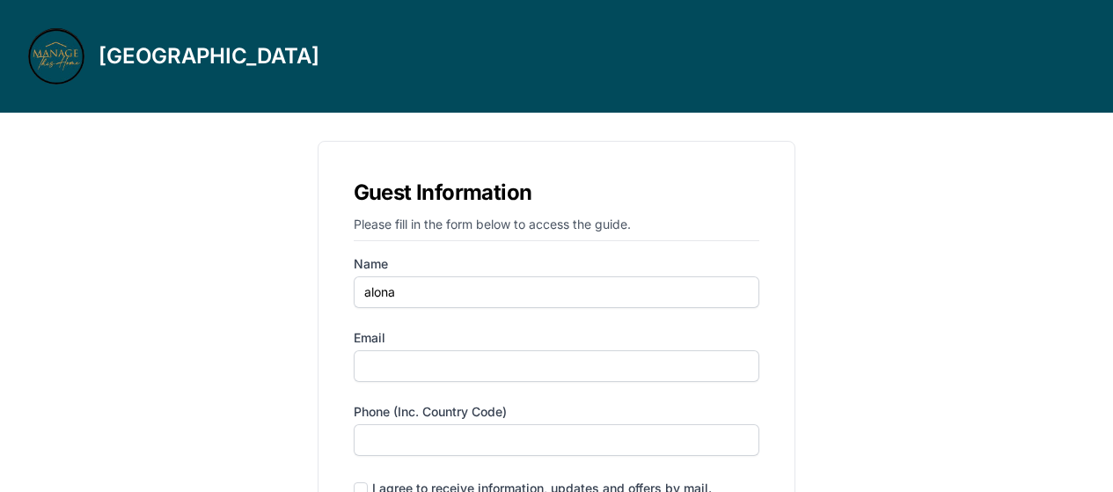
click at [428, 385] on form "Name alona Email Phone (inc. country code) I agree to receive information, upda…" at bounding box center [557, 409] width 407 height 309
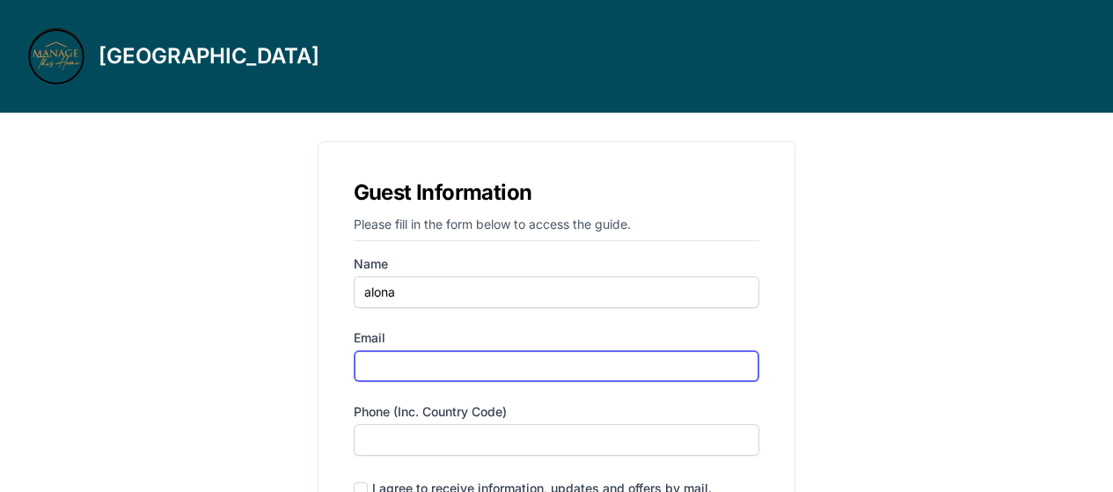
click at [454, 369] on input "Email" at bounding box center [557, 366] width 407 height 32
type input "alona.peco@gmail.com"
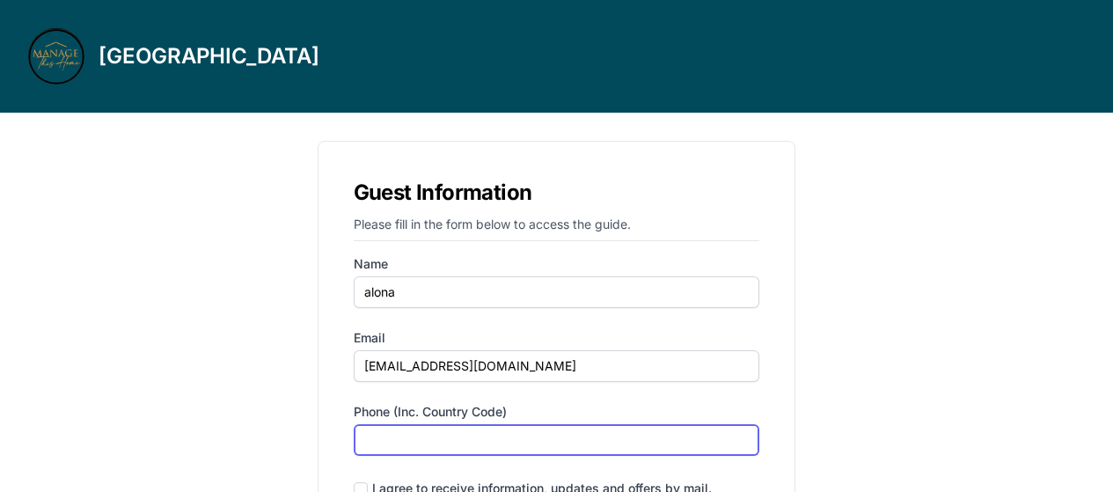
click at [451, 442] on input "Phone (inc. country code)" at bounding box center [557, 440] width 407 height 32
type input "‪(646) 389-6677‬"
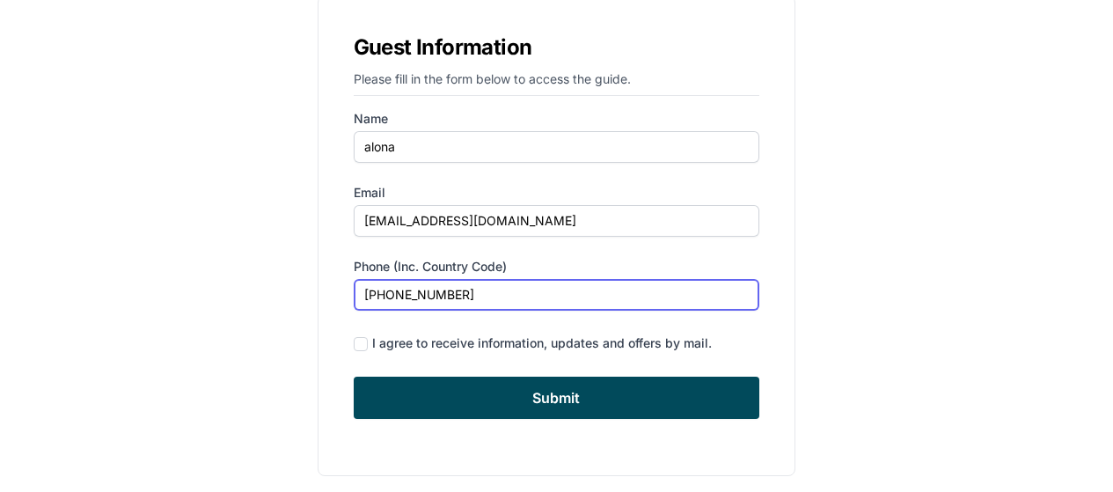
scroll to position [158, 0]
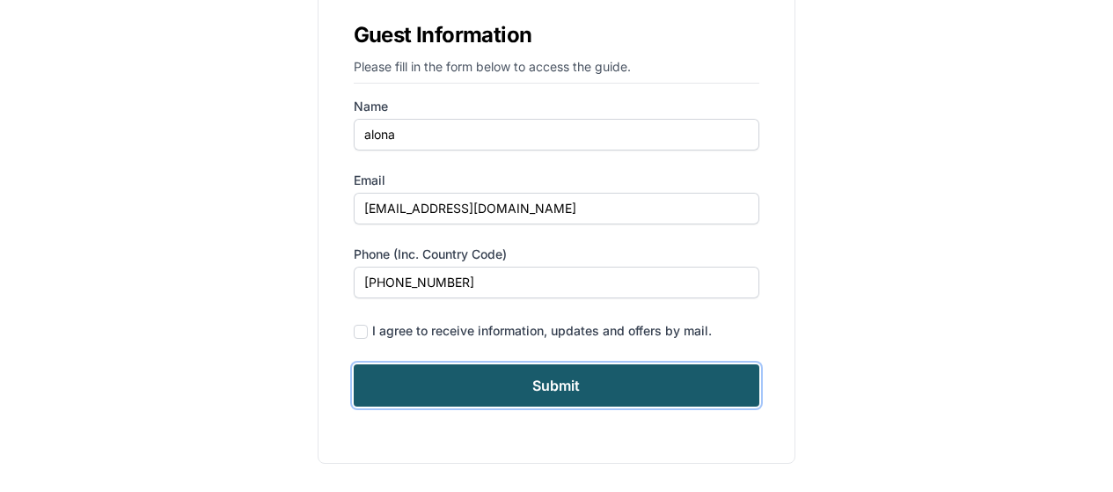
click at [580, 374] on input "Submit" at bounding box center [557, 385] width 407 height 42
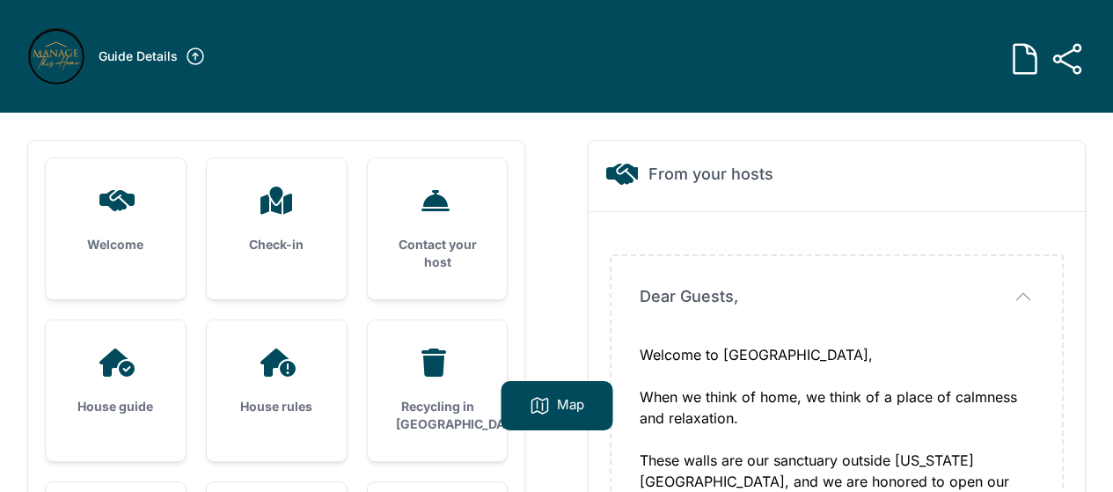
click at [268, 359] on icon at bounding box center [278, 363] width 35 height 28
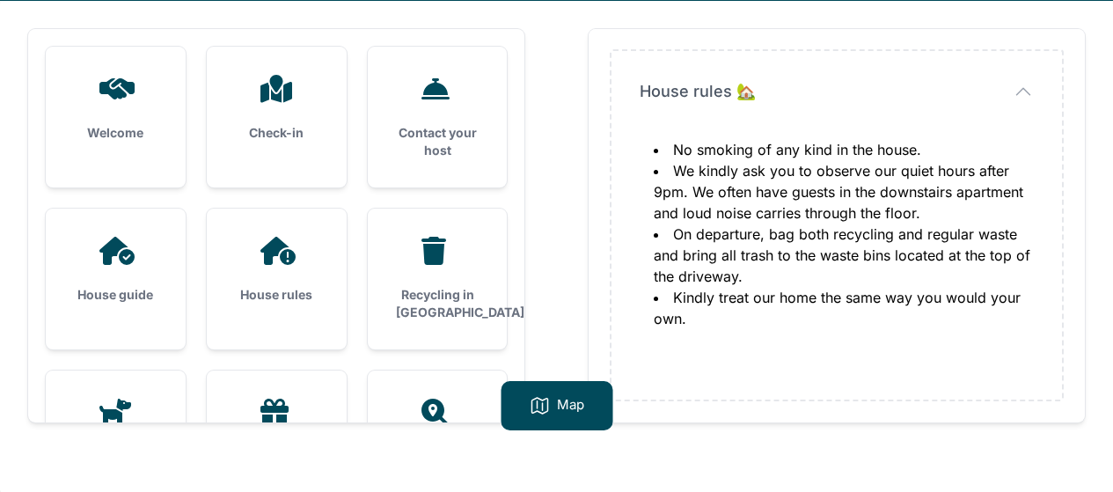
scroll to position [113, 0]
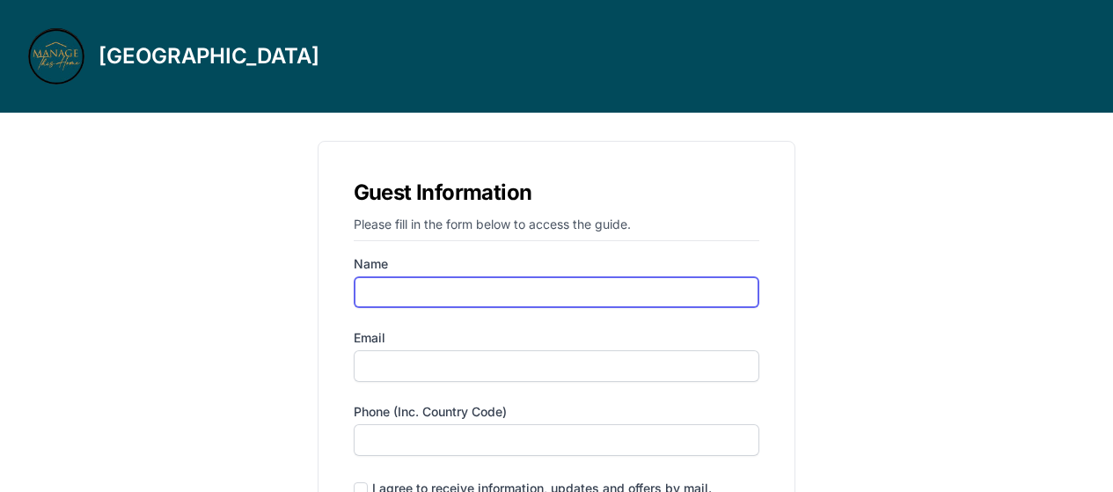
click at [460, 304] on input "Name" at bounding box center [557, 292] width 407 height 32
type input "alona"
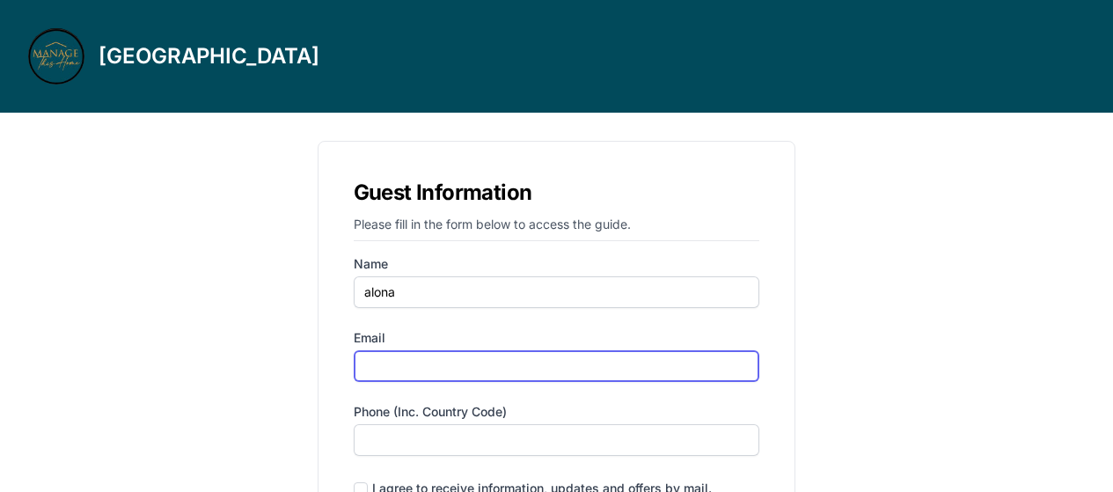
click at [431, 361] on input "Email" at bounding box center [557, 366] width 407 height 32
type input "[EMAIL_ADDRESS][DOMAIN_NAME]"
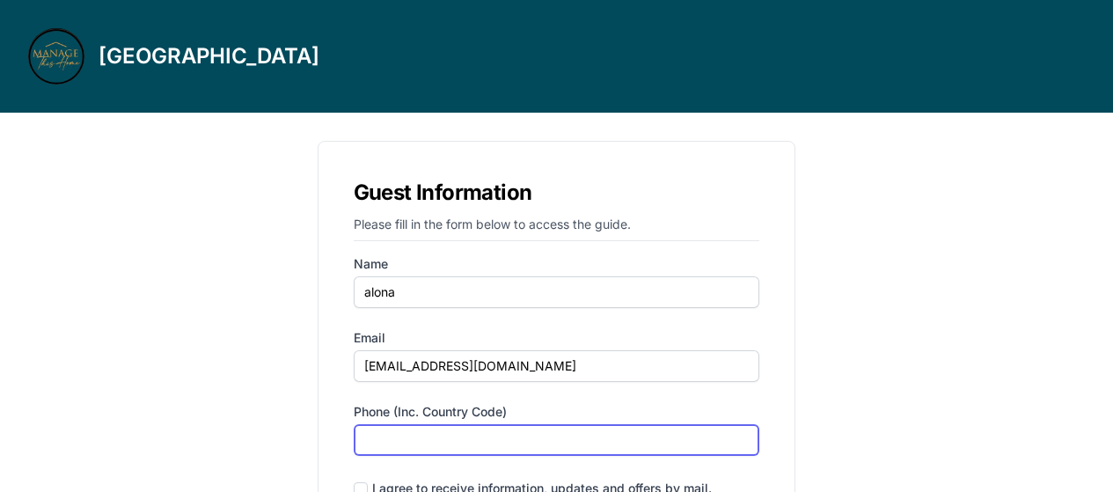
click at [429, 443] on input "Phone (inc. country code)" at bounding box center [557, 440] width 407 height 32
type input "‪[PHONE_NUMBER]‬"
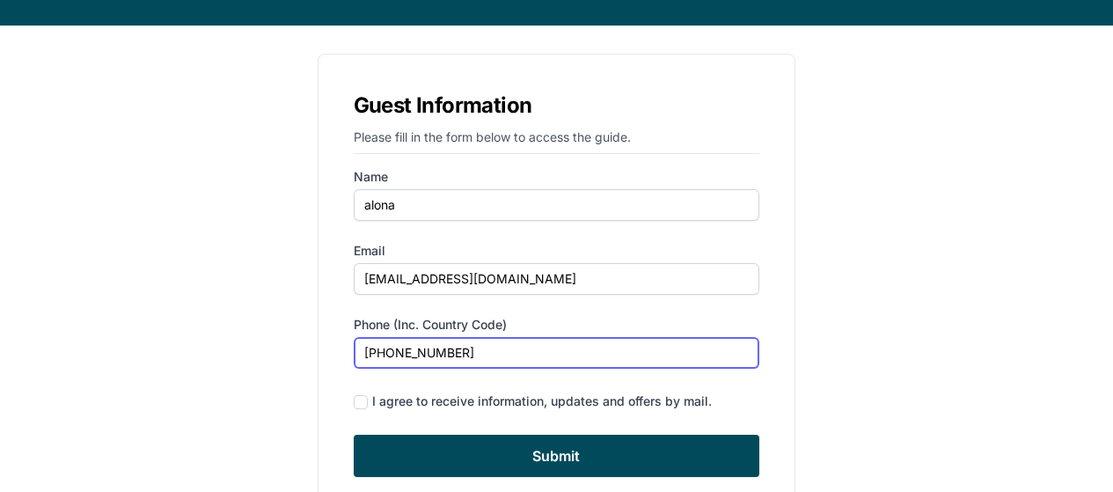
scroll to position [158, 0]
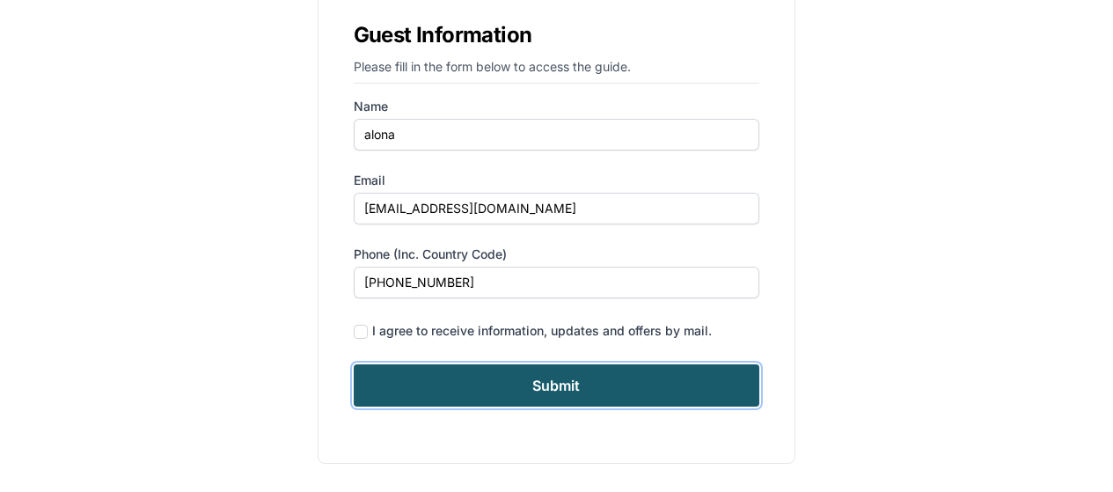
click at [519, 386] on input "Submit" at bounding box center [557, 385] width 407 height 42
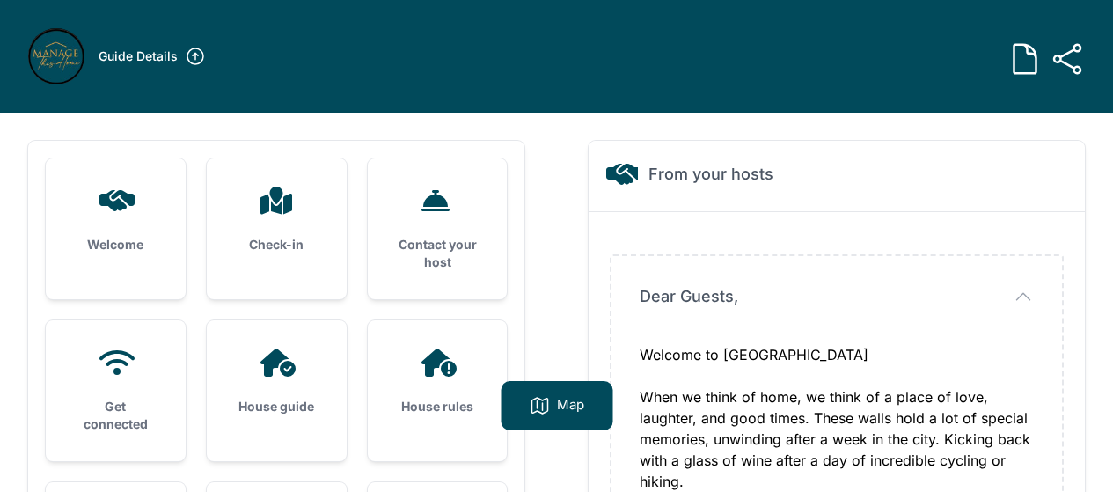
click at [266, 374] on icon at bounding box center [278, 363] width 35 height 28
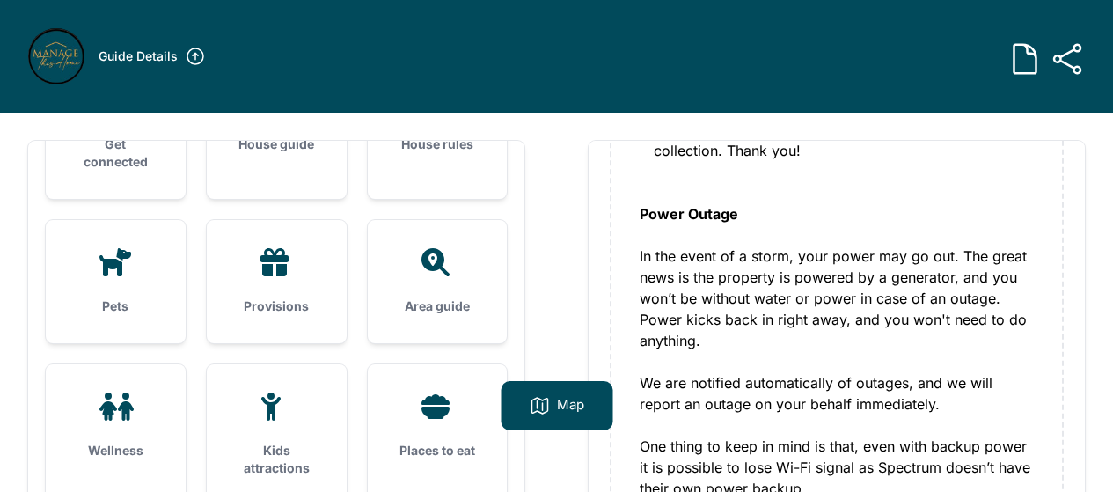
scroll to position [264, 0]
click at [449, 173] on div "House rules" at bounding box center [438, 117] width 140 height 123
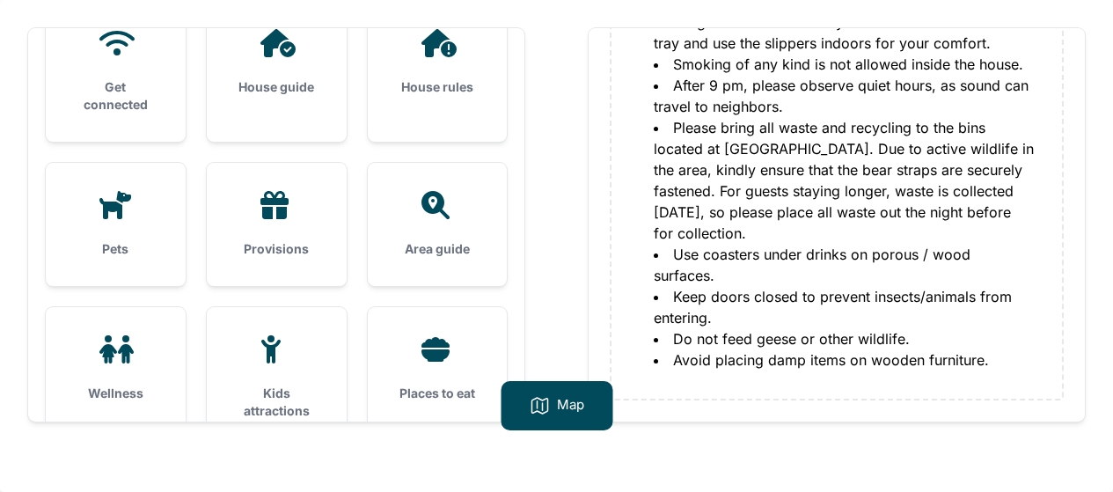
scroll to position [176, 0]
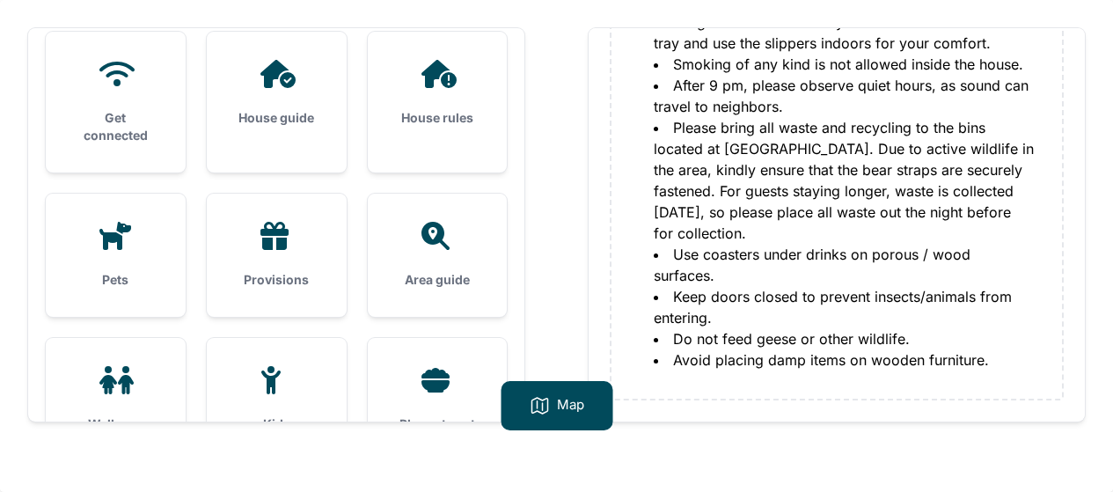
click at [276, 138] on div "House guide" at bounding box center [277, 93] width 140 height 123
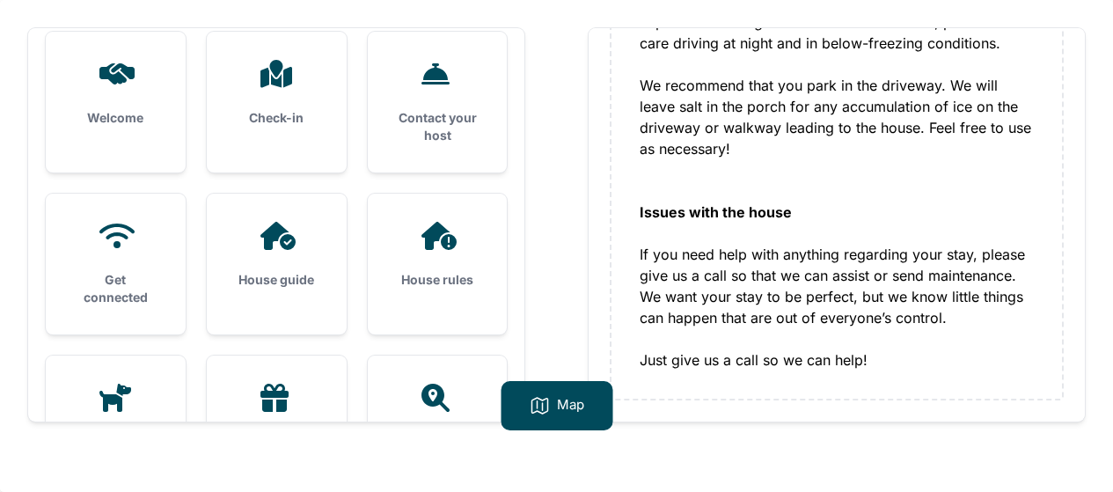
scroll to position [0, 0]
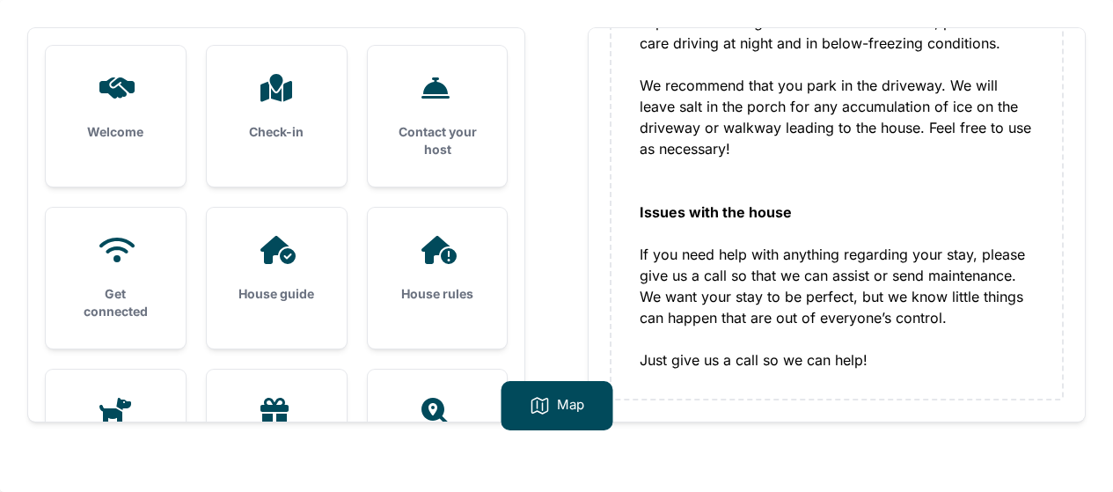
click at [422, 249] on icon at bounding box center [437, 250] width 42 height 28
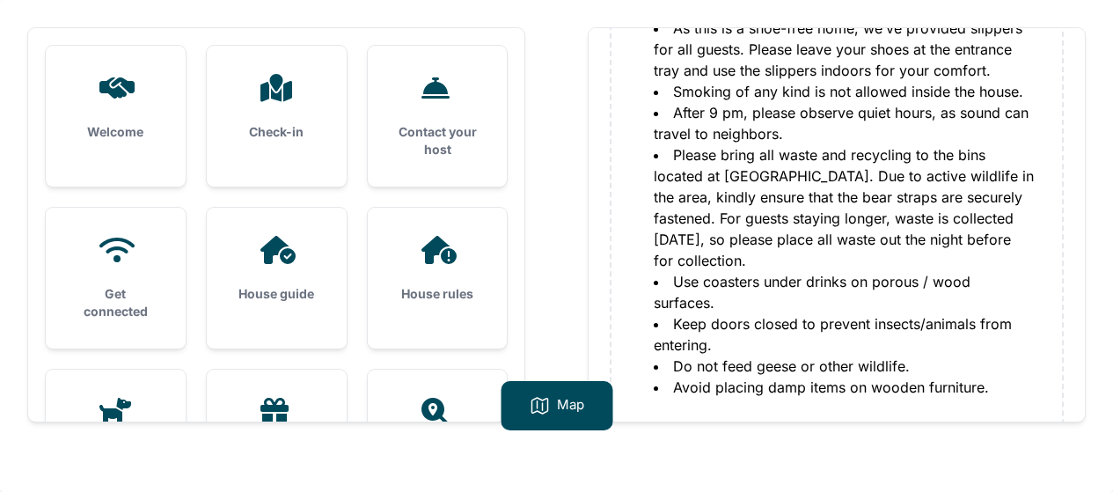
scroll to position [262, 0]
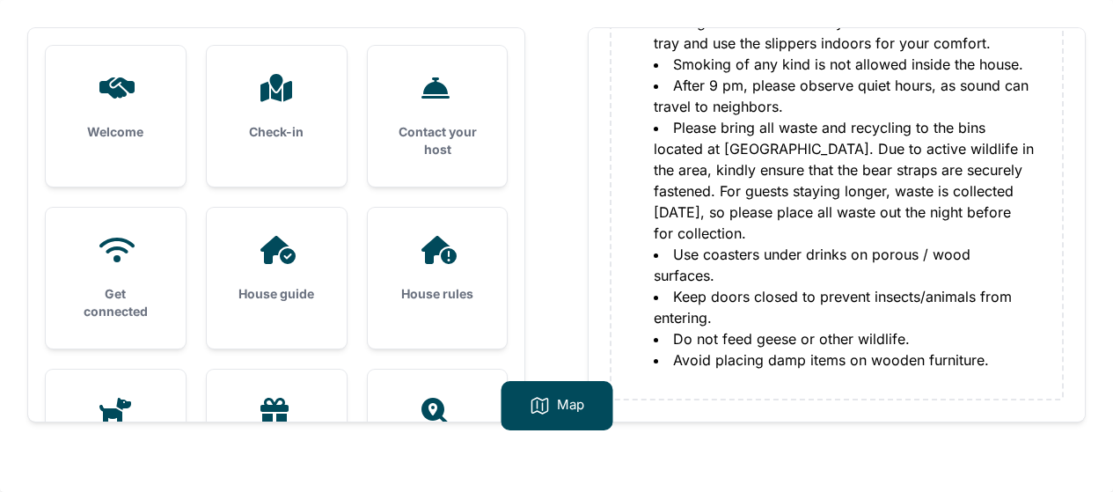
click at [299, 115] on div "Check-in" at bounding box center [277, 107] width 140 height 123
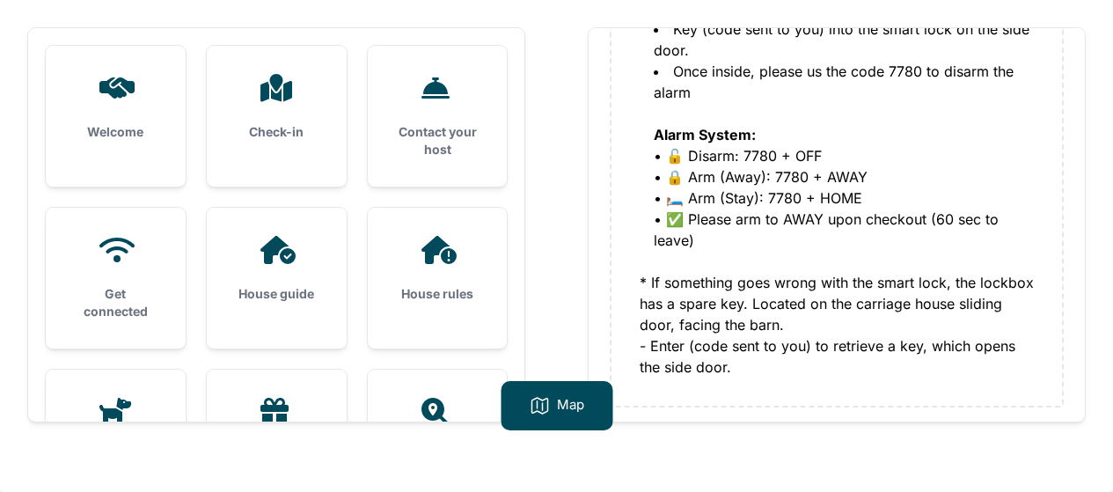
scroll to position [431, 0]
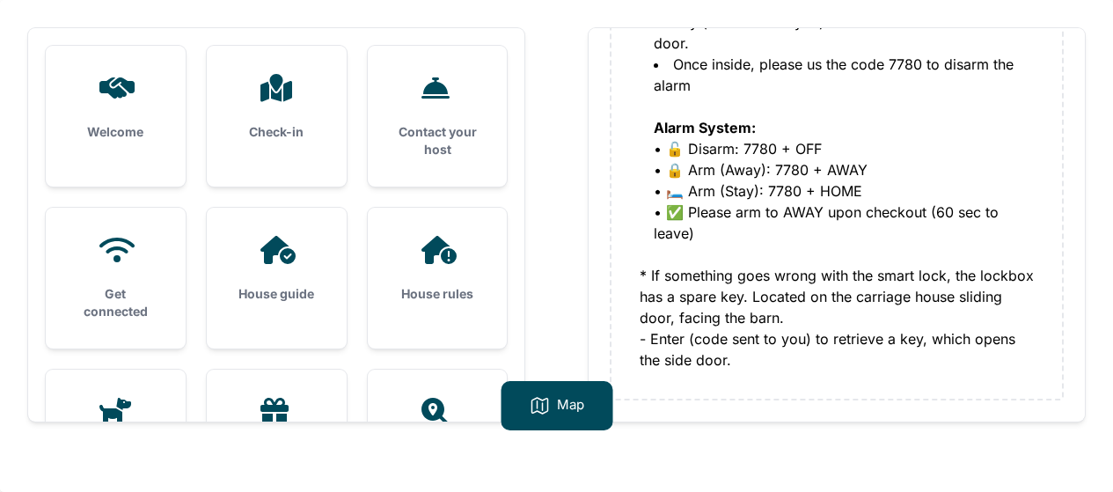
click at [462, 263] on div at bounding box center [438, 250] width 84 height 28
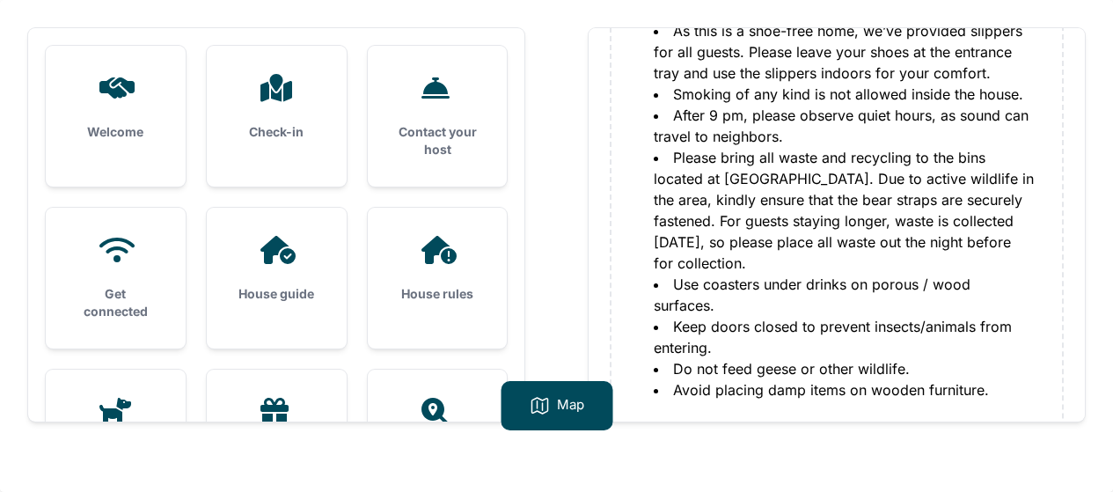
scroll to position [262, 0]
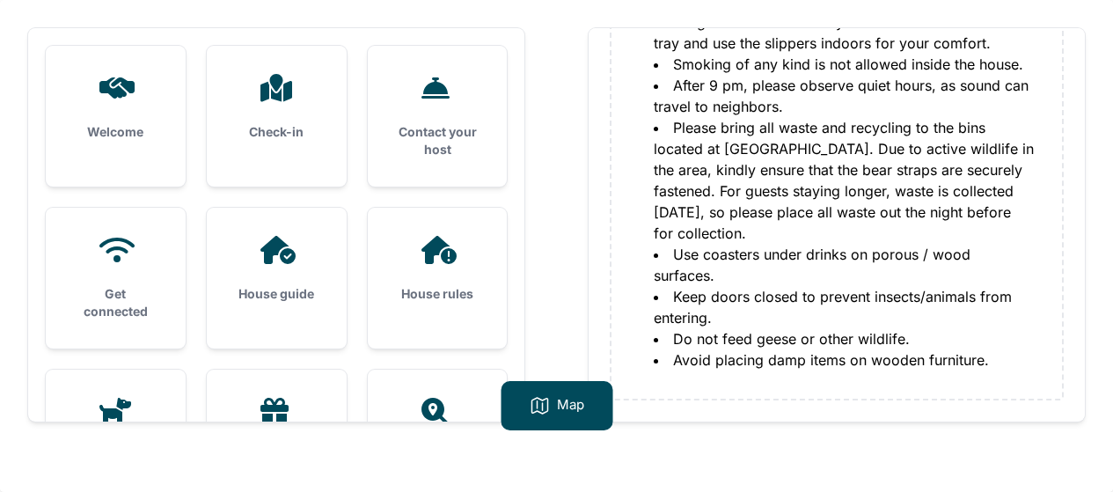
click at [247, 294] on h3 "House guide" at bounding box center [277, 294] width 84 height 18
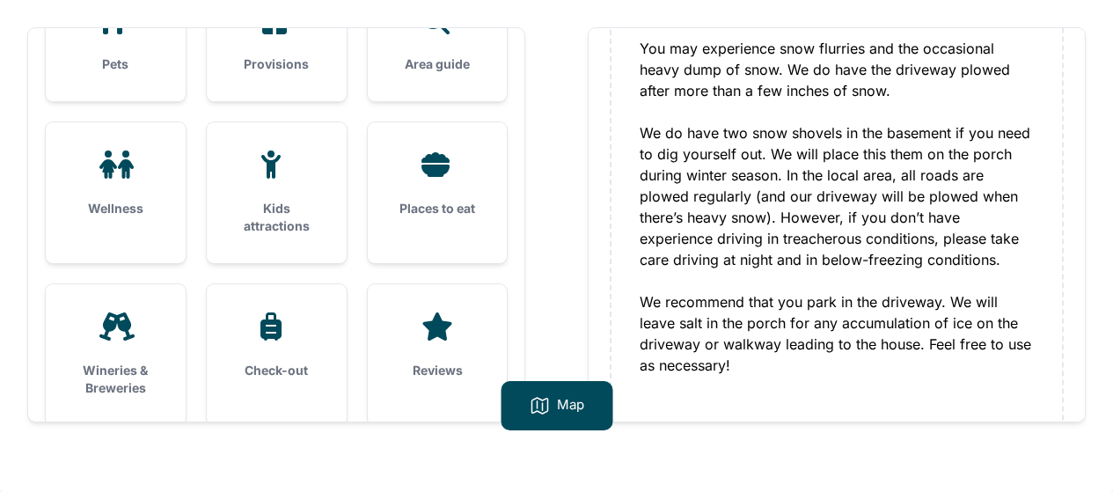
scroll to position [413, 0]
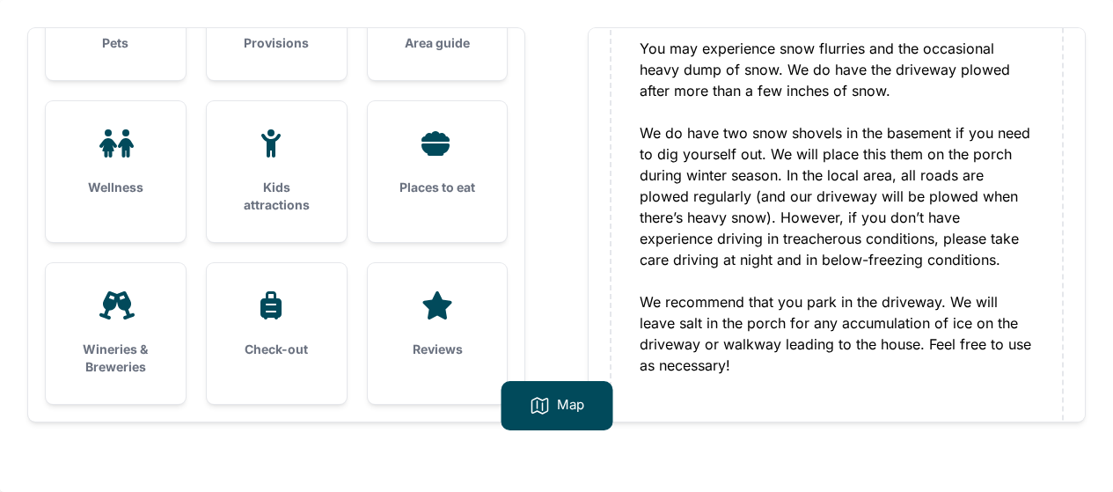
click at [268, 312] on icon at bounding box center [276, 305] width 42 height 28
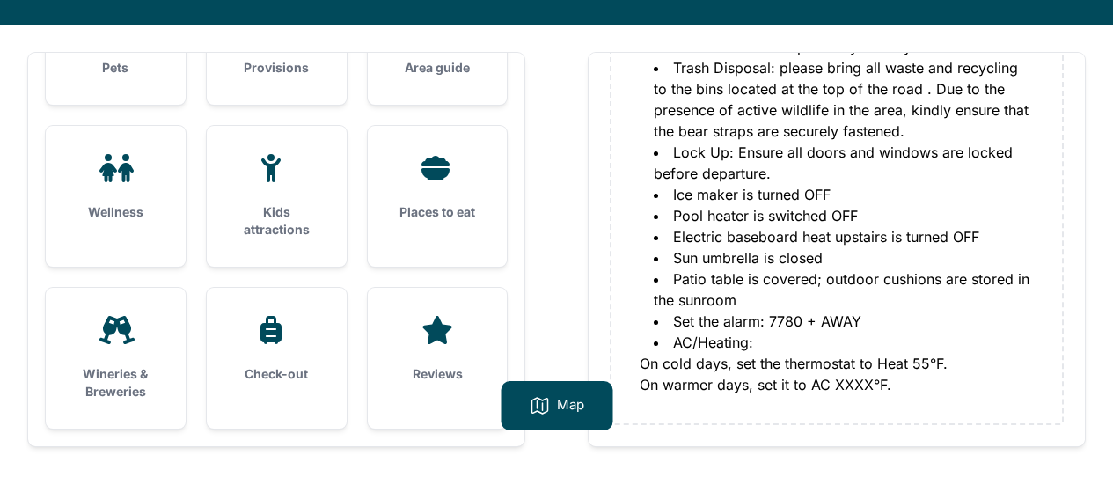
scroll to position [325, 0]
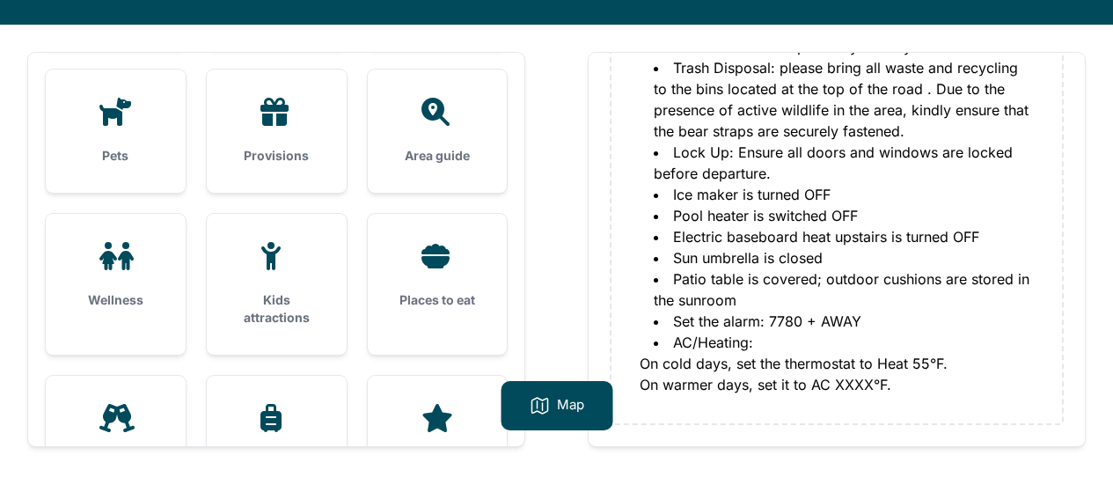
click at [275, 154] on h3 "Provisions" at bounding box center [277, 156] width 84 height 18
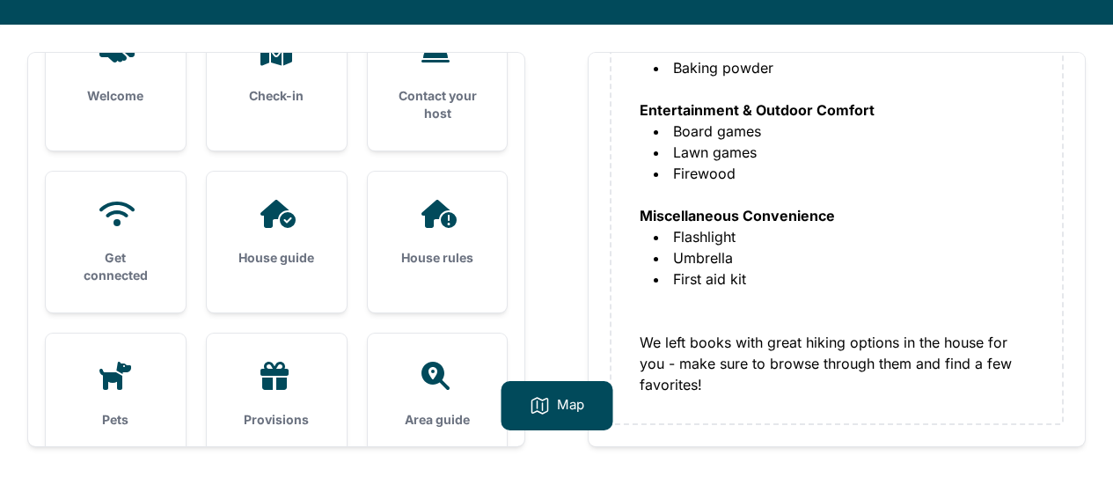
scroll to position [0, 0]
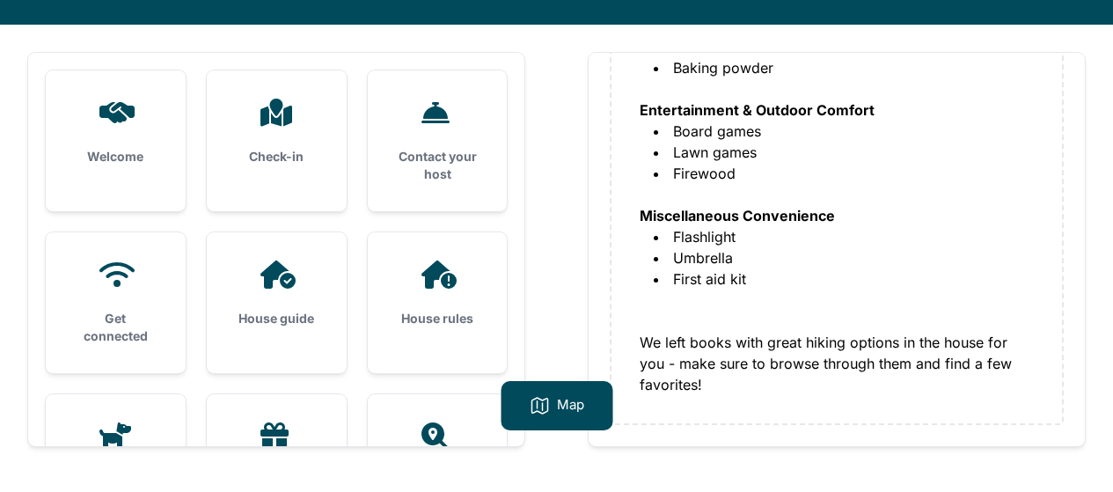
click at [278, 141] on div "Check-in" at bounding box center [277, 131] width 140 height 123
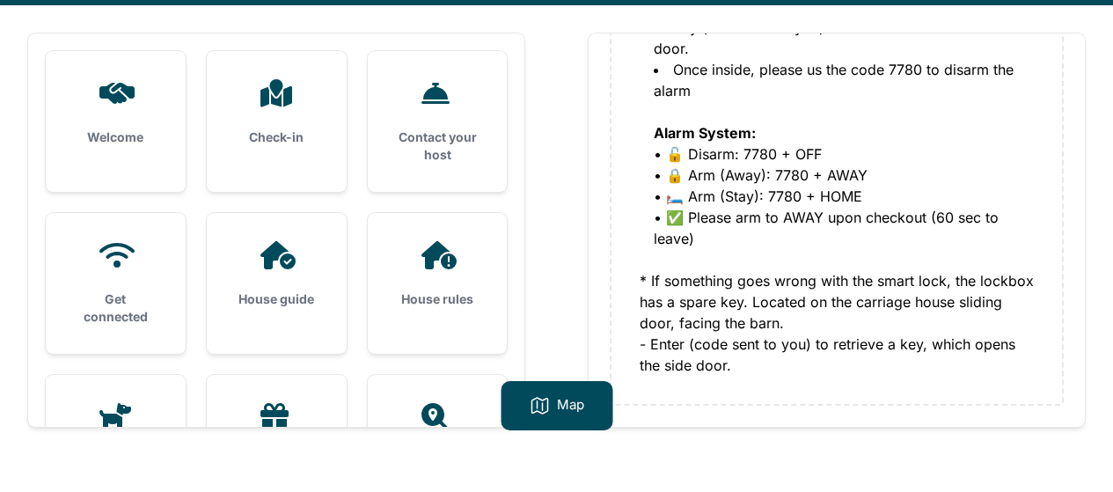
scroll to position [113, 0]
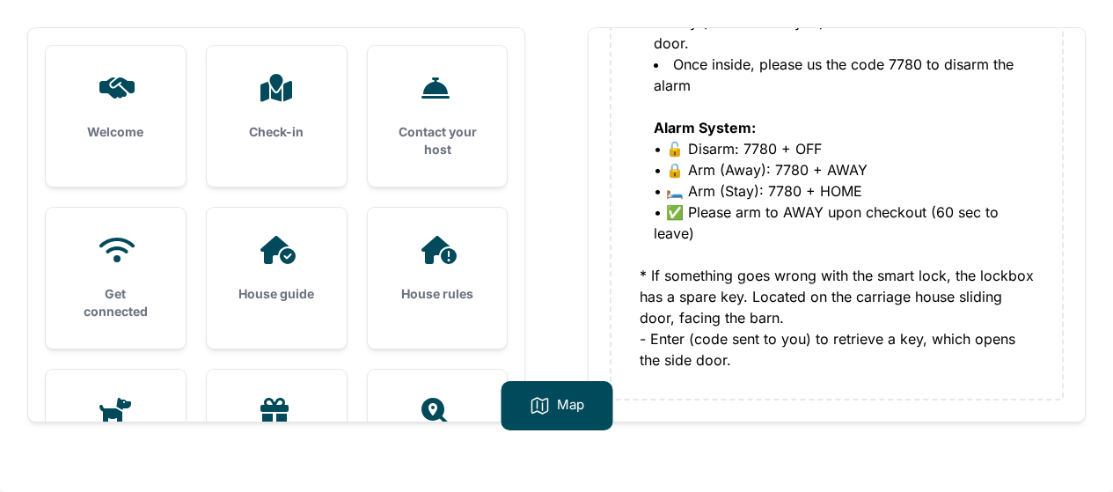
click at [429, 122] on div "Contact your host" at bounding box center [438, 116] width 140 height 141
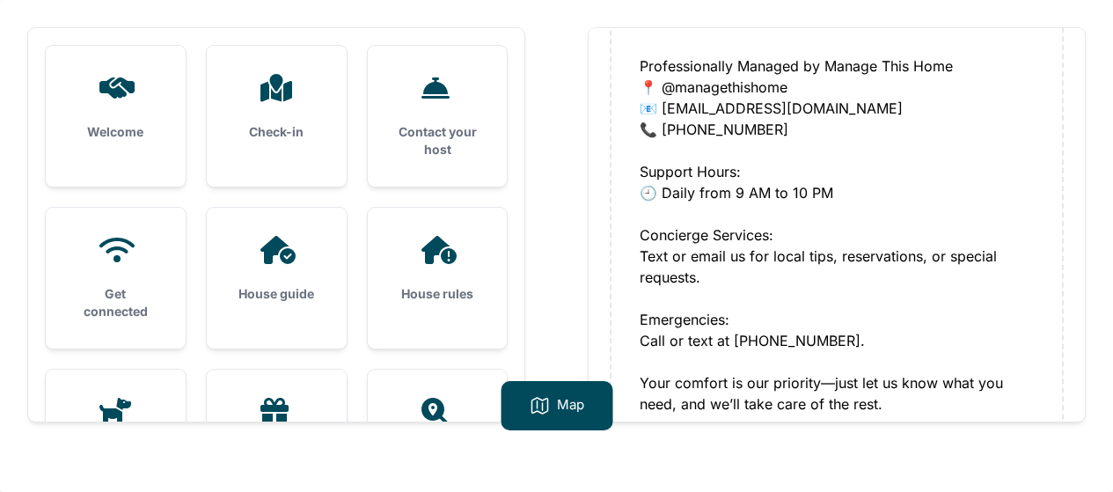
scroll to position [220, 0]
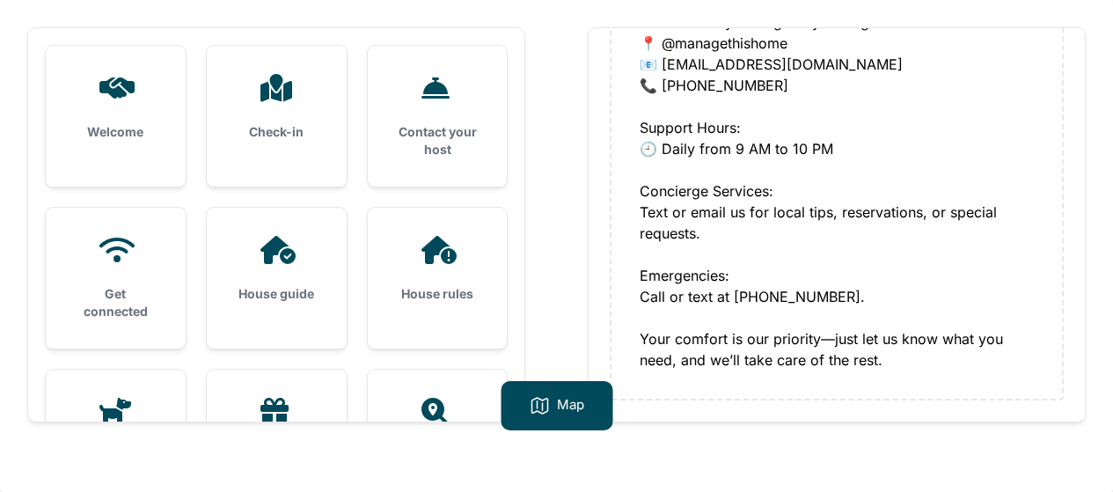
click at [315, 261] on div at bounding box center [277, 250] width 84 height 28
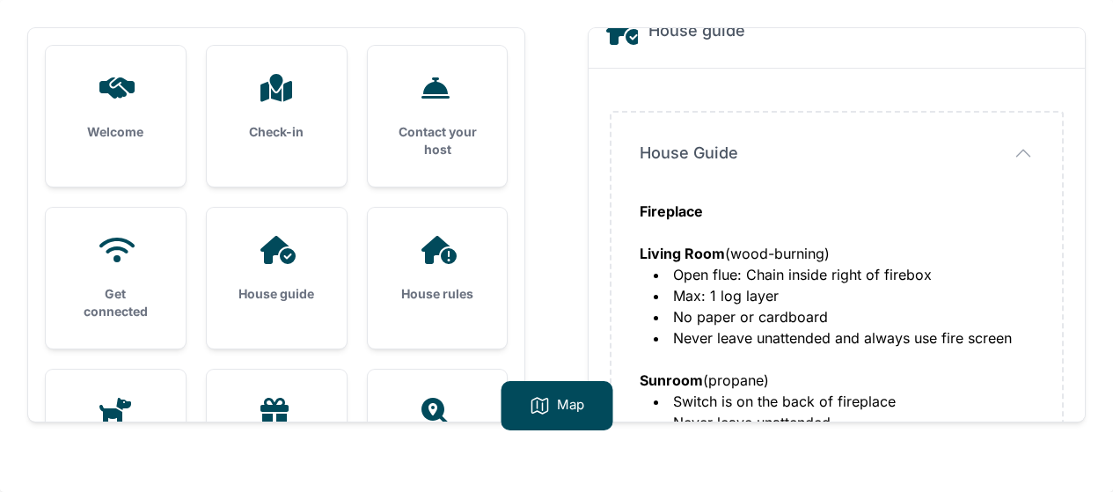
scroll to position [0, 0]
